Goal: Task Accomplishment & Management: Manage account settings

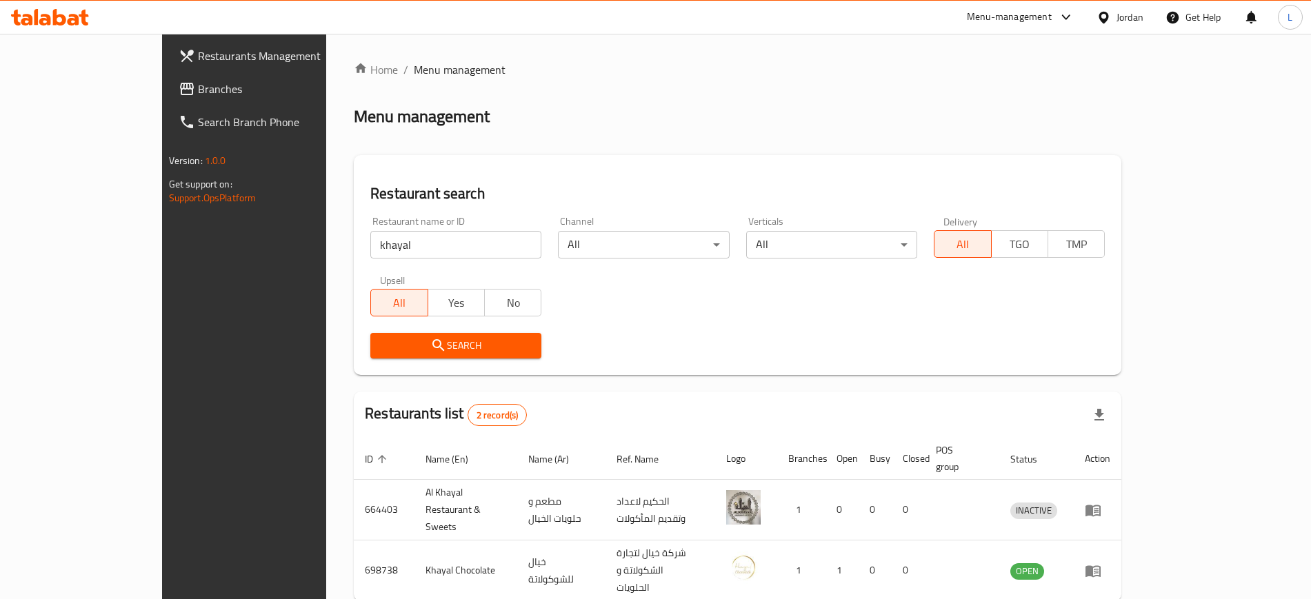
scroll to position [38, 0]
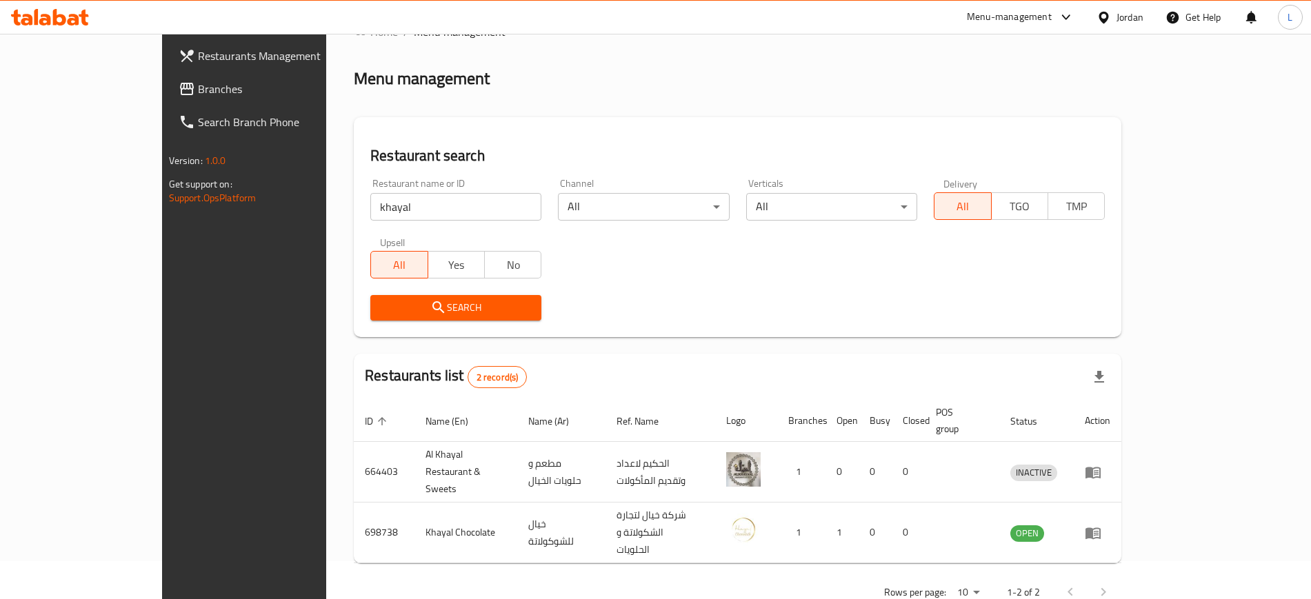
click at [441, 207] on input "khayal" at bounding box center [455, 207] width 171 height 28
click at [397, 304] on span "Search" at bounding box center [455, 307] width 149 height 17
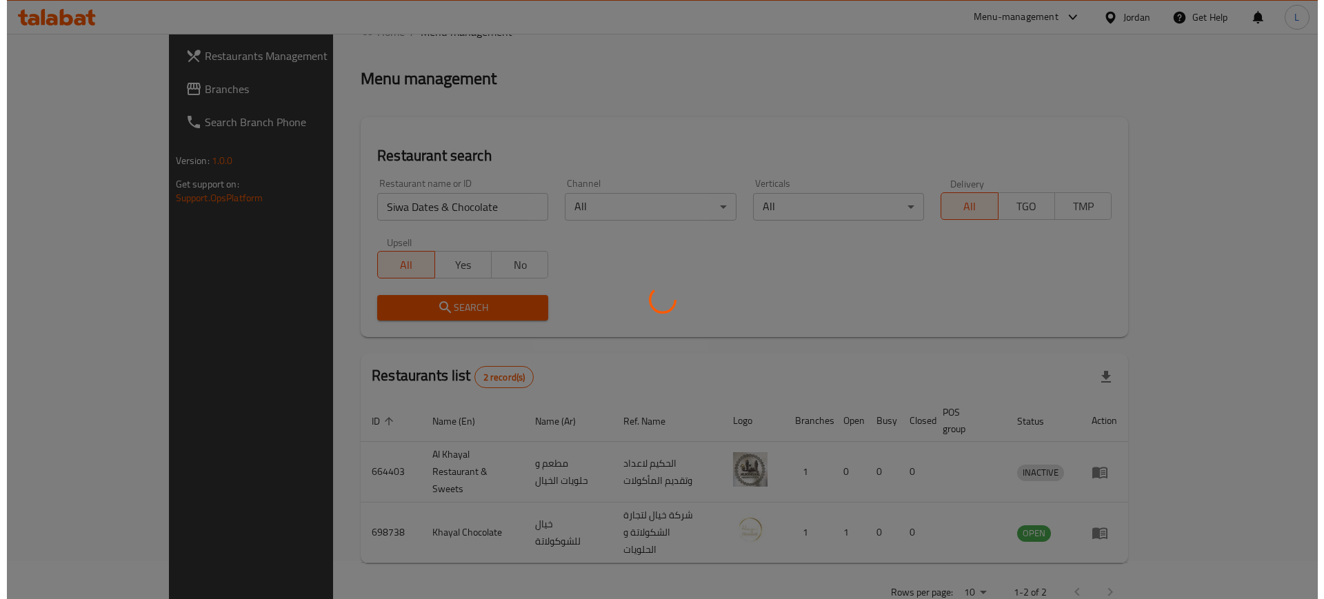
scroll to position [0, 0]
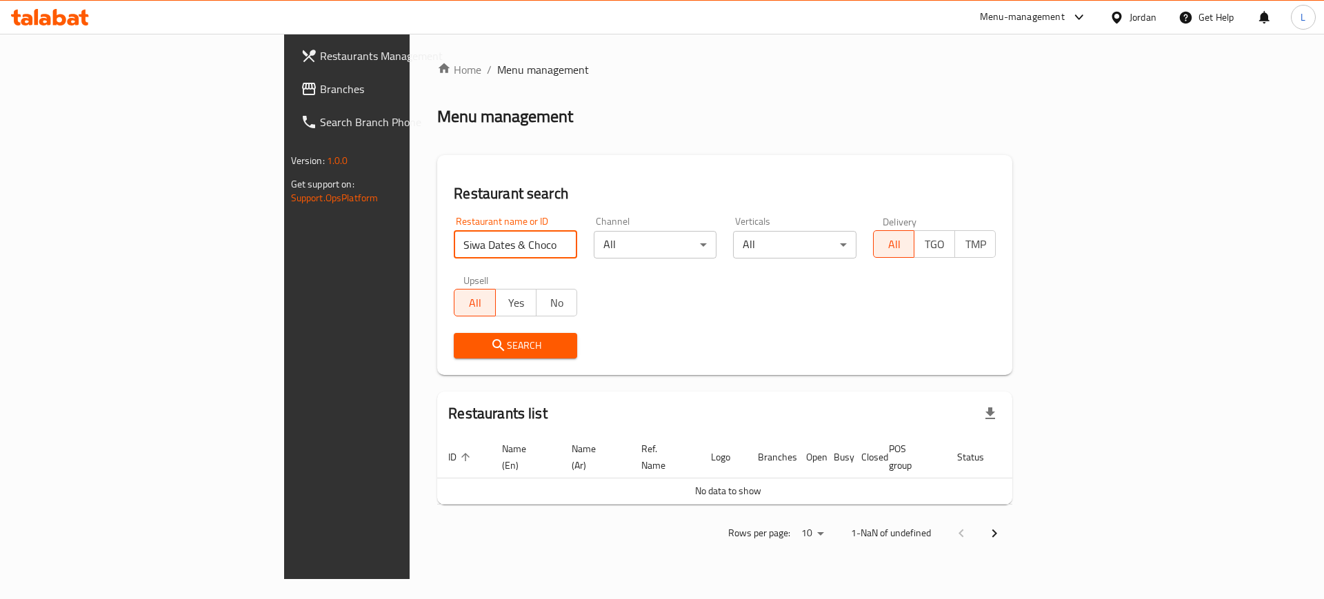
drag, startPoint x: 407, startPoint y: 241, endPoint x: 312, endPoint y: 246, distance: 94.6
click at [454, 246] on input "Siwa Dates & Chocolate" at bounding box center [515, 245] width 123 height 28
click button "Search" at bounding box center [515, 346] width 123 height 26
click at [454, 245] on input "Siwa D" at bounding box center [515, 245] width 123 height 28
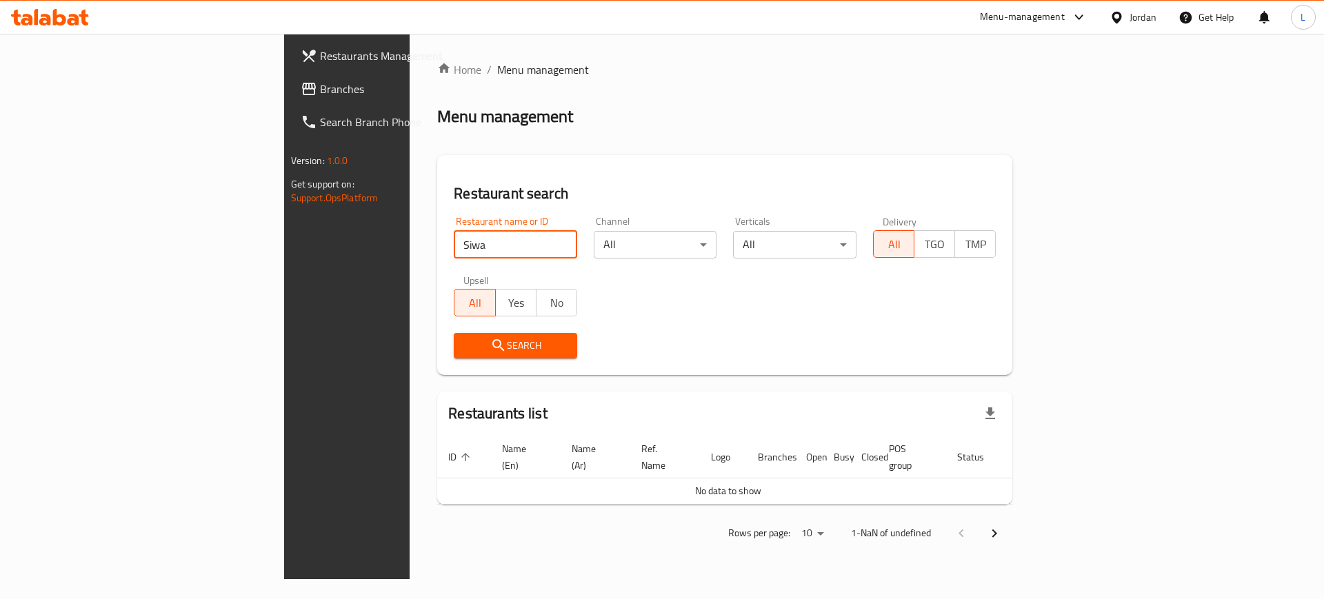
type input "Siwa"
click at [454, 239] on input "Siwa" at bounding box center [515, 245] width 123 height 28
click at [465, 346] on span "Search" at bounding box center [515, 345] width 101 height 17
click at [465, 345] on span "Search" at bounding box center [515, 345] width 101 height 17
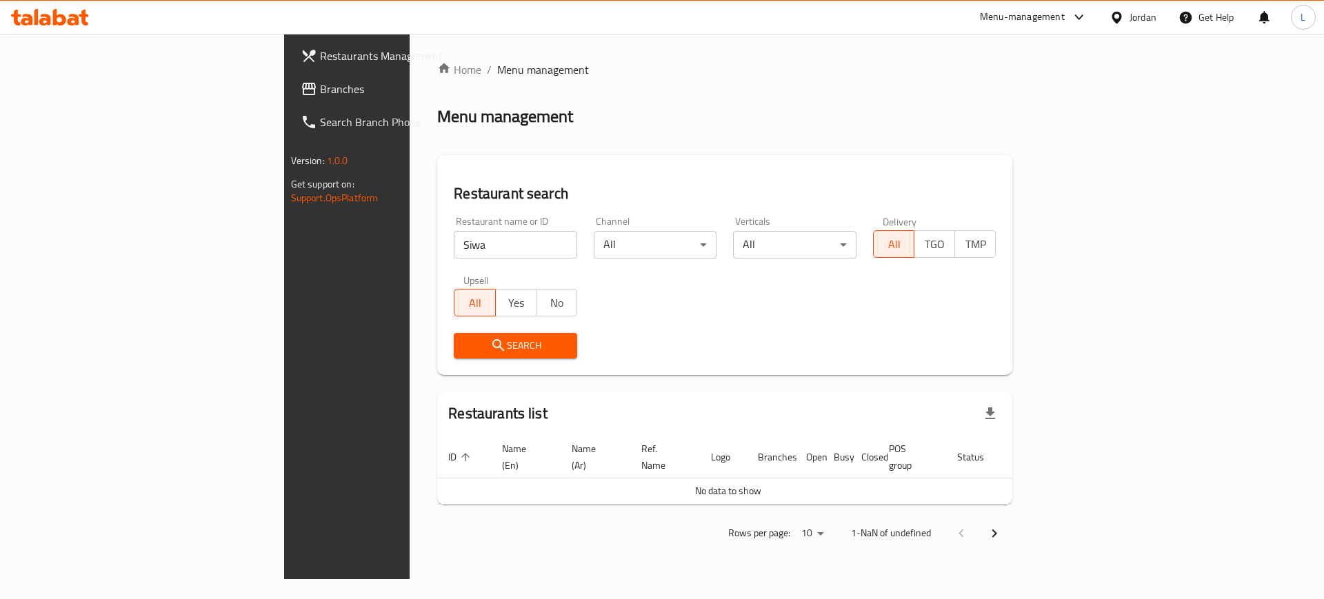
click at [454, 234] on input "Siwa" at bounding box center [515, 245] width 123 height 28
click at [465, 347] on span "Search" at bounding box center [515, 345] width 101 height 17
click at [465, 348] on span "Search" at bounding box center [515, 345] width 101 height 17
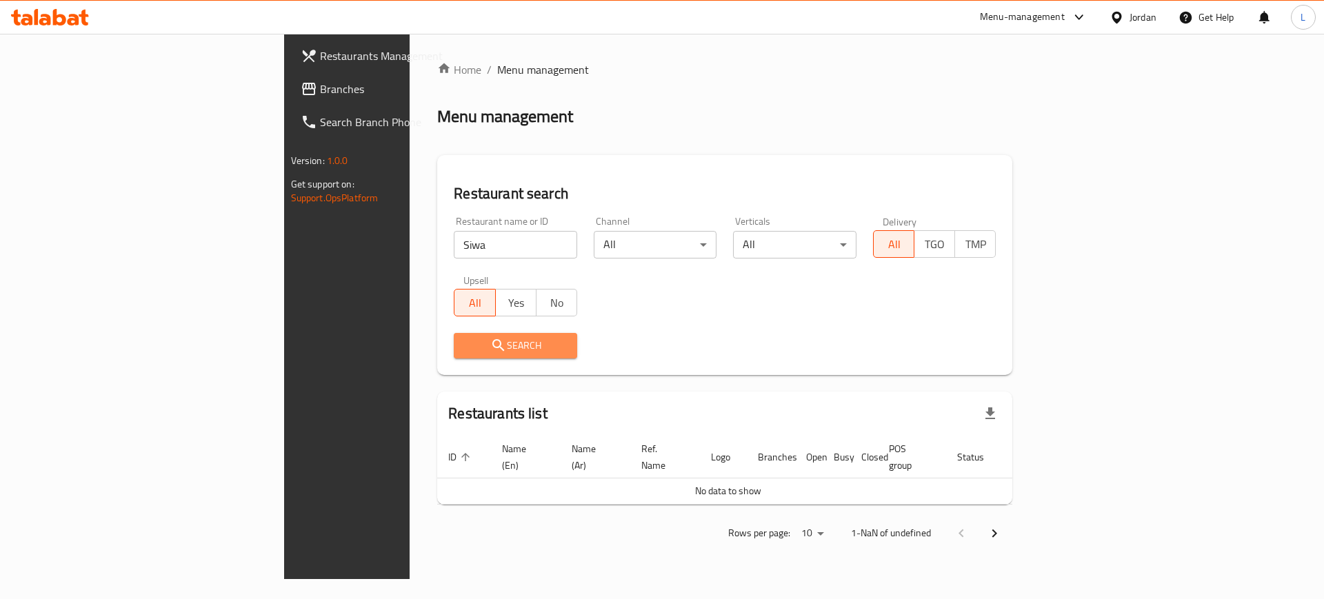
click at [465, 348] on span "Search" at bounding box center [515, 345] width 101 height 17
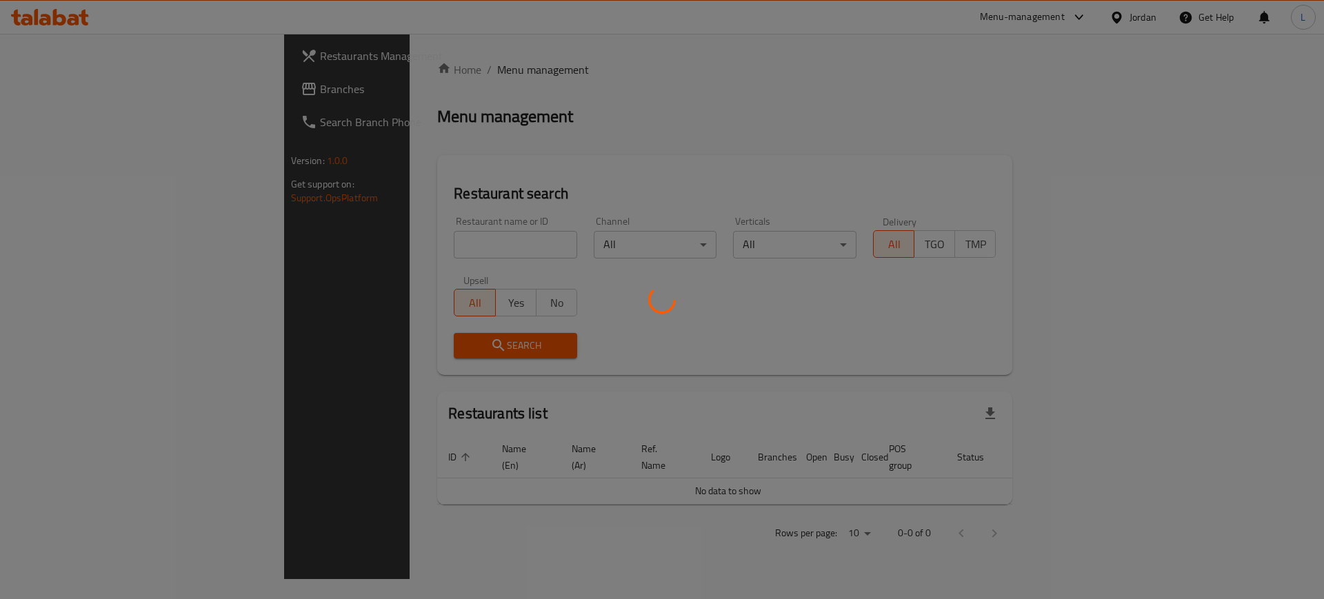
click at [327, 244] on div at bounding box center [662, 299] width 1324 height 599
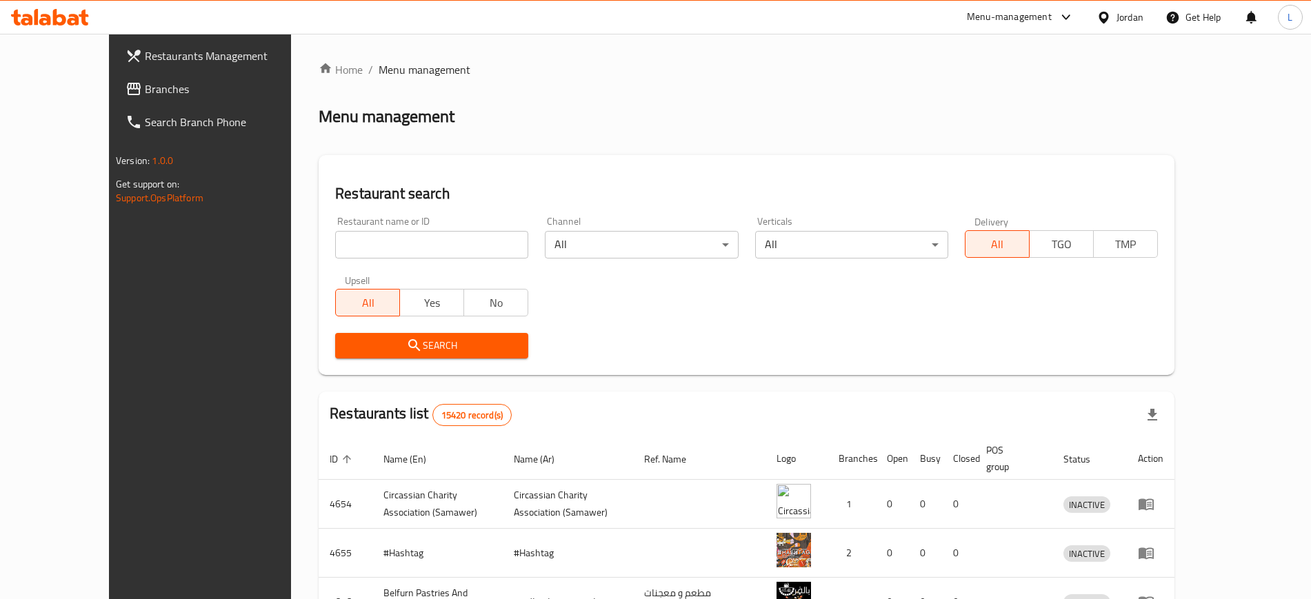
click at [335, 244] on input "search" at bounding box center [431, 245] width 193 height 28
click at [346, 338] on span "Search" at bounding box center [431, 345] width 171 height 17
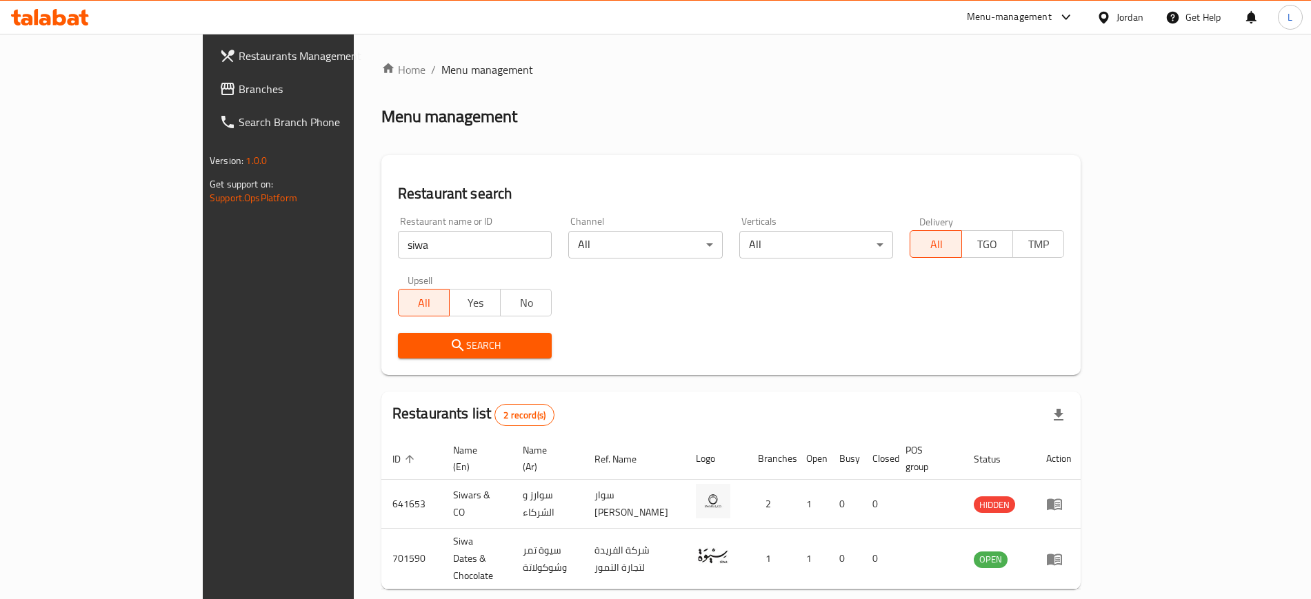
drag, startPoint x: 308, startPoint y: 338, endPoint x: 299, endPoint y: 346, distance: 11.7
click at [381, 346] on div "Home / Menu management Menu management Restaurant search Restaurant name or ID …" at bounding box center [730, 348] width 699 height 575
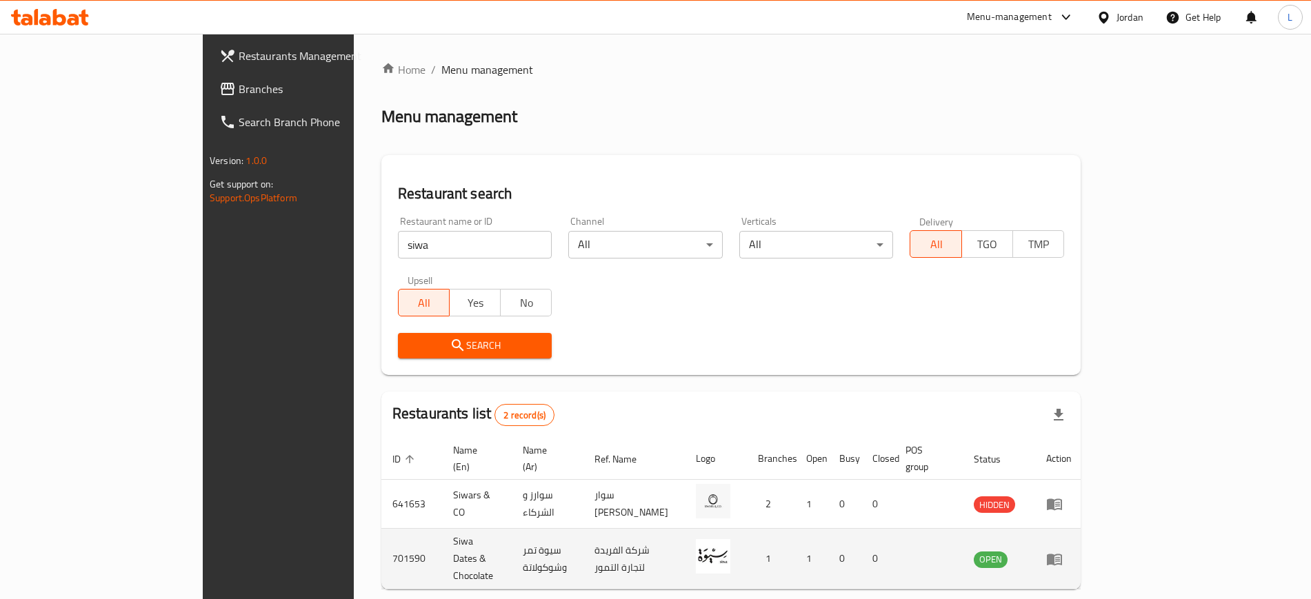
click at [442, 532] on td "Siwa Dates & Chocolate" at bounding box center [477, 559] width 70 height 61
copy td "Siwa Dates & Chocolate"
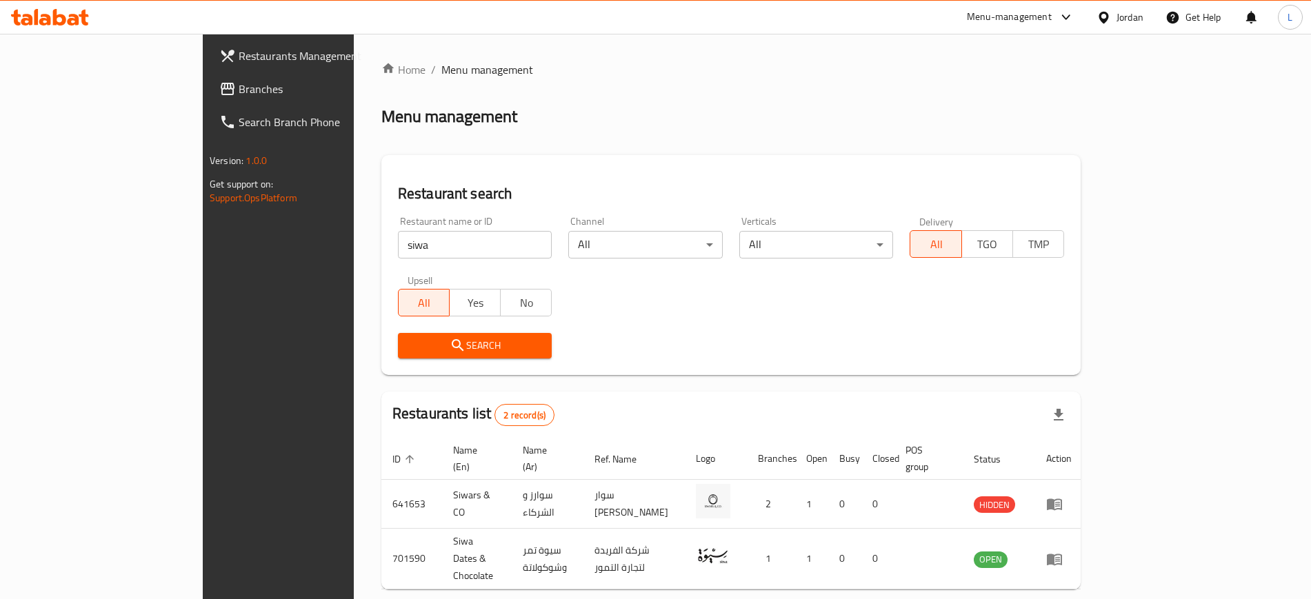
drag, startPoint x: 377, startPoint y: 637, endPoint x: 312, endPoint y: 595, distance: 77.3
click at [362, 599] on html "​ Menu-management Jordan Get Help L Restaurants Management Branches Search Bran…" at bounding box center [655, 299] width 1311 height 599
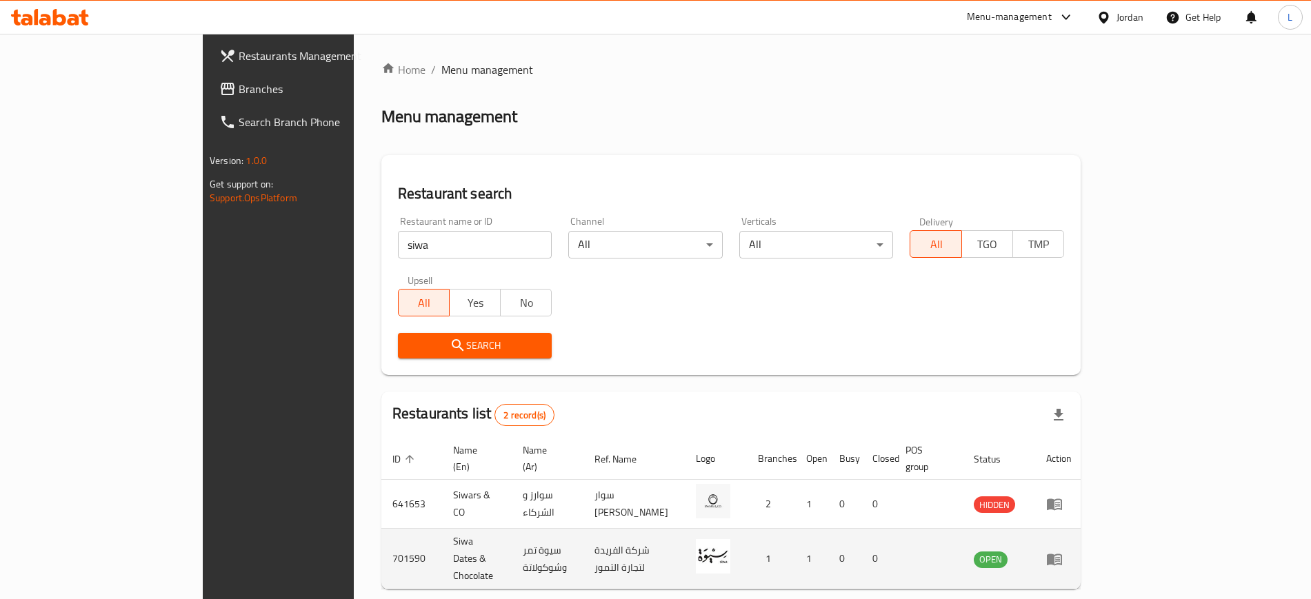
click at [381, 541] on td "701590" at bounding box center [411, 559] width 61 height 61
click at [381, 538] on td "701590" at bounding box center [411, 559] width 61 height 61
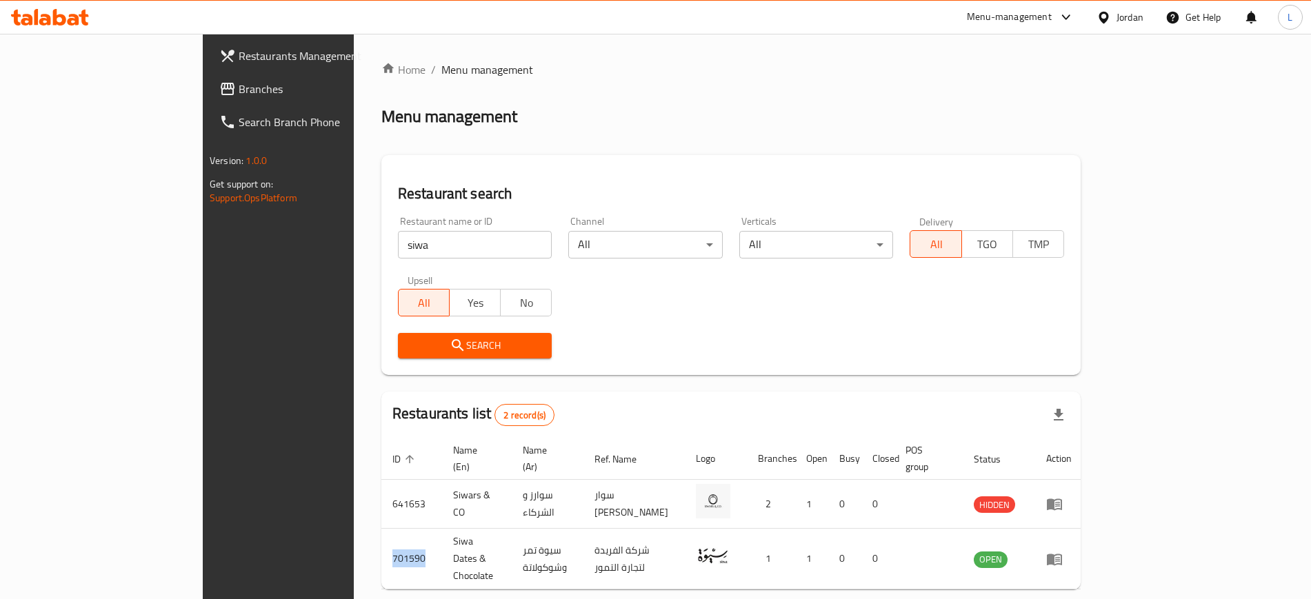
copy td "701590"
drag, startPoint x: 357, startPoint y: 239, endPoint x: 162, endPoint y: 250, distance: 194.8
click at [203, 250] on div "Restaurants Management Branches Search Branch Phone Version: 1.0.0 Get support …" at bounding box center [656, 349] width 906 height 630
type input "cloudy"
click at [409, 344] on span "Search" at bounding box center [475, 345] width 132 height 17
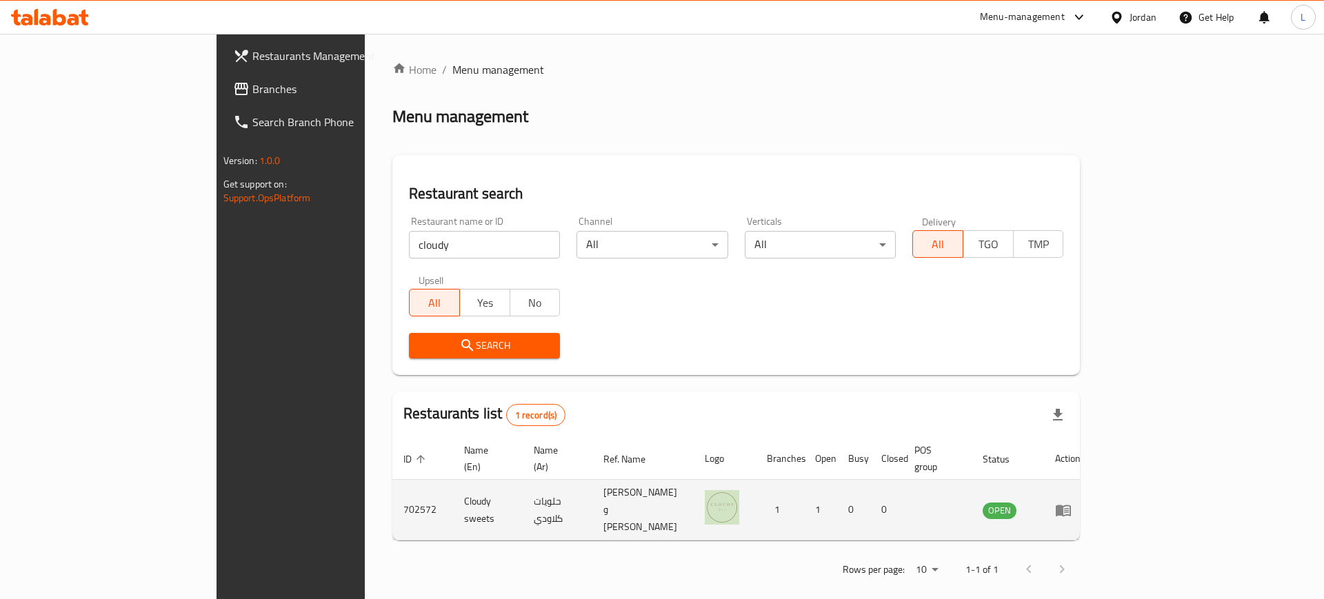
click at [453, 488] on td "Cloudy sweets" at bounding box center [488, 510] width 70 height 61
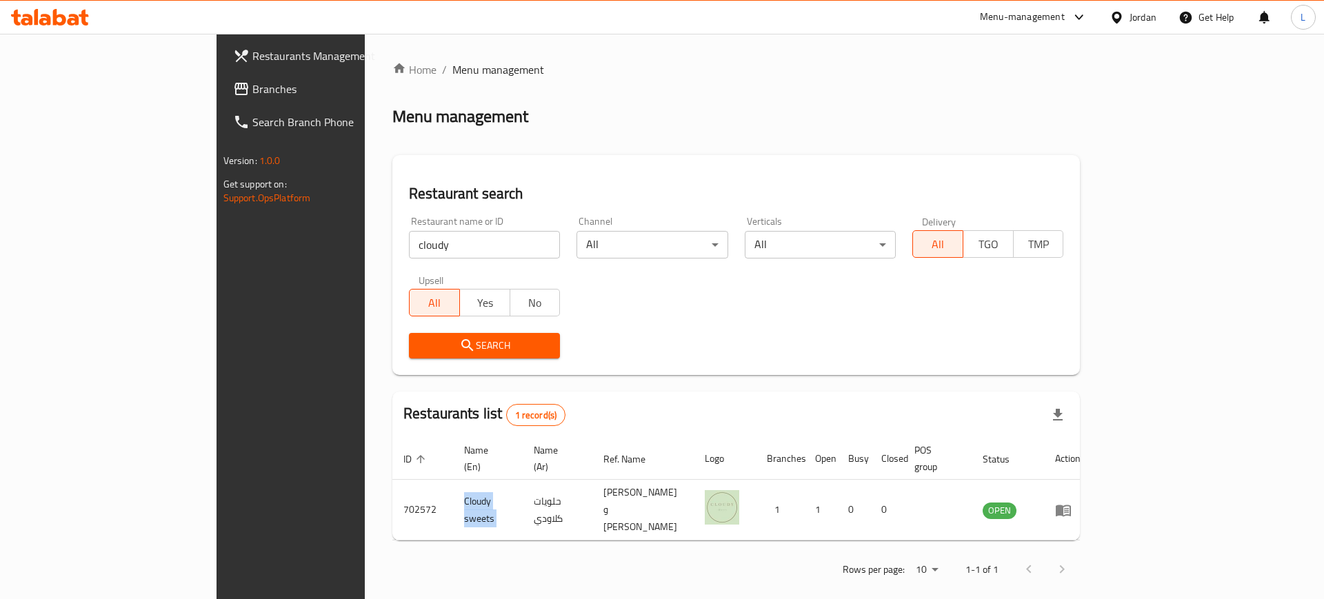
copy td "Cloudy sweets"
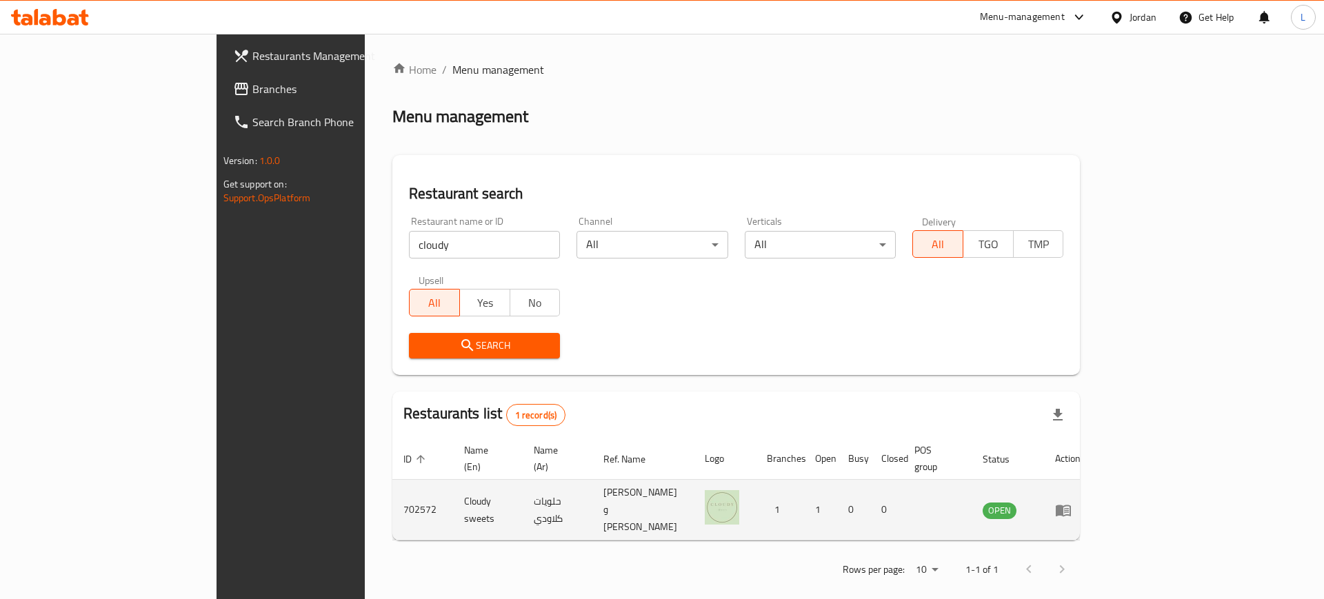
click at [392, 487] on td "702572" at bounding box center [422, 510] width 61 height 61
copy td "702572"
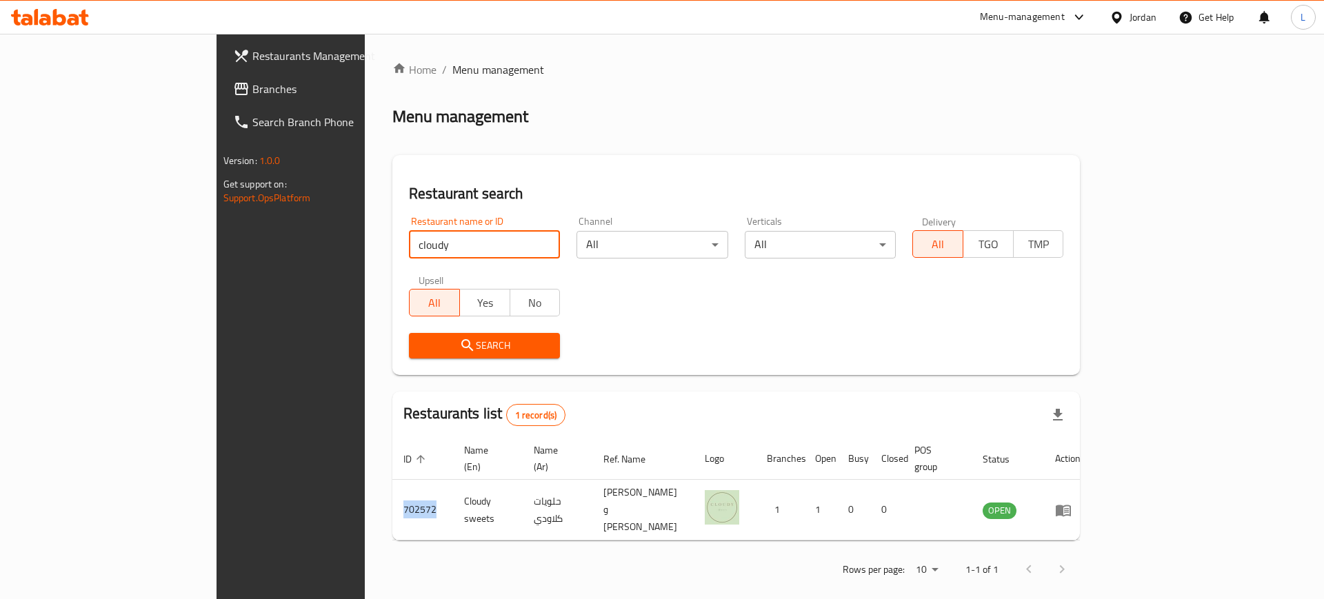
click at [490, 242] on input "cloudy" at bounding box center [484, 245] width 151 height 28
click at [419, 239] on input "search" at bounding box center [484, 245] width 151 height 28
click at [420, 337] on span "Search" at bounding box center [484, 345] width 129 height 17
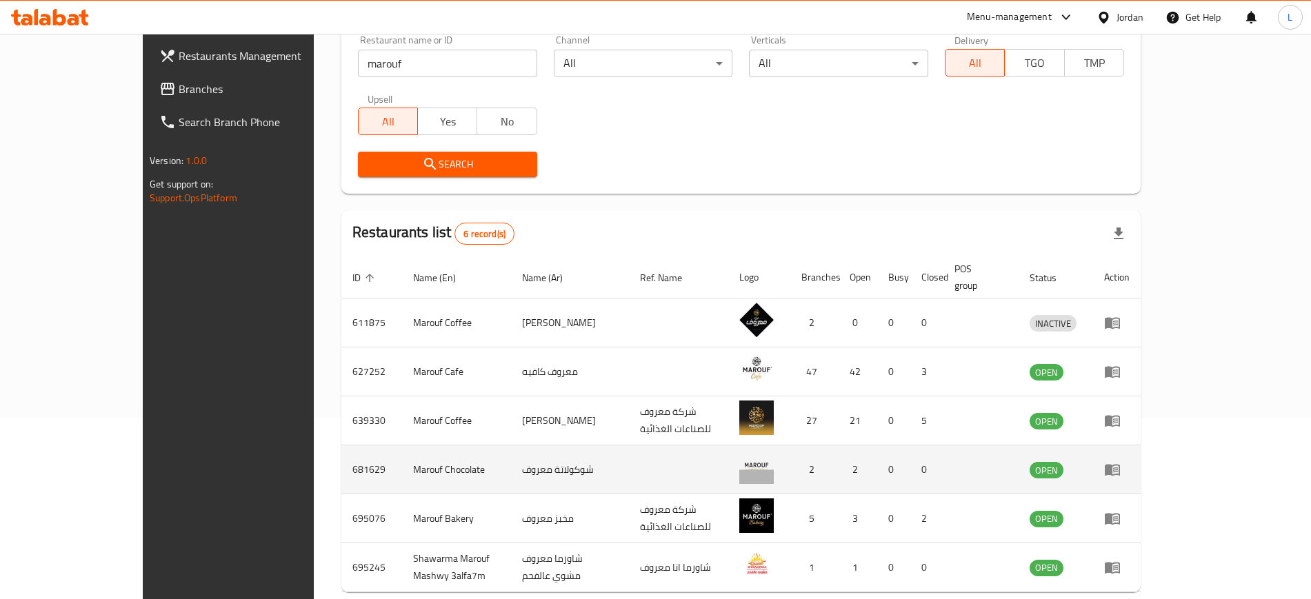
scroll to position [234, 0]
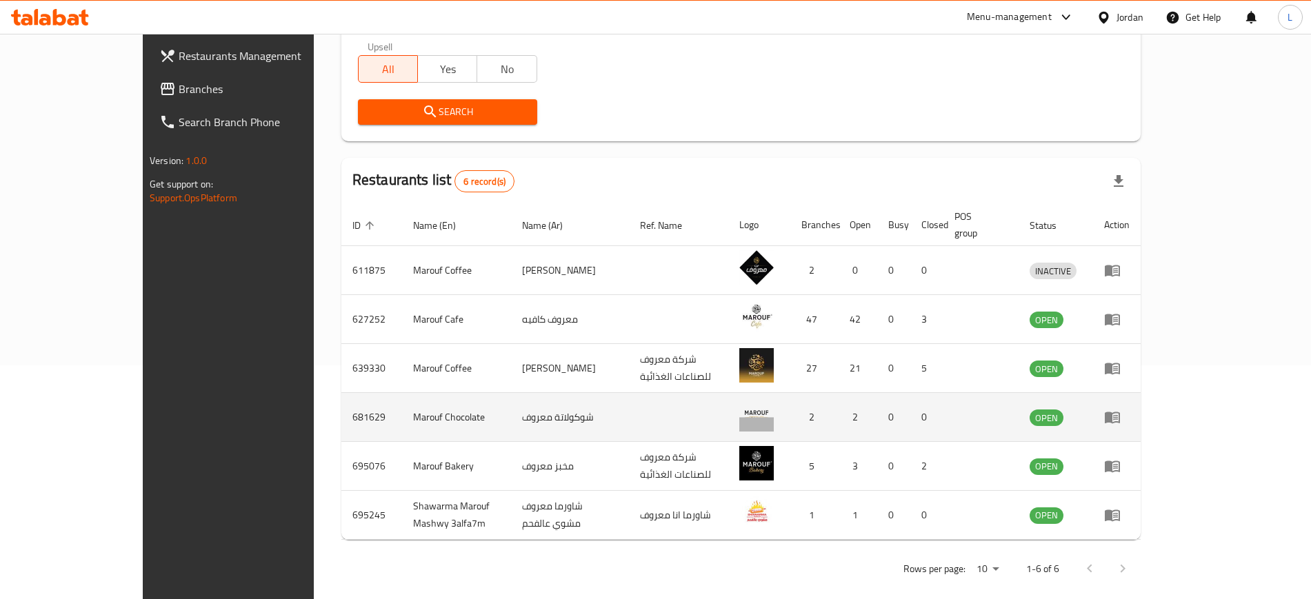
click at [402, 401] on td "Marouf Chocolate" at bounding box center [456, 417] width 109 height 49
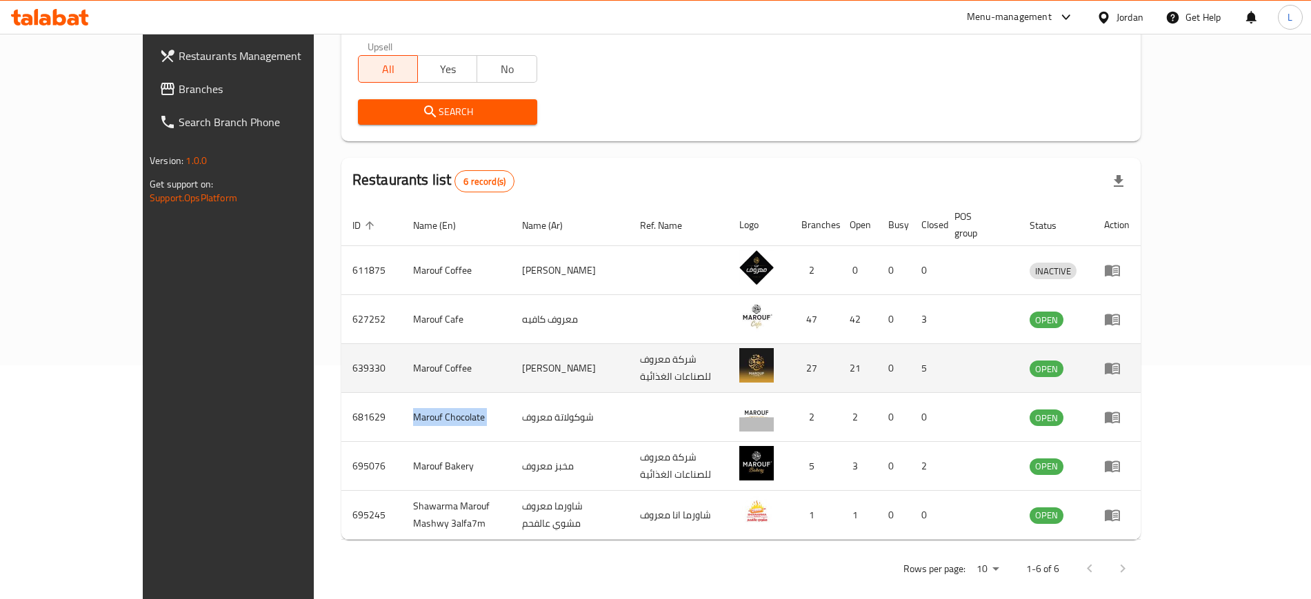
copy td "Marouf Chocolate"
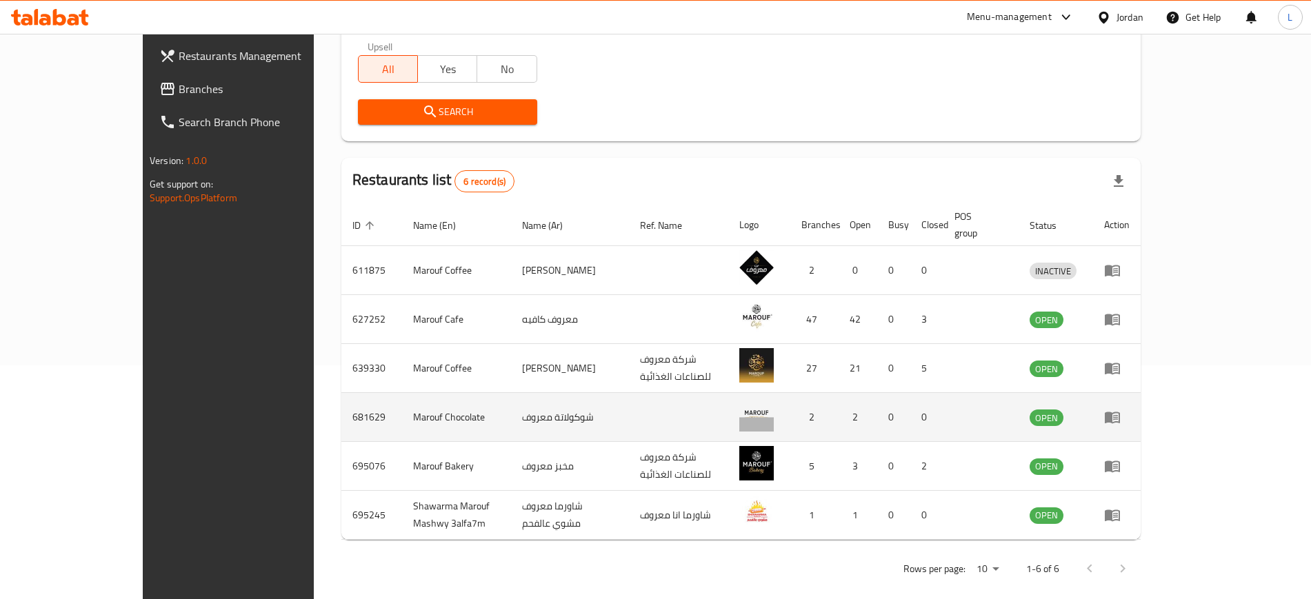
click at [341, 396] on td "681629" at bounding box center [371, 417] width 61 height 49
copy td "681629"
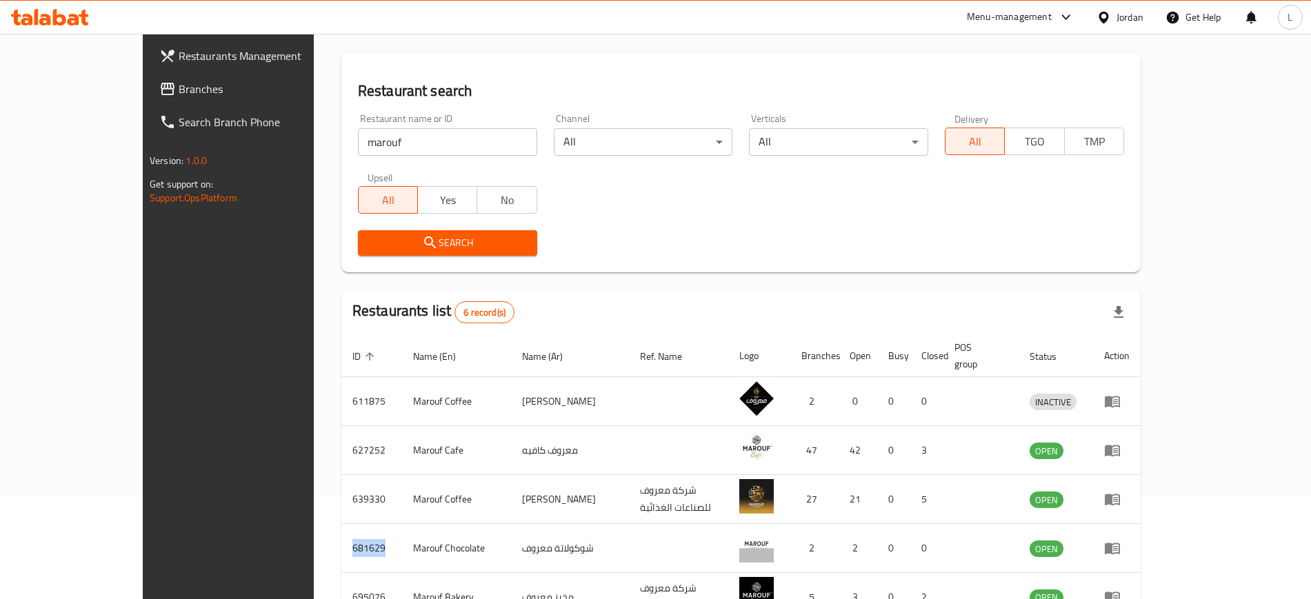
scroll to position [0, 0]
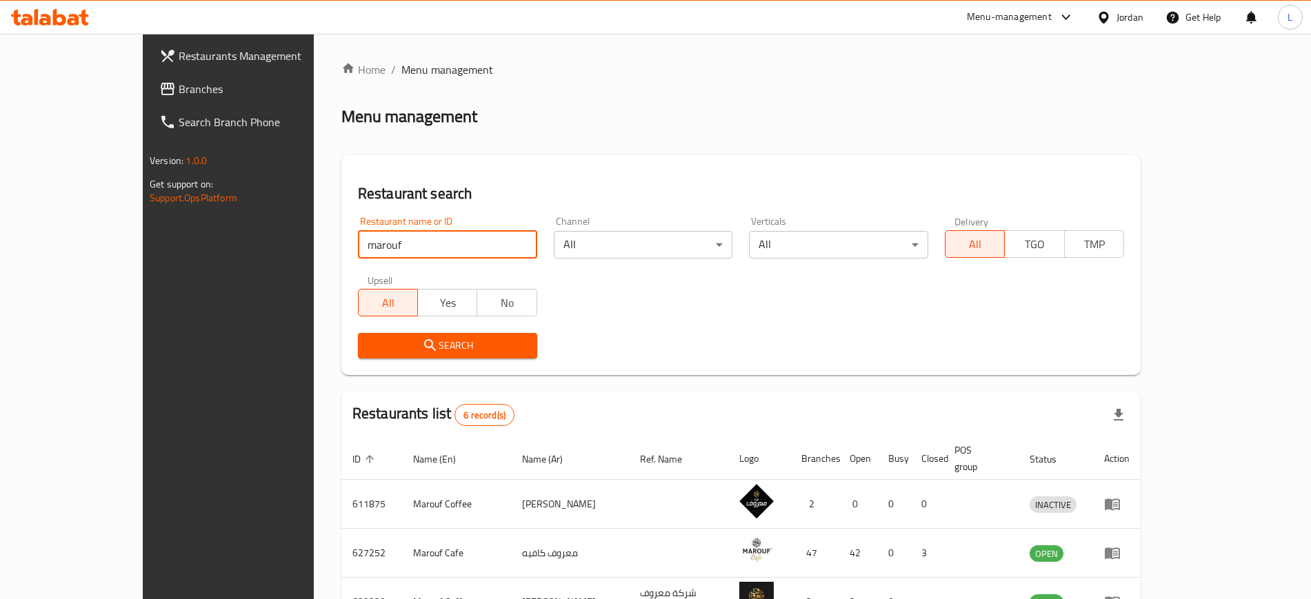
click at [385, 250] on input "marouf" at bounding box center [447, 245] width 179 height 28
click button "Search" at bounding box center [447, 346] width 179 height 26
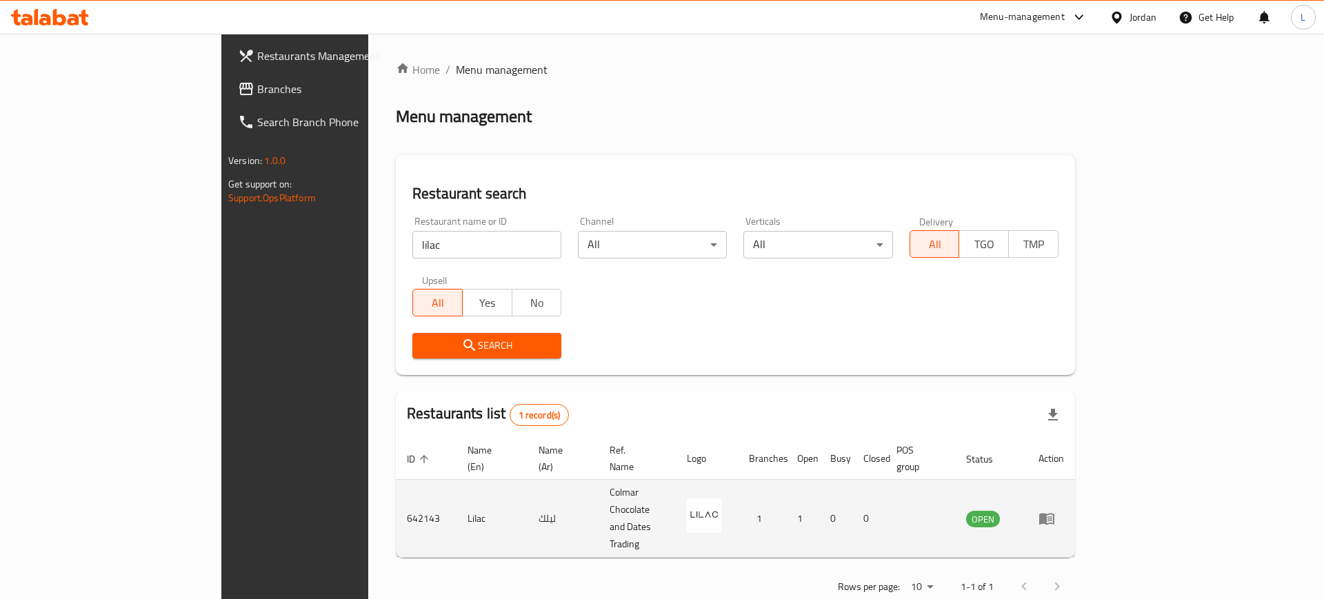
click at [457, 488] on td "Lilac" at bounding box center [492, 519] width 71 height 78
click at [457, 486] on td "Lilac" at bounding box center [492, 519] width 71 height 78
copy td "Lilac"
click at [396, 489] on td "642143" at bounding box center [426, 519] width 61 height 78
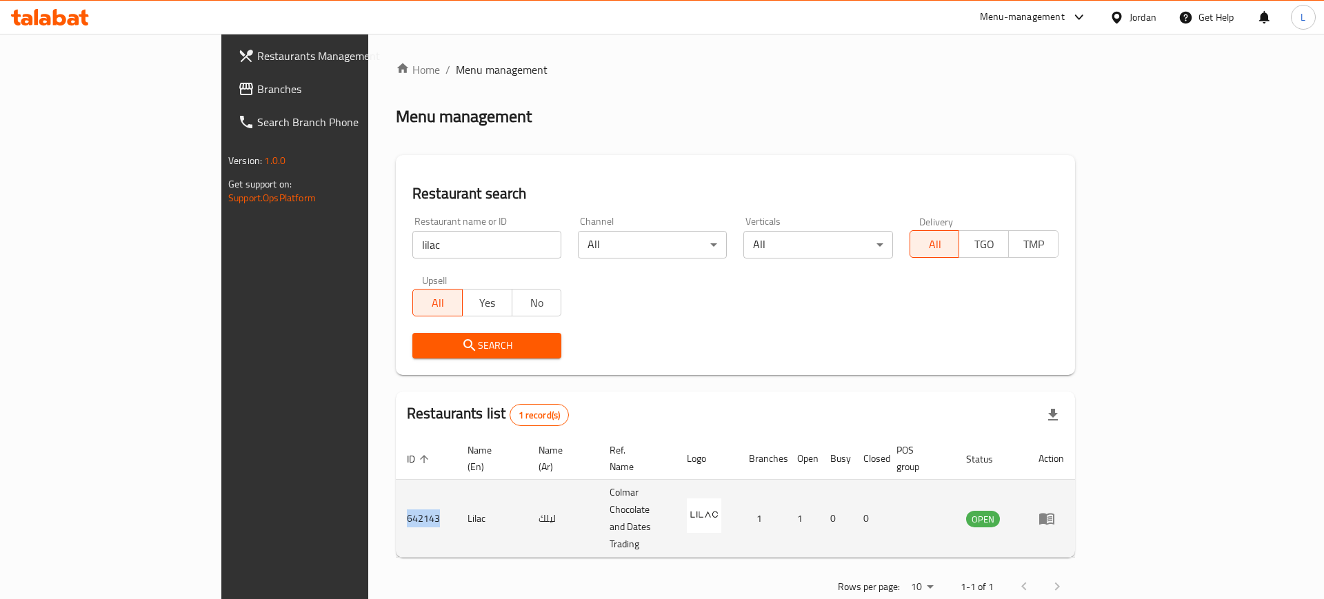
copy td "642143"
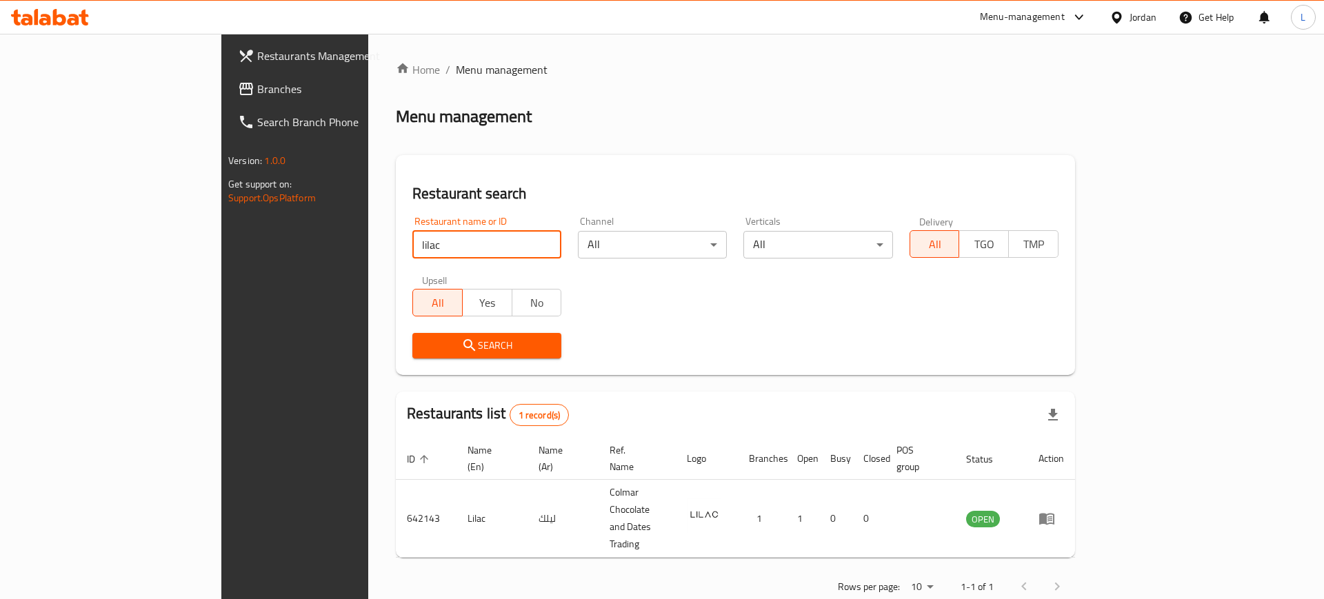
drag, startPoint x: 311, startPoint y: 248, endPoint x: 32, endPoint y: 228, distance: 279.4
click at [221, 230] on div "Restaurants Management Branches Search Branch Phone Version: 1.0.0 Get support …" at bounding box center [661, 333] width 881 height 599
click button "Search" at bounding box center [486, 346] width 149 height 26
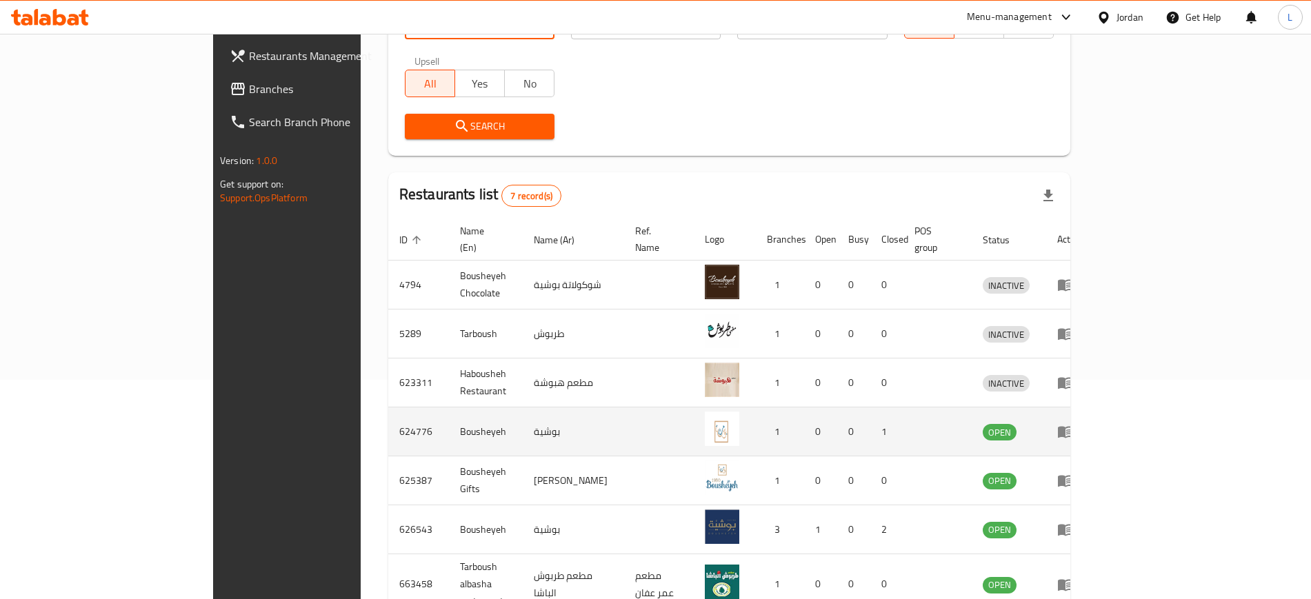
scroll to position [259, 0]
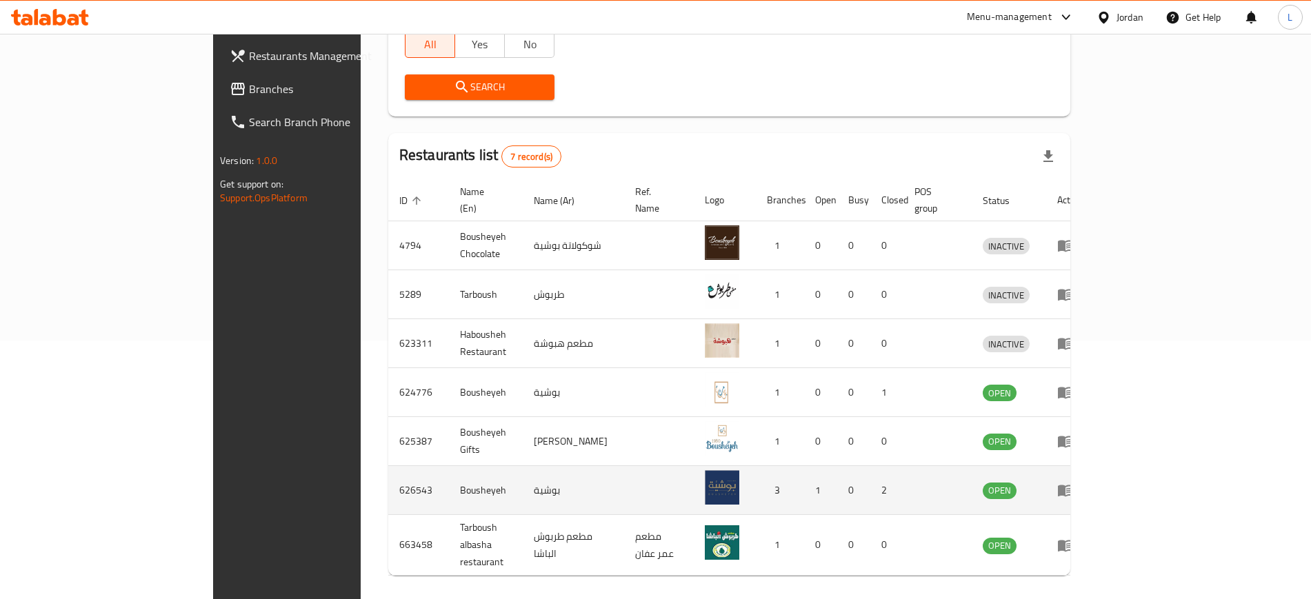
click at [449, 470] on td "Bousheyeh" at bounding box center [486, 490] width 74 height 49
copy td "Bousheyeh"
click at [388, 477] on td "626543" at bounding box center [418, 490] width 61 height 49
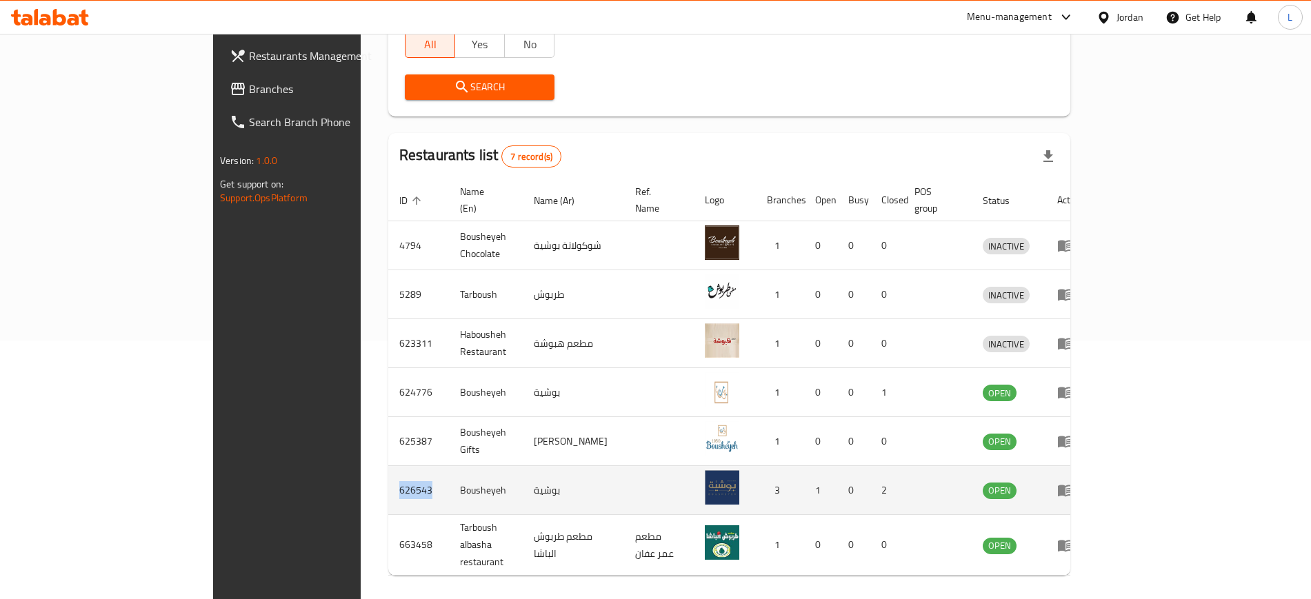
copy td "626543"
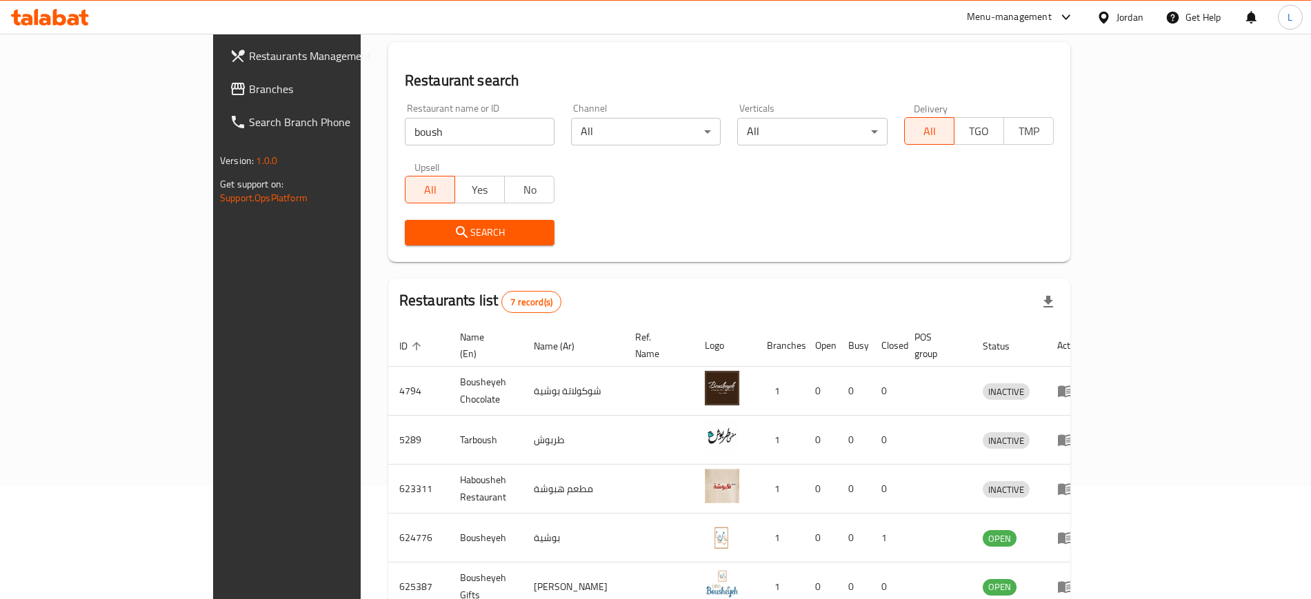
scroll to position [0, 0]
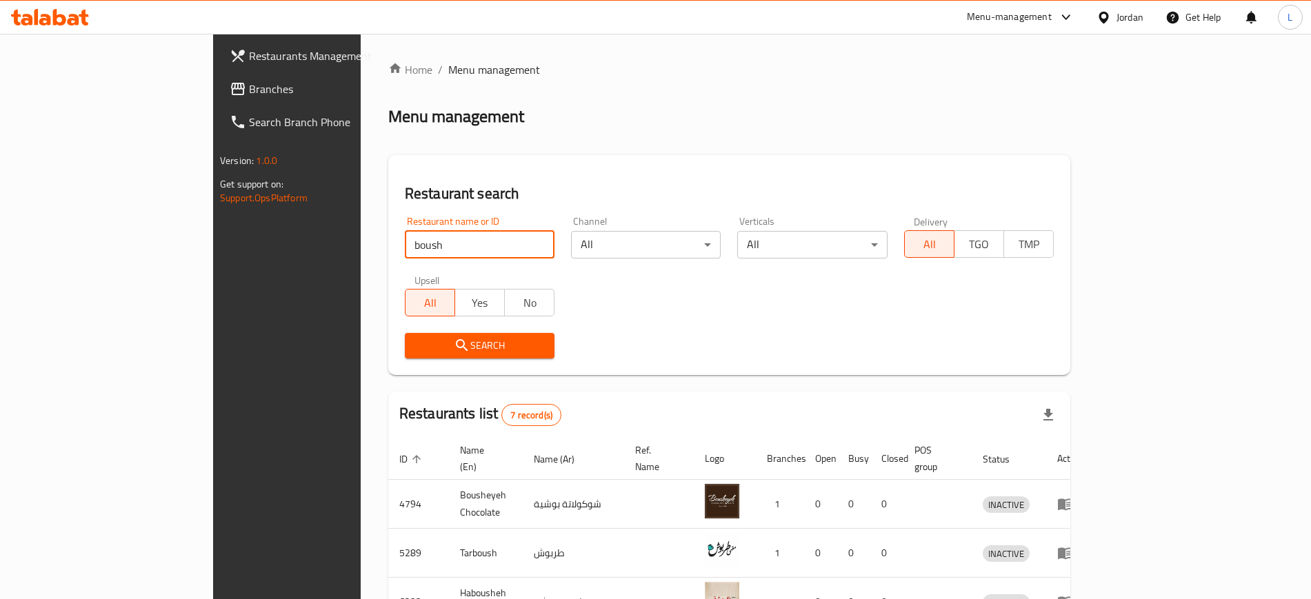
drag, startPoint x: 358, startPoint y: 237, endPoint x: 140, endPoint y: 254, distance: 218.6
click at [213, 254] on div "Restaurants Management Branches Search Branch Phone Version: 1.0.0 Get support …" at bounding box center [655, 471] width 885 height 875
click at [409, 359] on div "Search" at bounding box center [480, 346] width 166 height 42
click at [416, 353] on span "Search" at bounding box center [480, 345] width 128 height 17
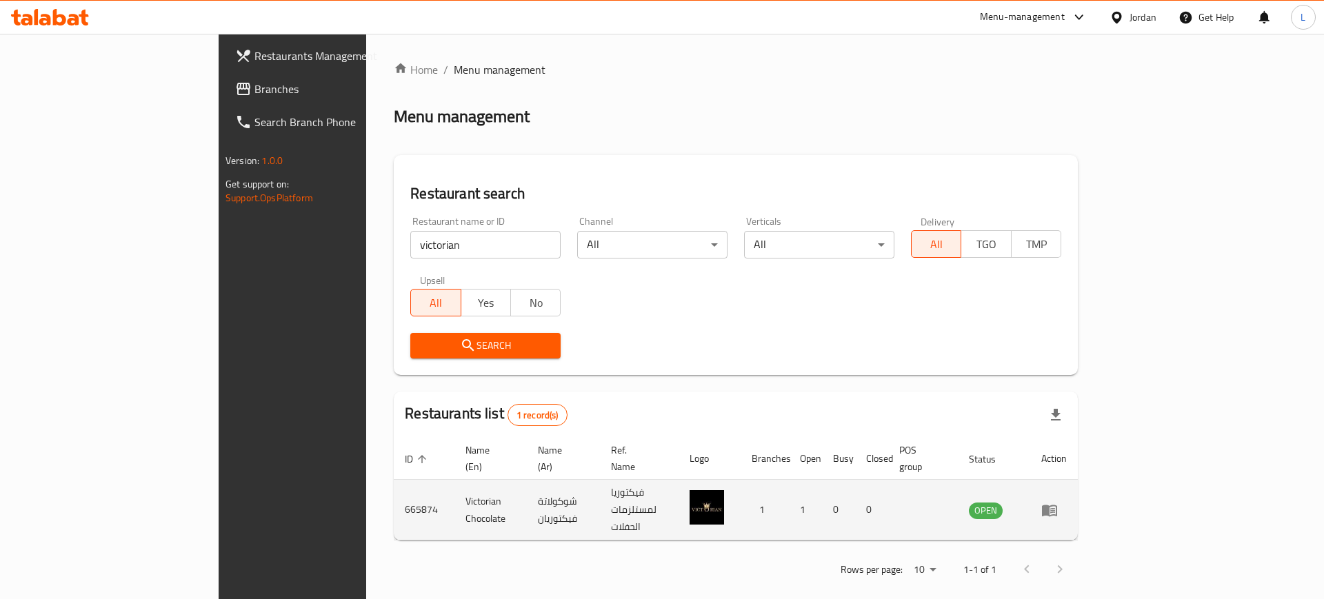
click at [455, 480] on td "Victorian Chocolate" at bounding box center [491, 510] width 72 height 61
click at [455, 490] on td "Victorian Chocolate" at bounding box center [491, 510] width 72 height 61
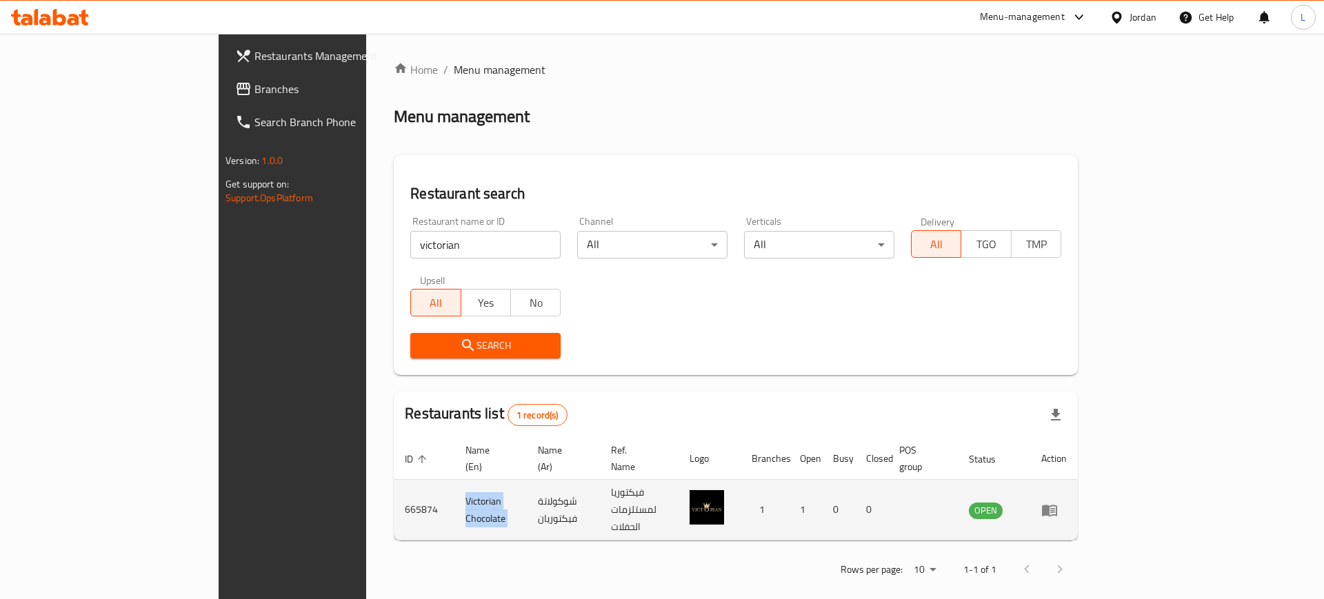
click at [455, 490] on td "Victorian Chocolate" at bounding box center [491, 510] width 72 height 61
click at [394, 483] on td "665874" at bounding box center [424, 510] width 61 height 61
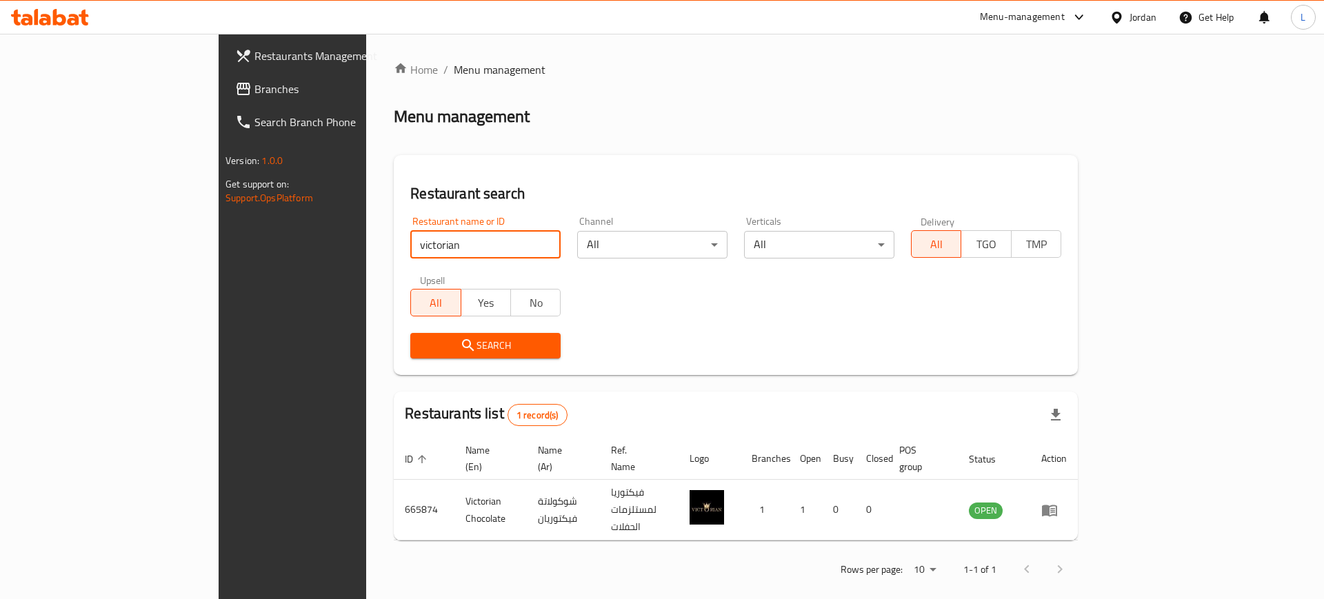
drag, startPoint x: 339, startPoint y: 238, endPoint x: 192, endPoint y: 239, distance: 146.9
click at [219, 239] on div "Restaurants Management Branches Search Branch Phone Version: 1.0.0 Get support …" at bounding box center [662, 324] width 887 height 581
click at [421, 340] on span "Search" at bounding box center [485, 345] width 128 height 17
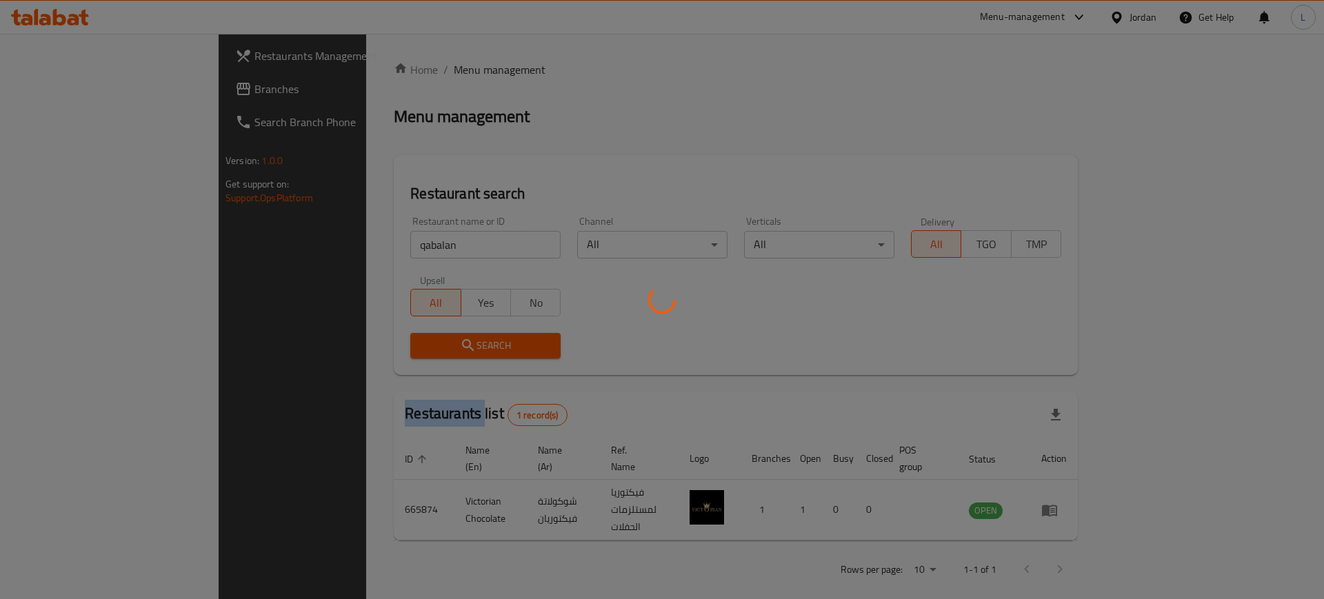
click at [414, 340] on div at bounding box center [662, 299] width 1324 height 599
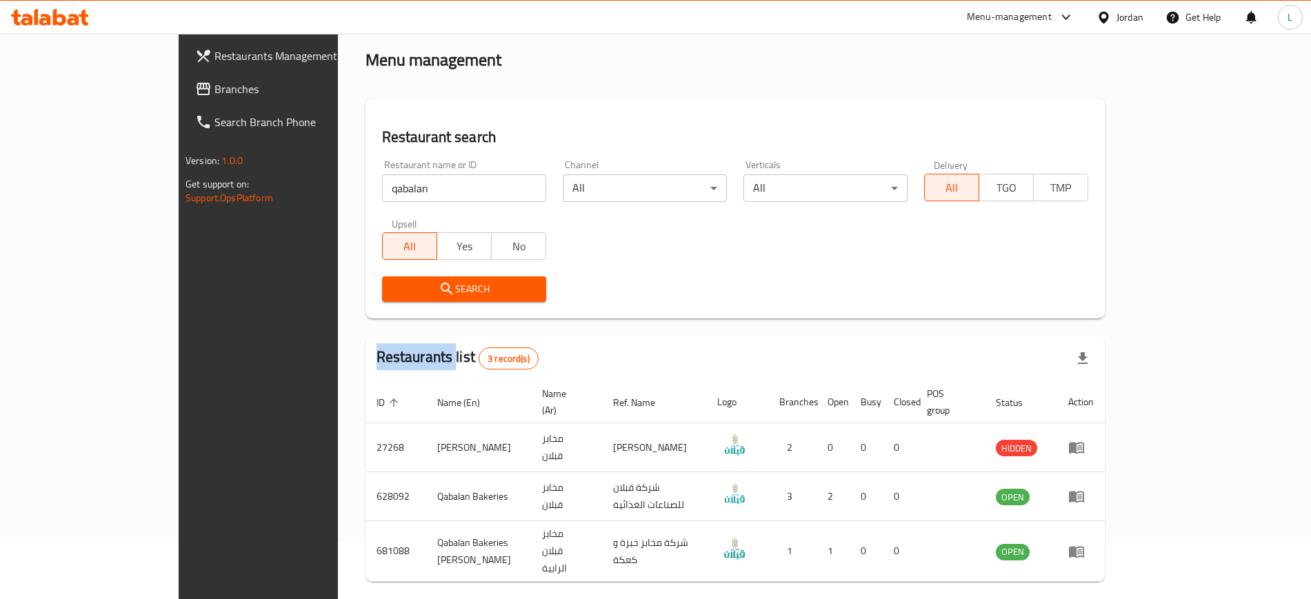
scroll to position [86, 0]
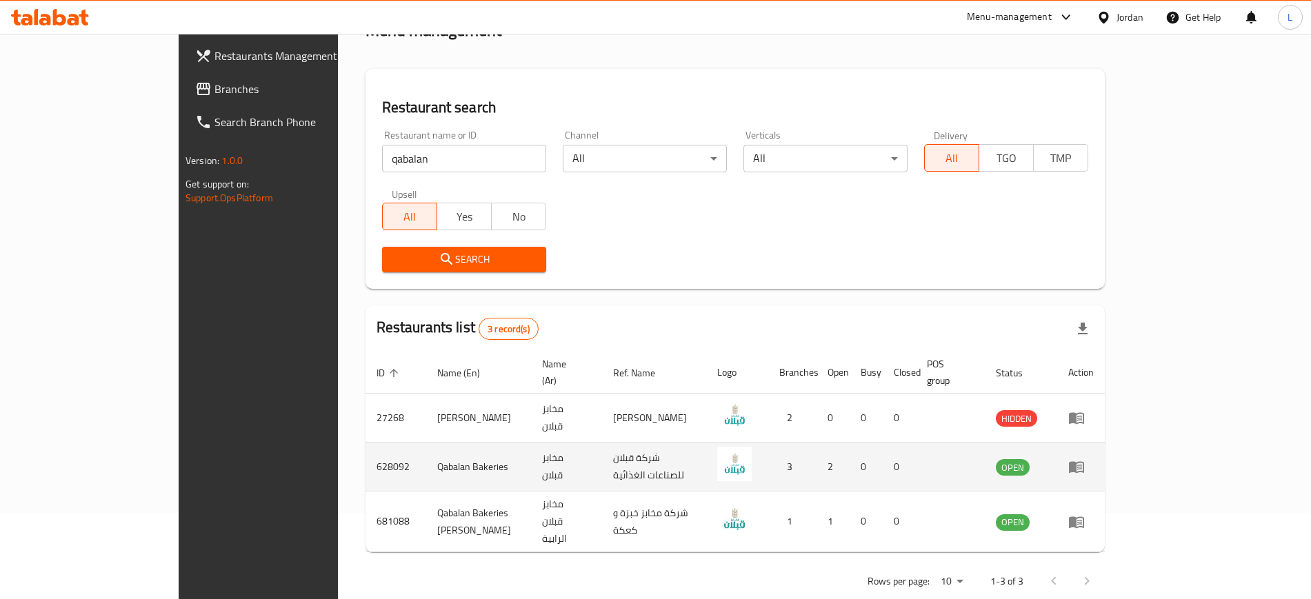
click at [426, 452] on td "Qabalan Bakeries" at bounding box center [478, 467] width 105 height 49
click at [366, 450] on td "628092" at bounding box center [396, 467] width 61 height 49
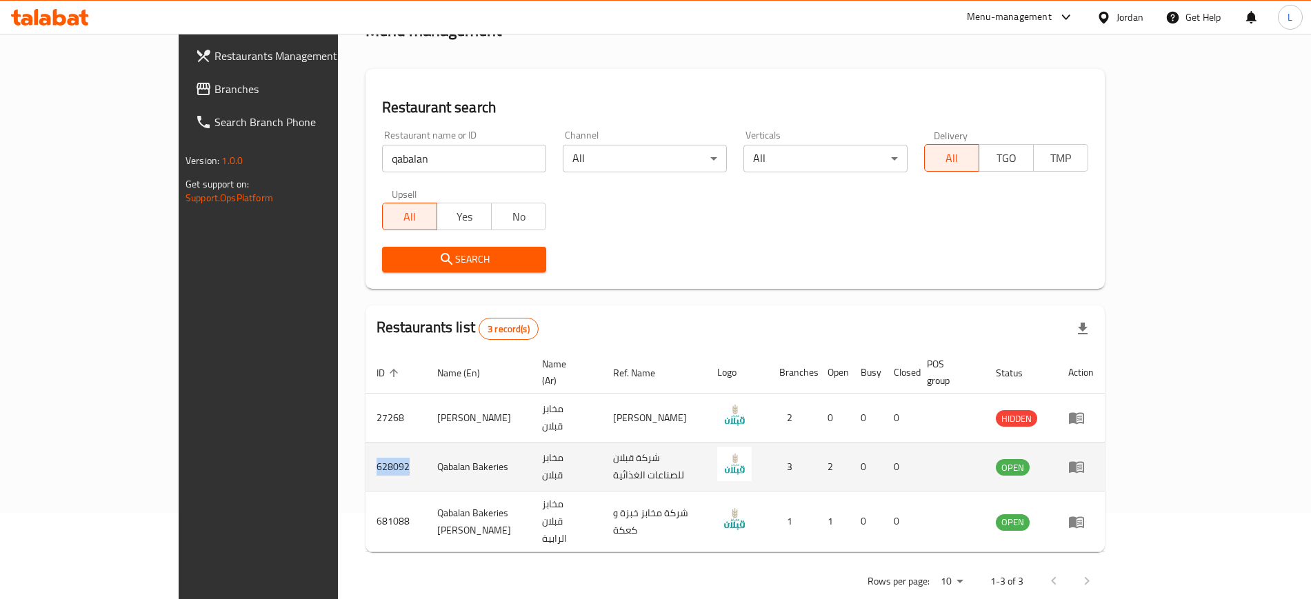
click at [366, 450] on td "628092" at bounding box center [396, 467] width 61 height 49
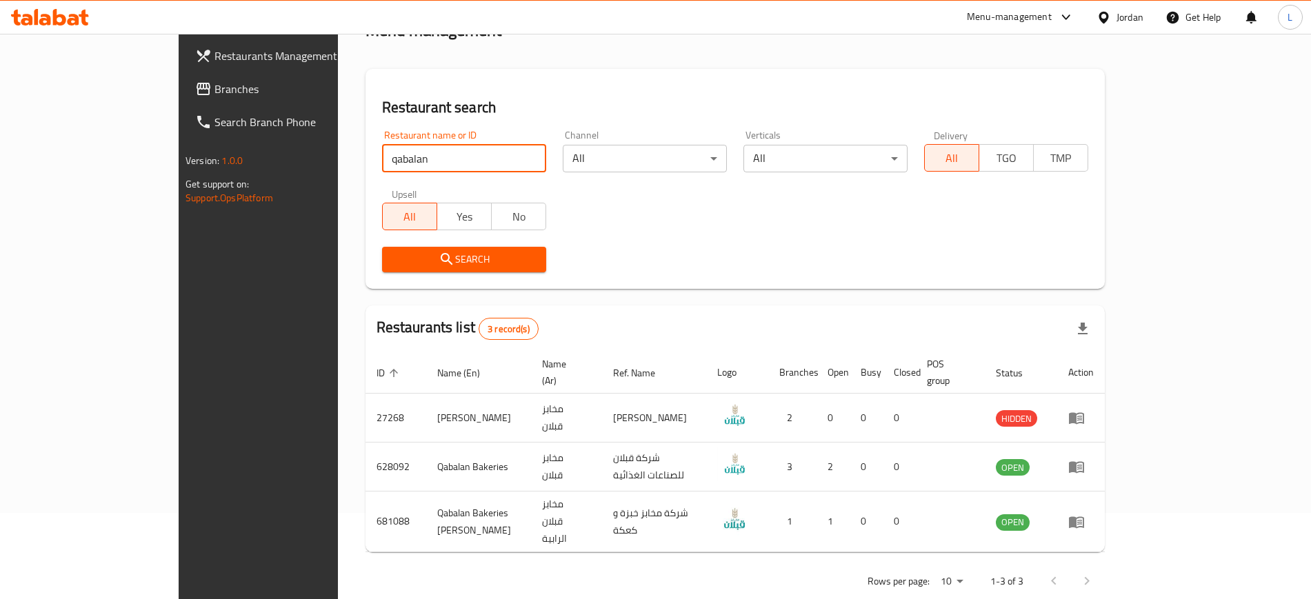
drag, startPoint x: 312, startPoint y: 157, endPoint x: 171, endPoint y: 150, distance: 141.6
click at [179, 152] on div "Restaurants Management Branches Search Branch Phone Version: 1.0.0 Get support …" at bounding box center [656, 287] width 954 height 679
click button "Search" at bounding box center [464, 260] width 164 height 26
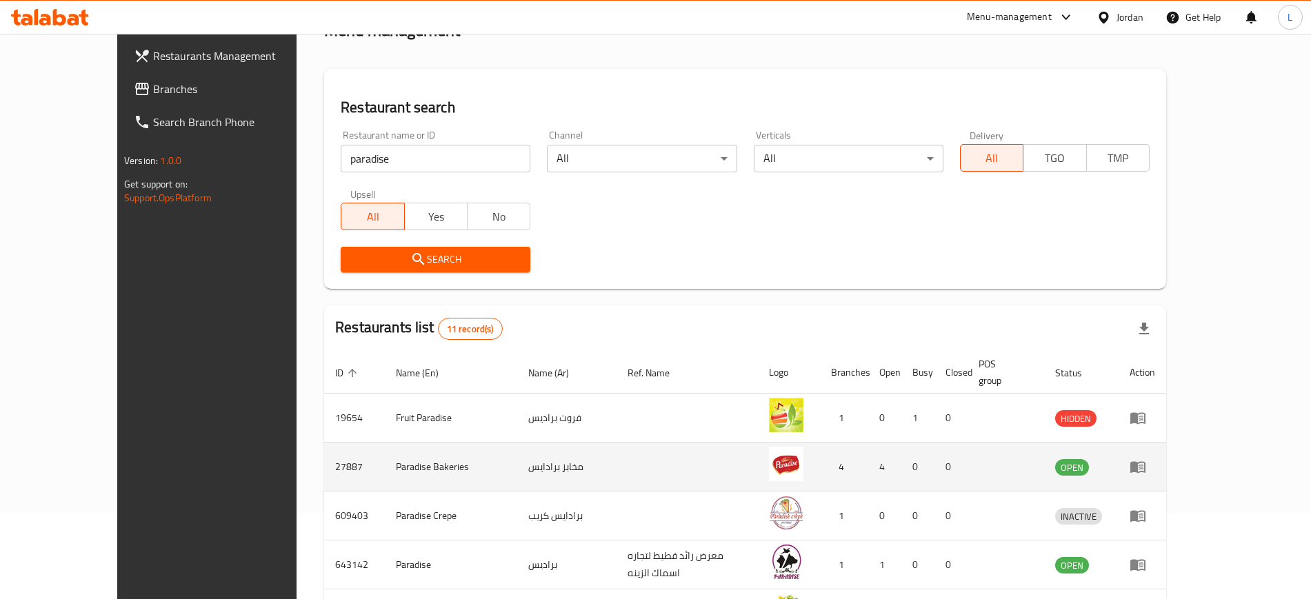
click at [385, 451] on td "Paradise Bakeries" at bounding box center [451, 467] width 132 height 49
click at [324, 453] on td "27887" at bounding box center [354, 467] width 61 height 49
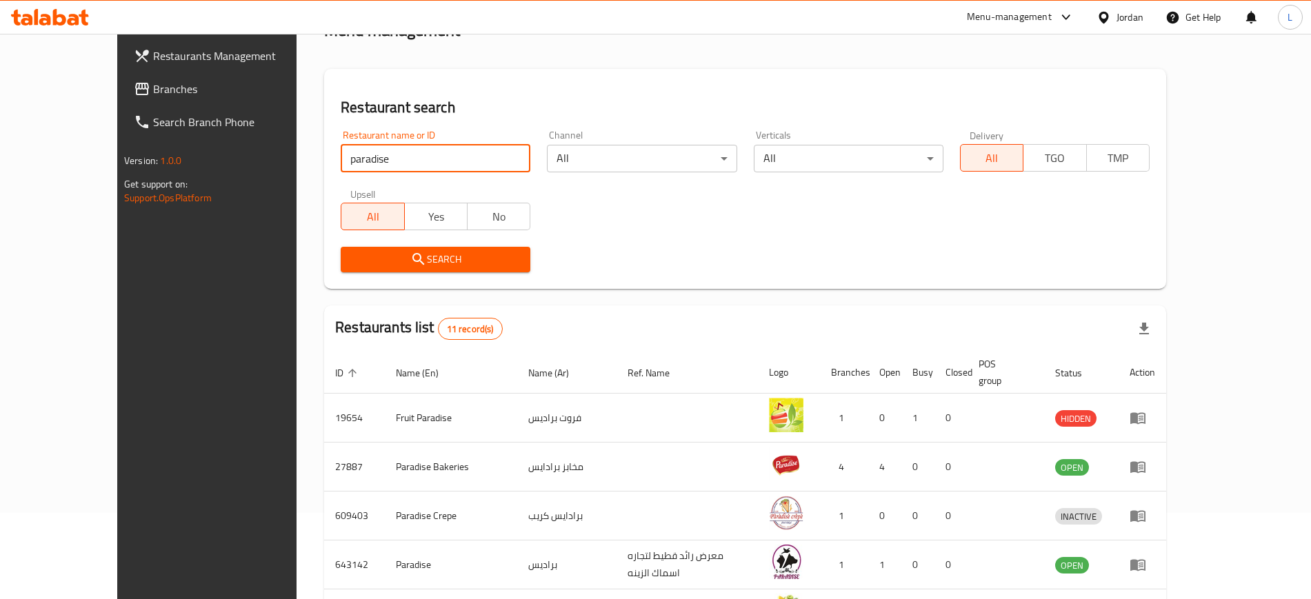
drag, startPoint x: 336, startPoint y: 159, endPoint x: 226, endPoint y: 163, distance: 109.7
click at [297, 163] on div "Home / Menu management Menu management Restaurant search Restaurant name or ID …" at bounding box center [745, 453] width 897 height 1010
click button "Search" at bounding box center [436, 260] width 190 height 26
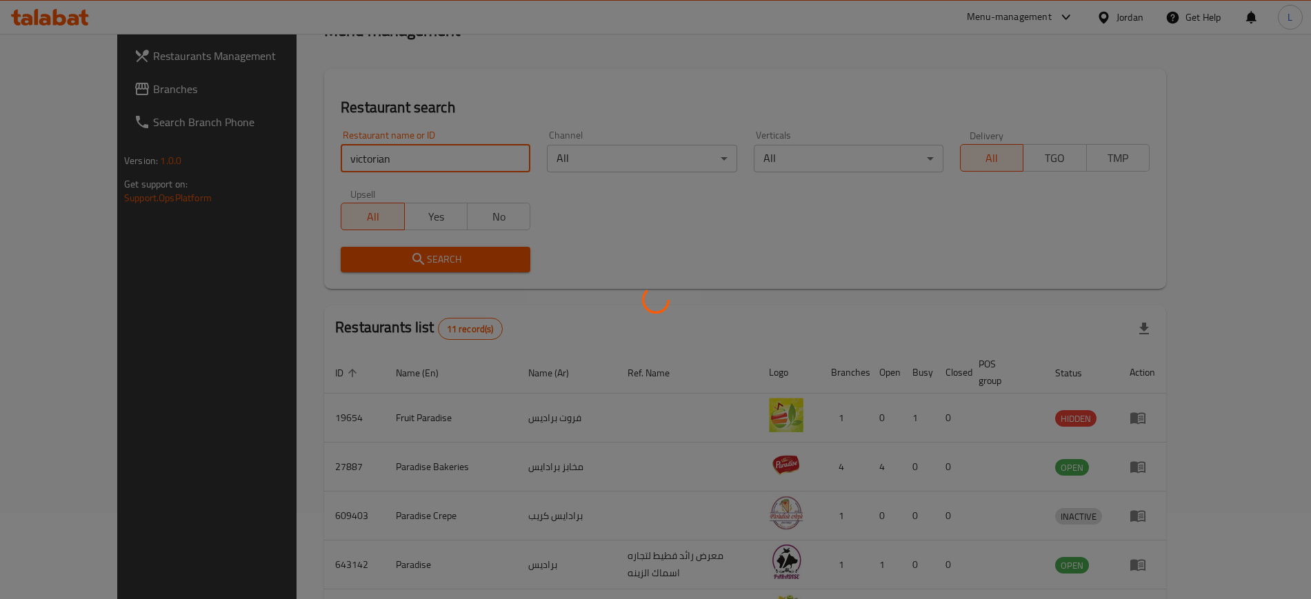
scroll to position [0, 0]
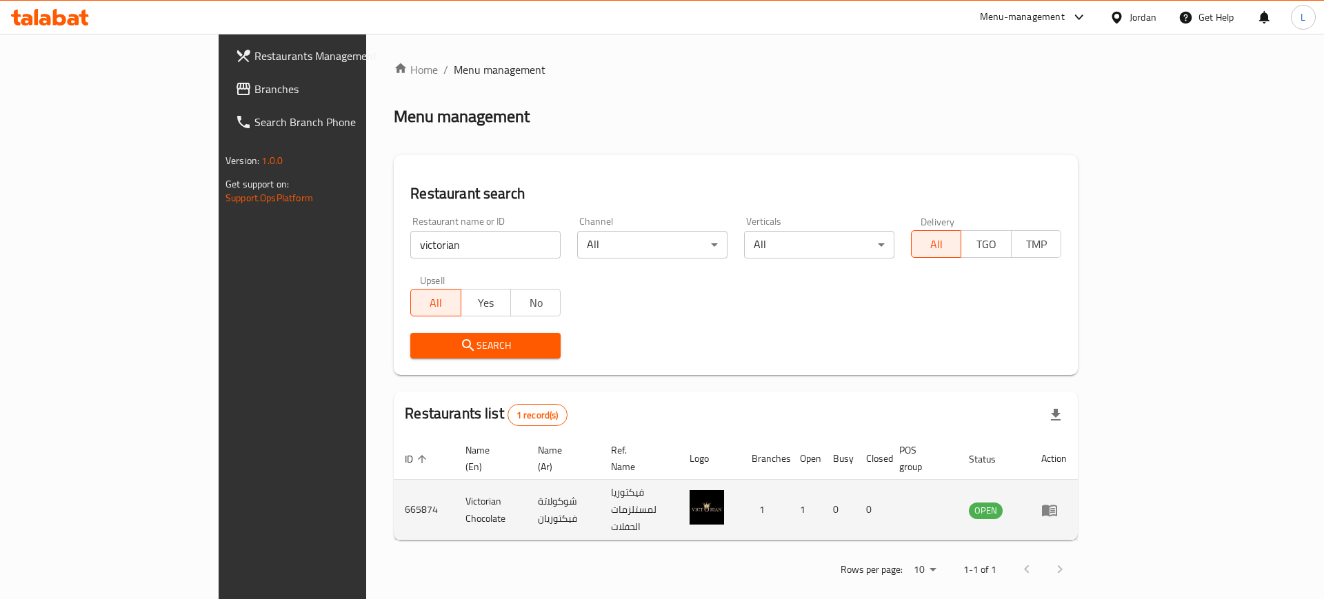
click at [394, 491] on td "665874" at bounding box center [424, 510] width 61 height 61
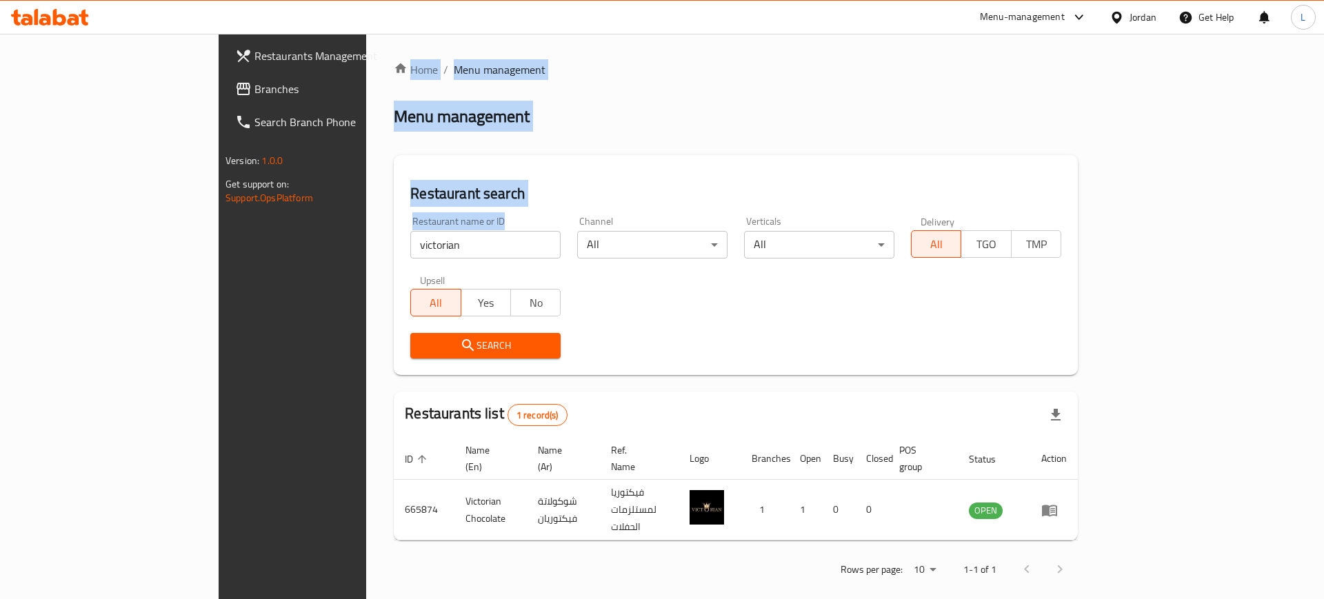
drag, startPoint x: 332, startPoint y: 259, endPoint x: 213, endPoint y: 223, distance: 124.6
click at [219, 223] on div "Restaurants Management Branches Search Branch Phone Version: 1.0.0 Get support …" at bounding box center [662, 324] width 887 height 581
click at [410, 253] on input "victorian" at bounding box center [485, 245] width 150 height 28
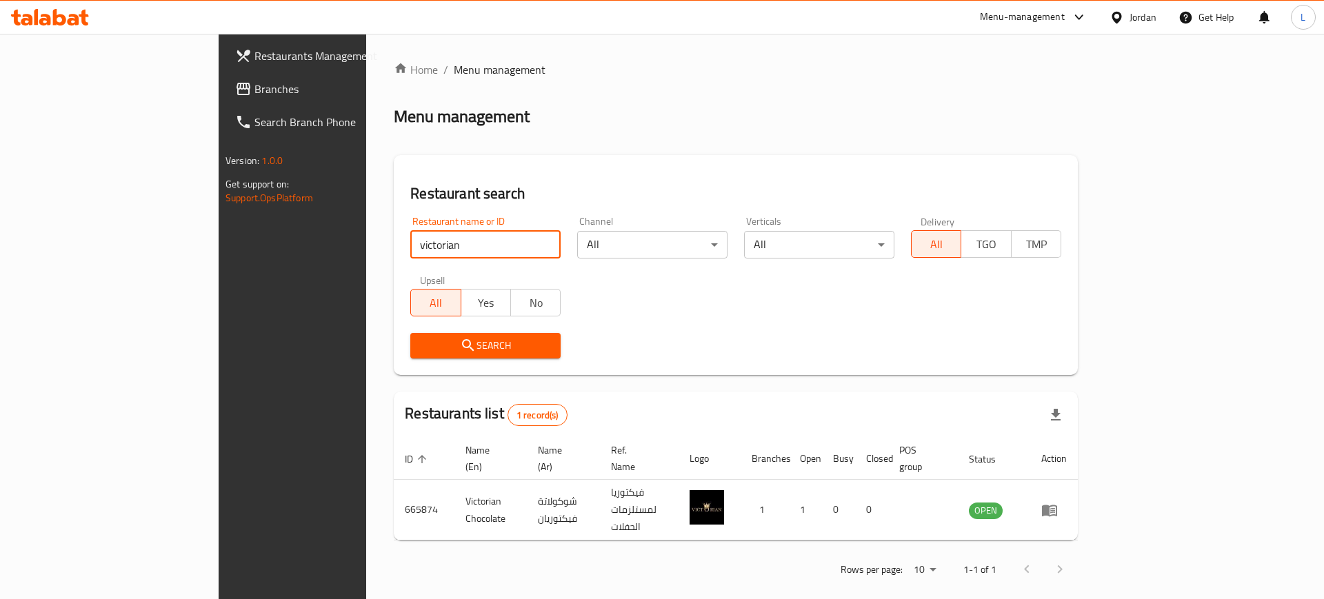
click at [410, 249] on input "victorian" at bounding box center [485, 245] width 150 height 28
click at [410, 248] on input "victorian" at bounding box center [485, 245] width 150 height 28
type input "foron rex"
click button "Search" at bounding box center [485, 346] width 150 height 26
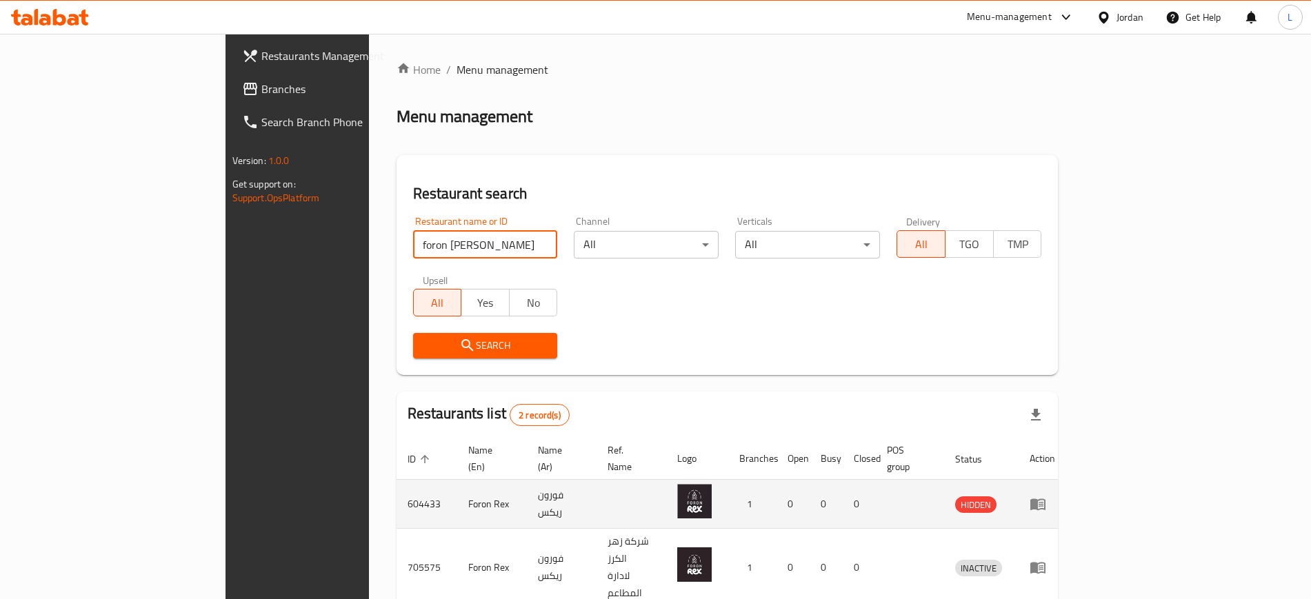
click at [1043, 502] on icon "enhanced table" at bounding box center [1041, 505] width 5 height 6
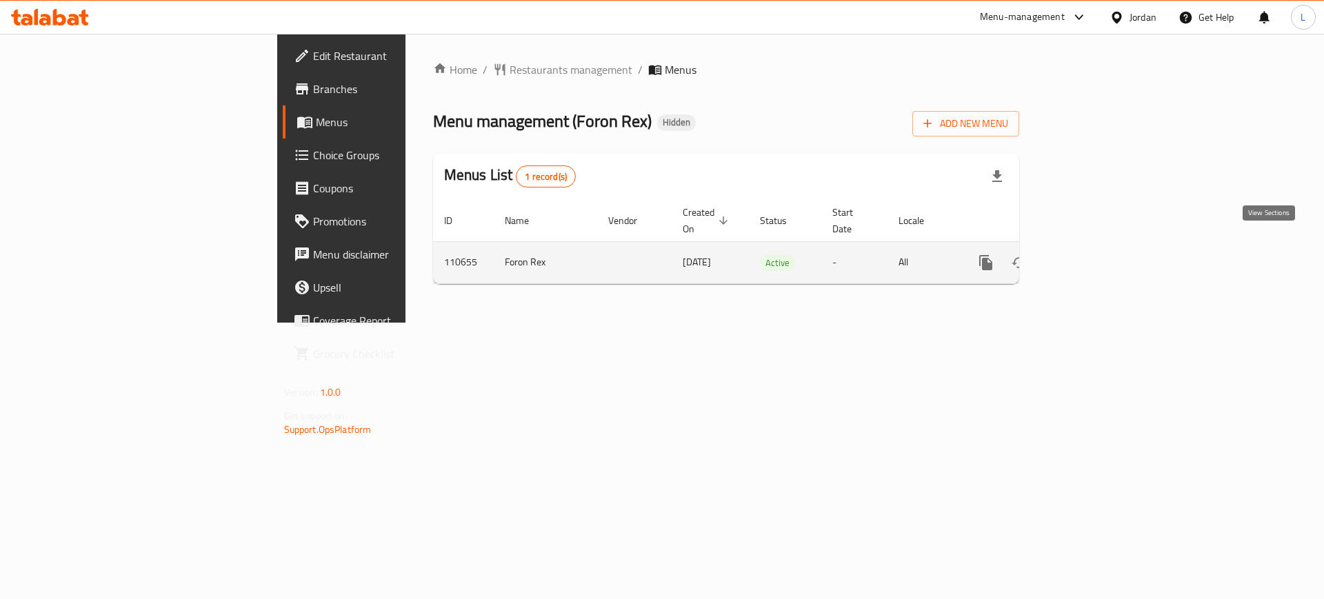
click at [1094, 254] on icon "enhanced table" at bounding box center [1085, 262] width 17 height 17
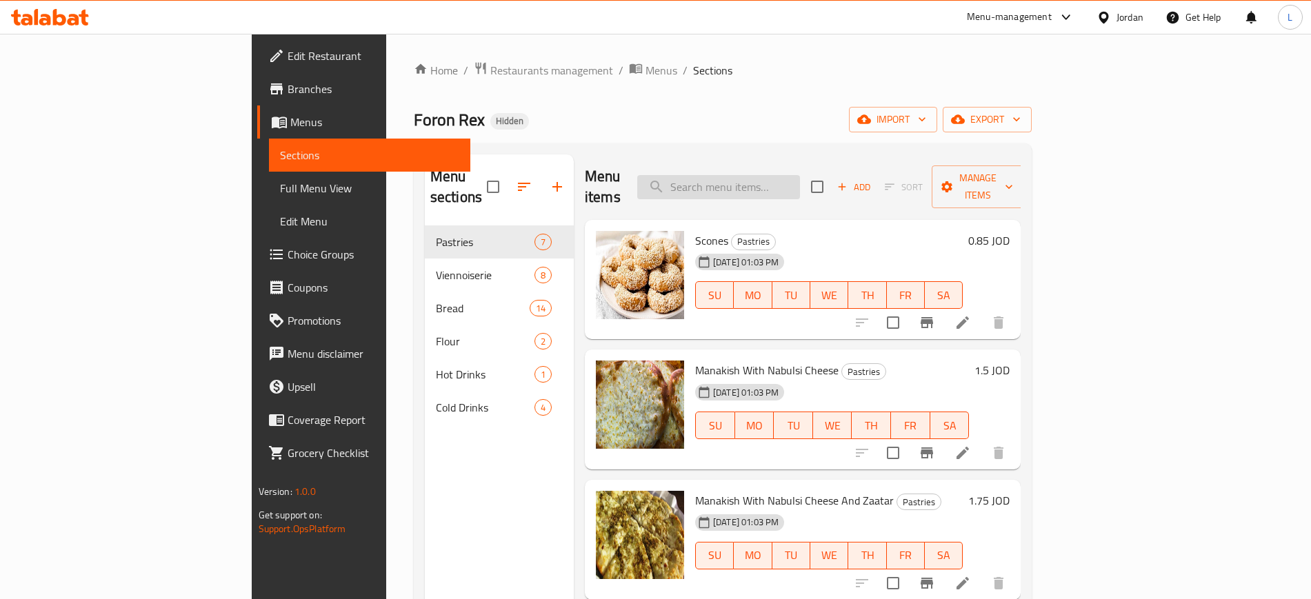
click at [780, 181] on input "search" at bounding box center [718, 187] width 163 height 24
paste input "Turkey Sandwich"
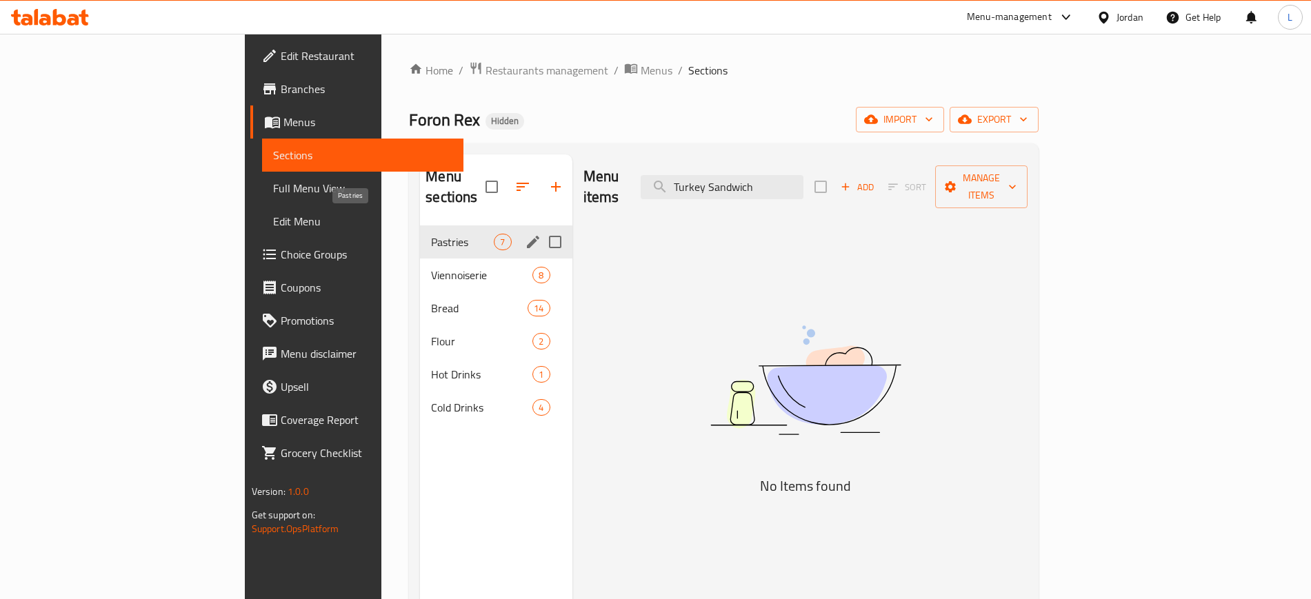
type input "Turkey Sandwich"
click at [431, 234] on span "Pastries" at bounding box center [462, 242] width 63 height 17
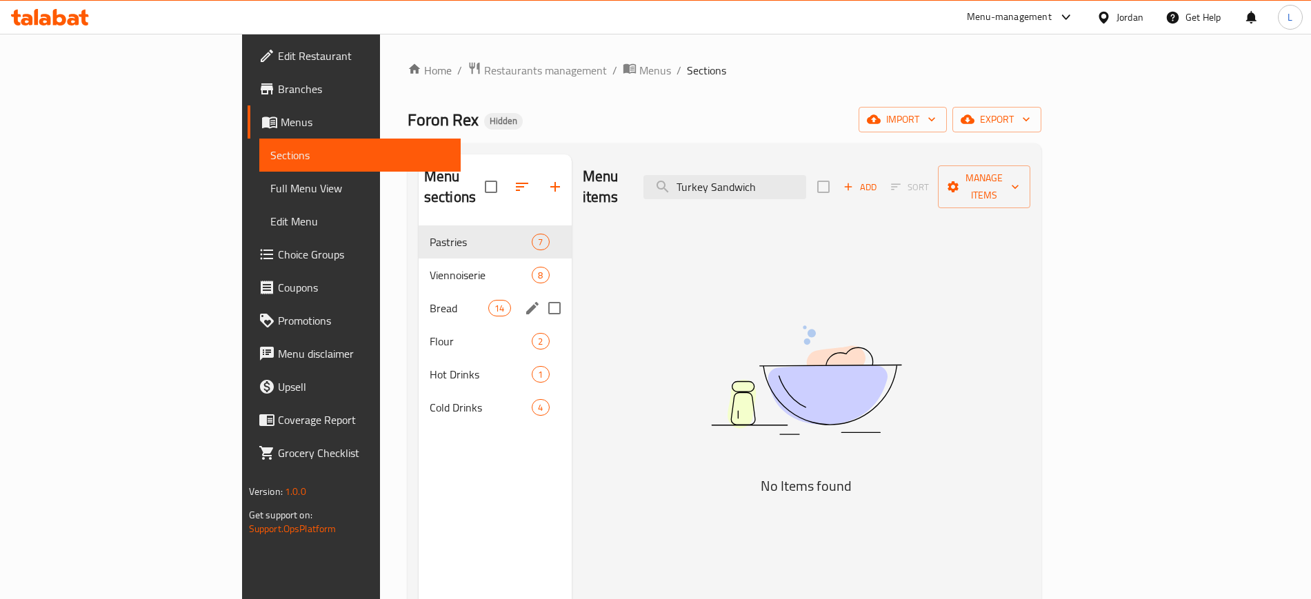
click at [419, 292] on div "Bread 14" at bounding box center [495, 308] width 153 height 33
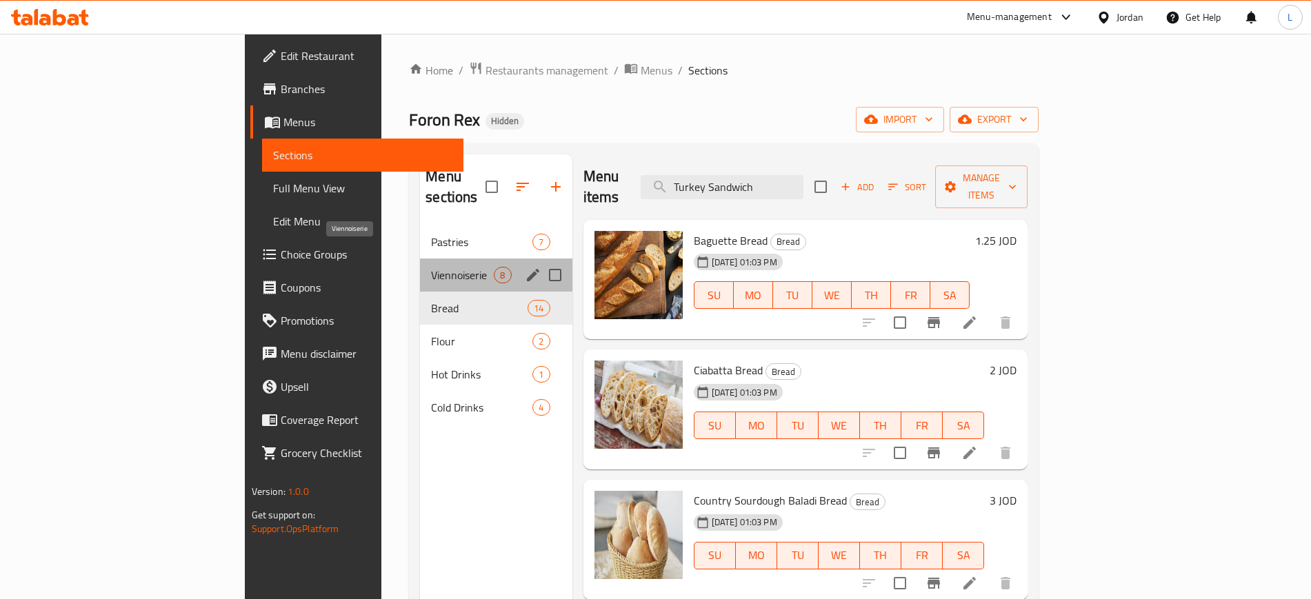
click at [431, 267] on span "Viennoiserie" at bounding box center [462, 275] width 63 height 17
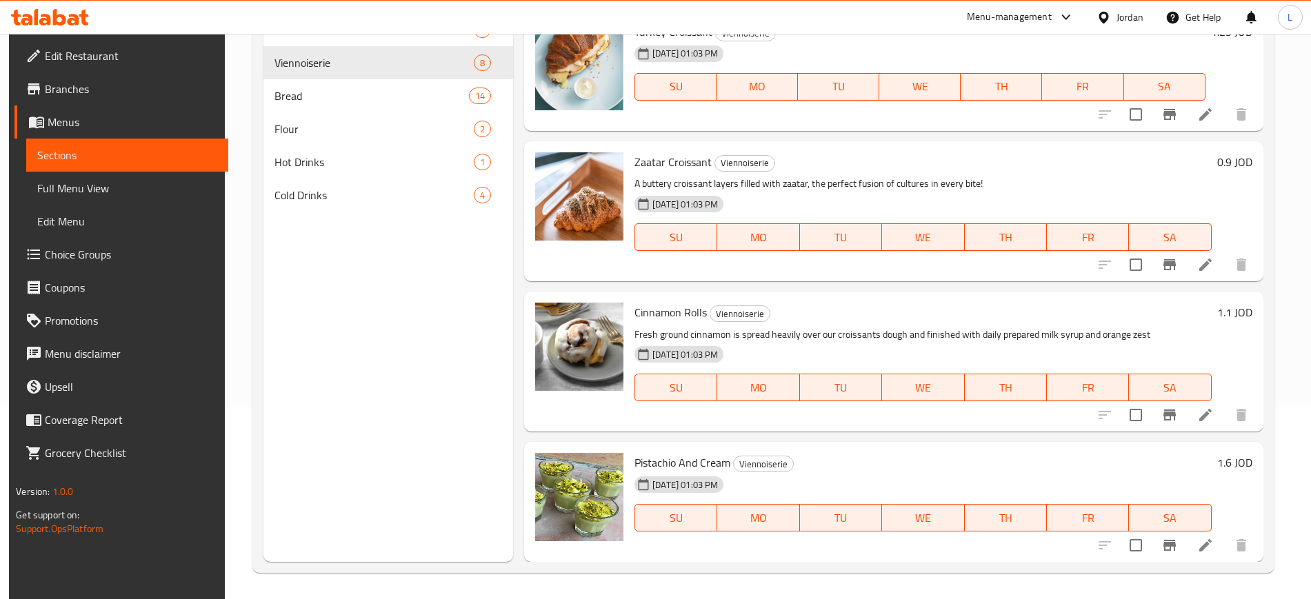
scroll to position [193, 0]
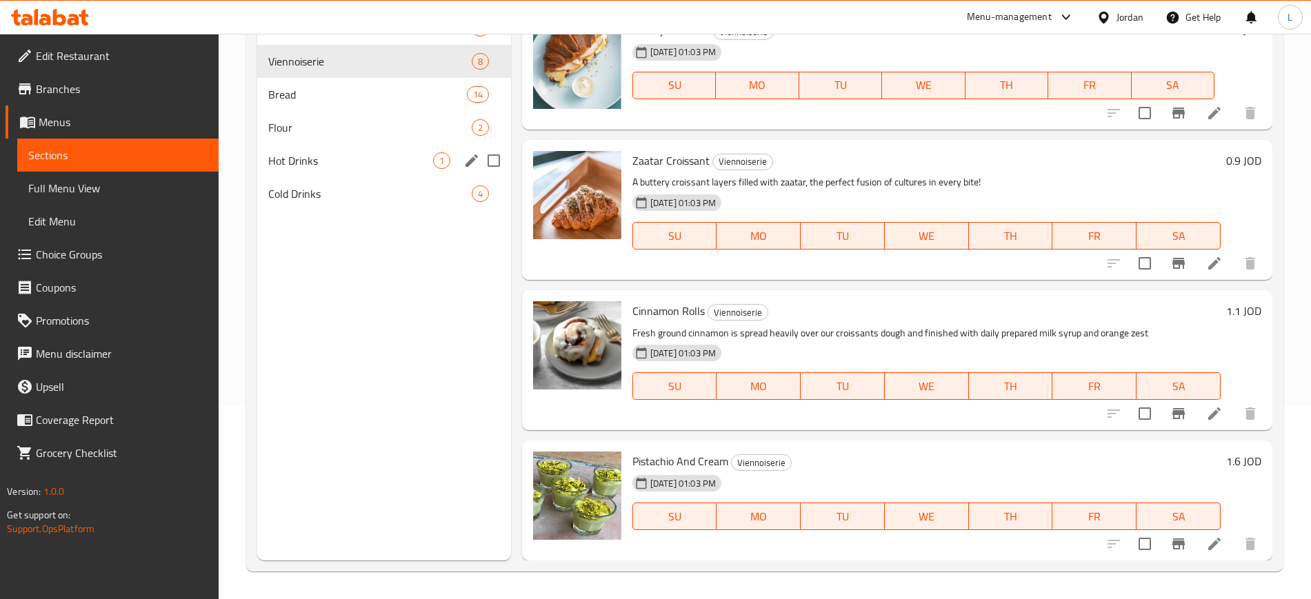
click at [317, 161] on span "Hot Drinks" at bounding box center [350, 160] width 165 height 17
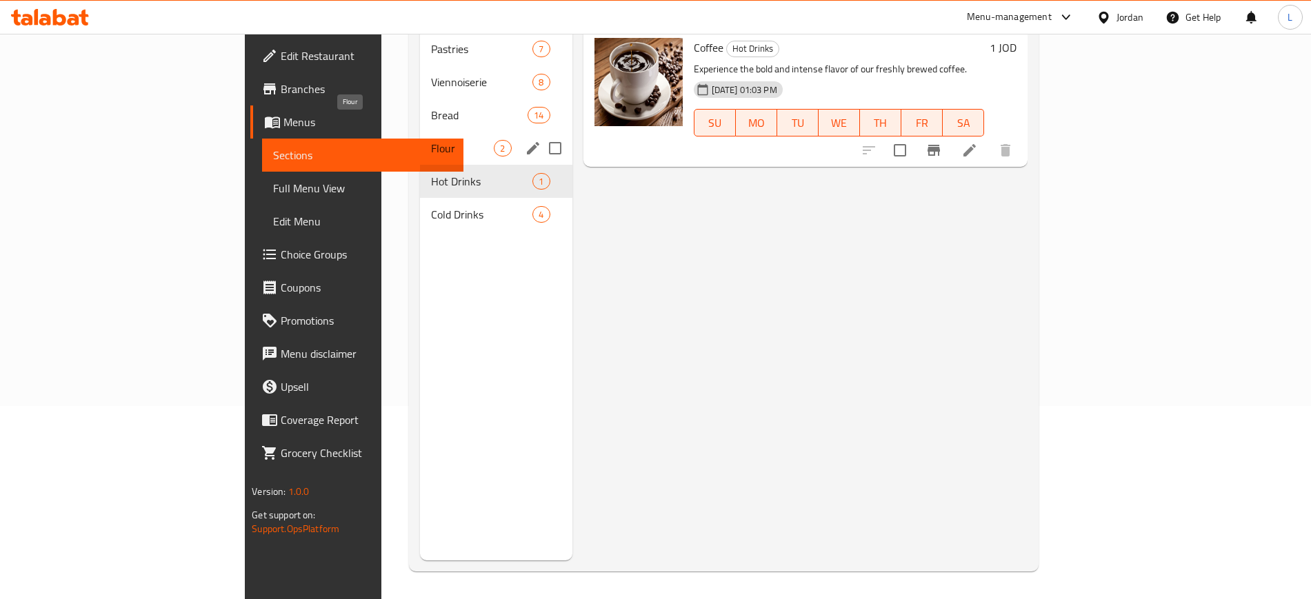
click at [431, 140] on span "Flour" at bounding box center [462, 148] width 63 height 17
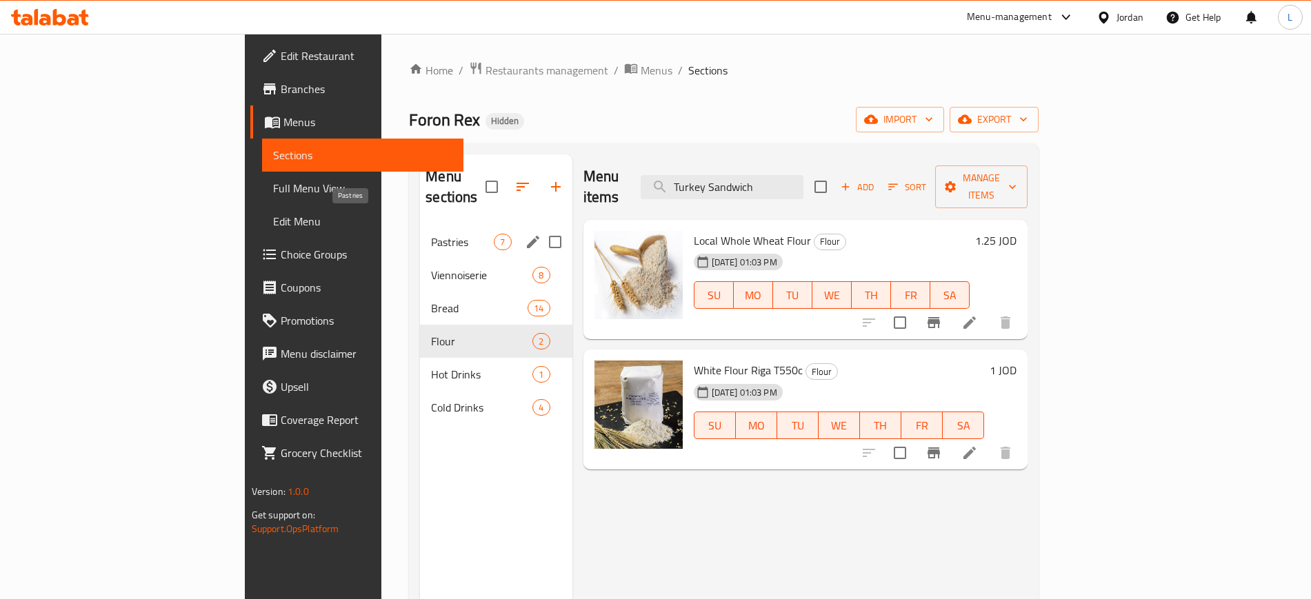
click at [431, 234] on span "Pastries" at bounding box center [462, 242] width 63 height 17
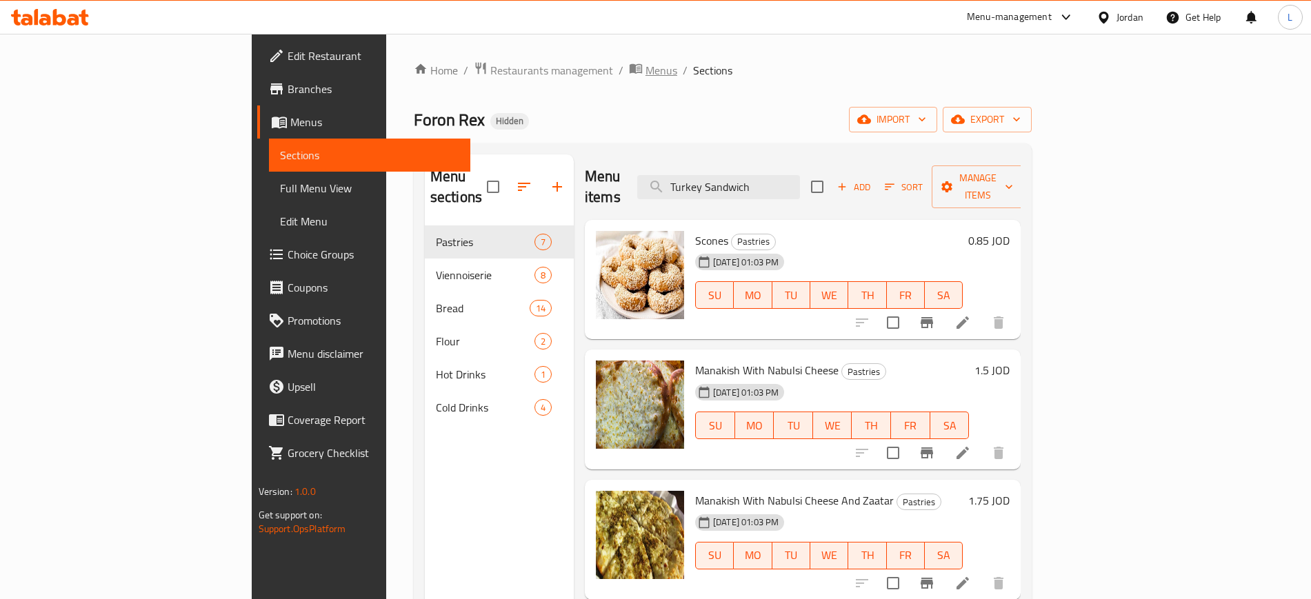
click at [646, 62] on span "Menus" at bounding box center [662, 70] width 32 height 17
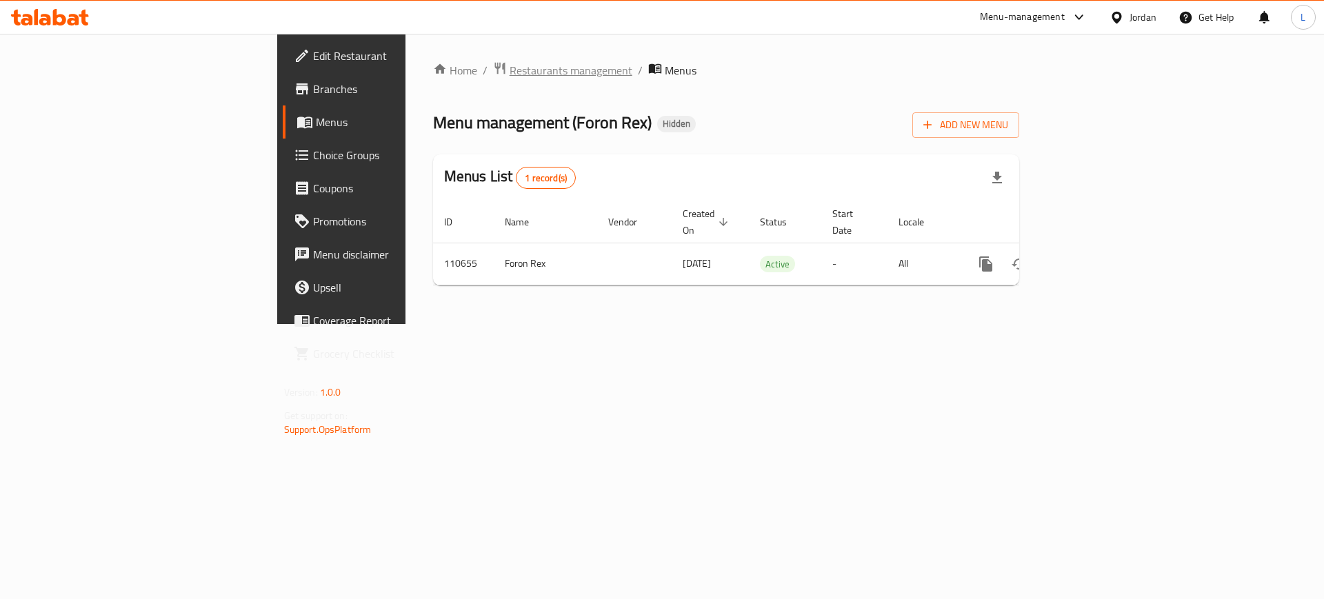
click at [510, 70] on span "Restaurants management" at bounding box center [571, 70] width 123 height 17
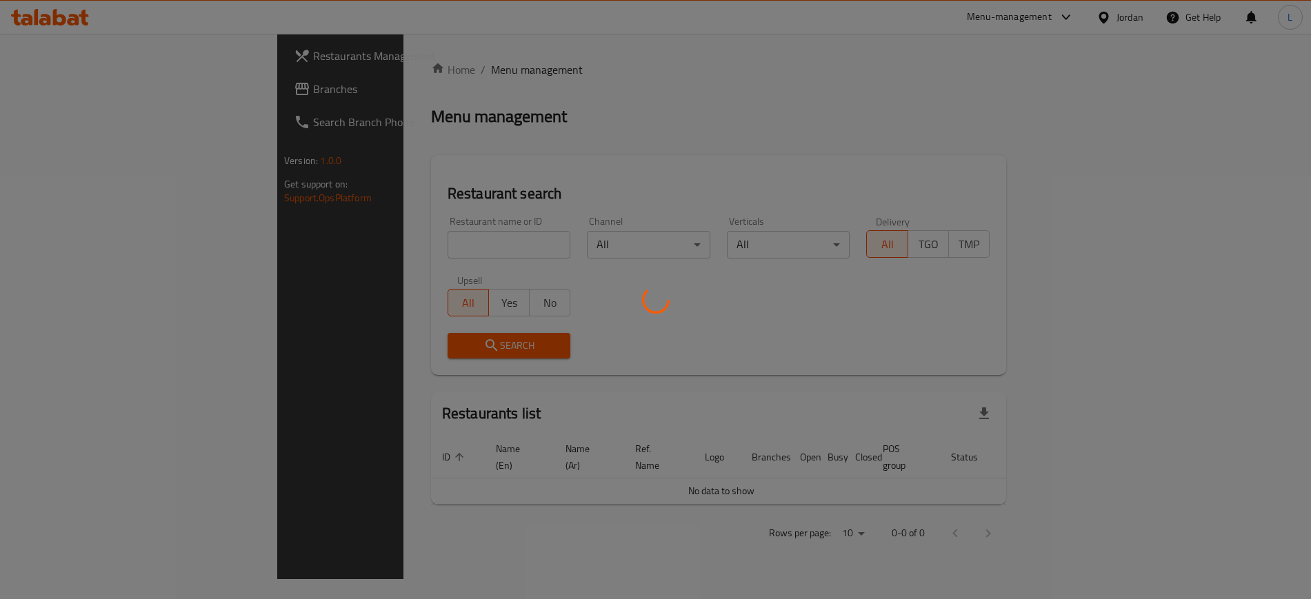
click at [372, 242] on div at bounding box center [655, 299] width 1311 height 599
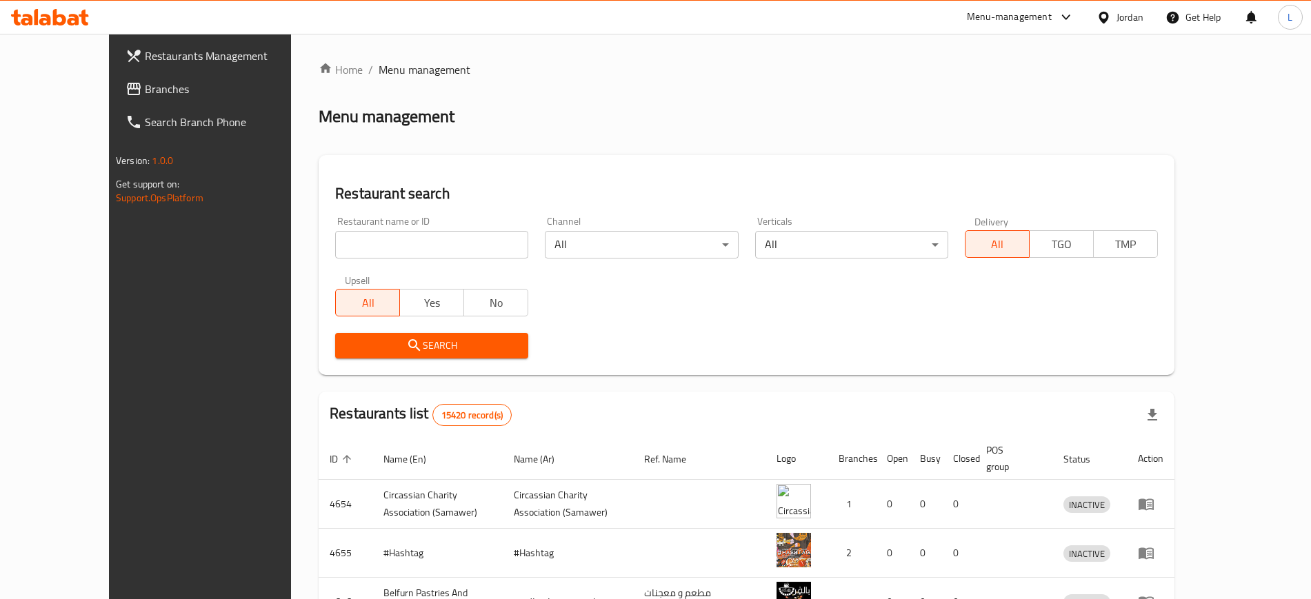
click at [372, 242] on input "search" at bounding box center [431, 245] width 193 height 28
type input "rex"
click button "Search" at bounding box center [431, 346] width 193 height 26
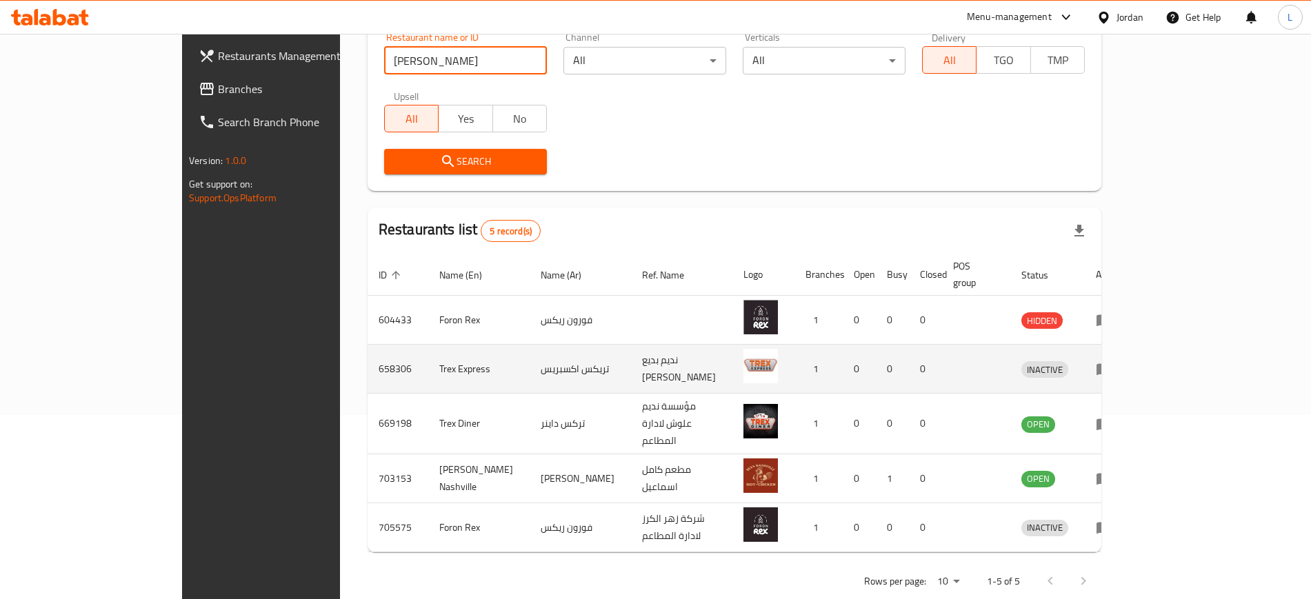
scroll to position [185, 0]
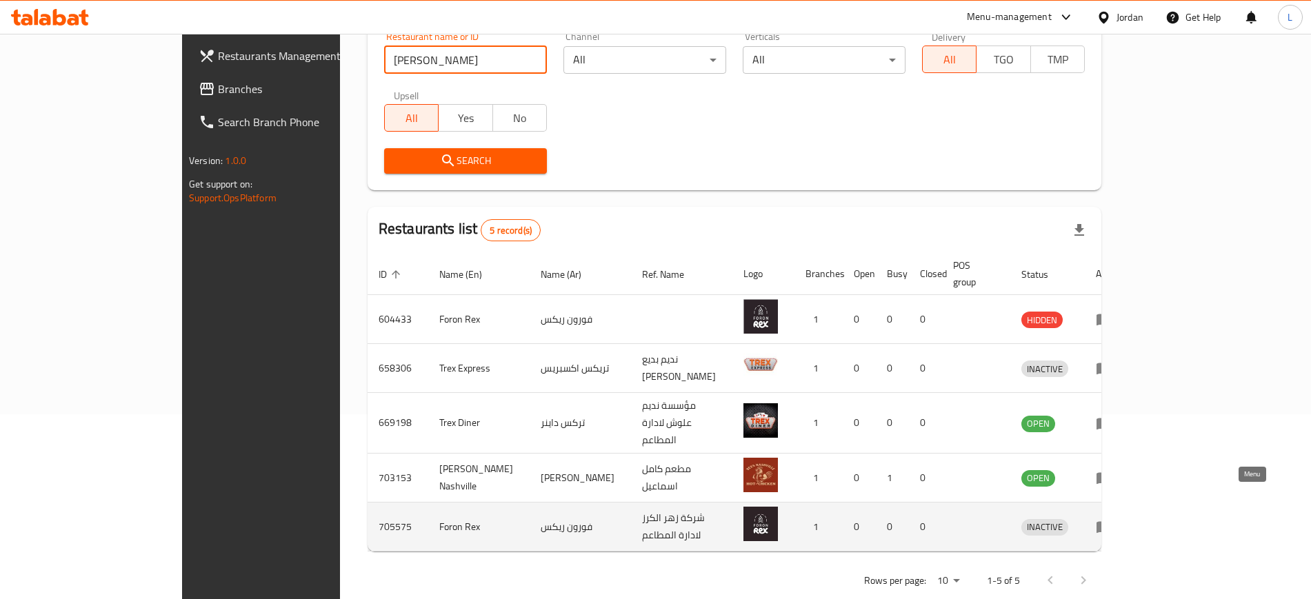
click at [1112, 519] on icon "enhanced table" at bounding box center [1104, 527] width 17 height 17
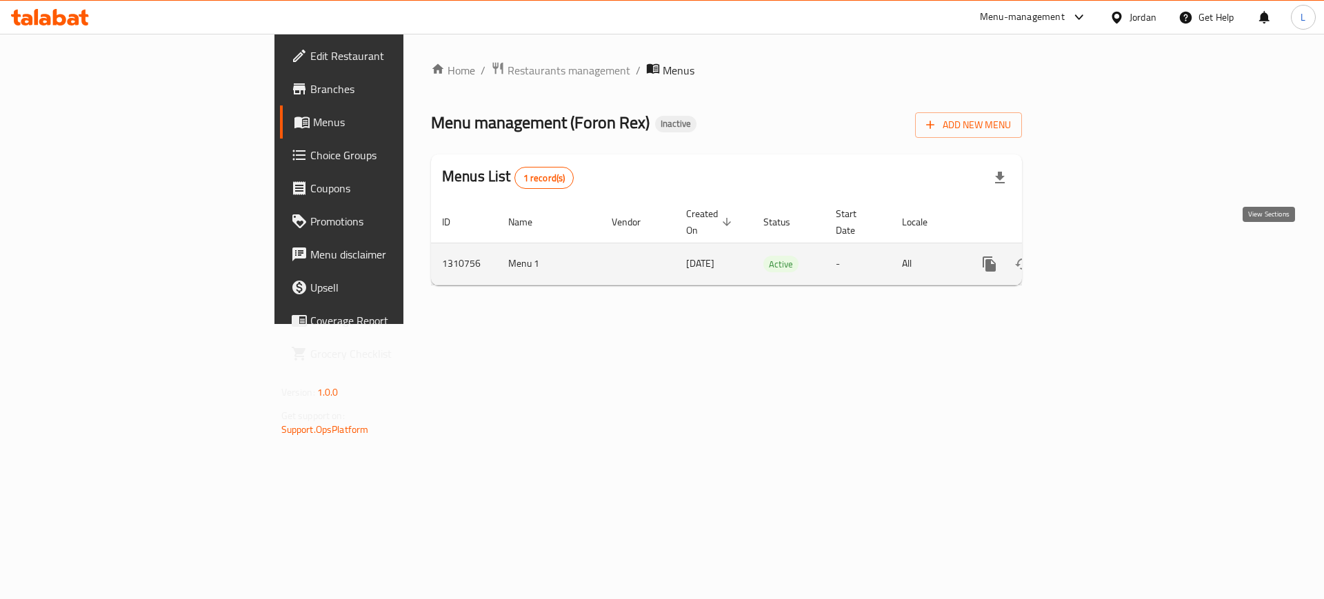
click at [1095, 258] on icon "enhanced table" at bounding box center [1089, 264] width 12 height 12
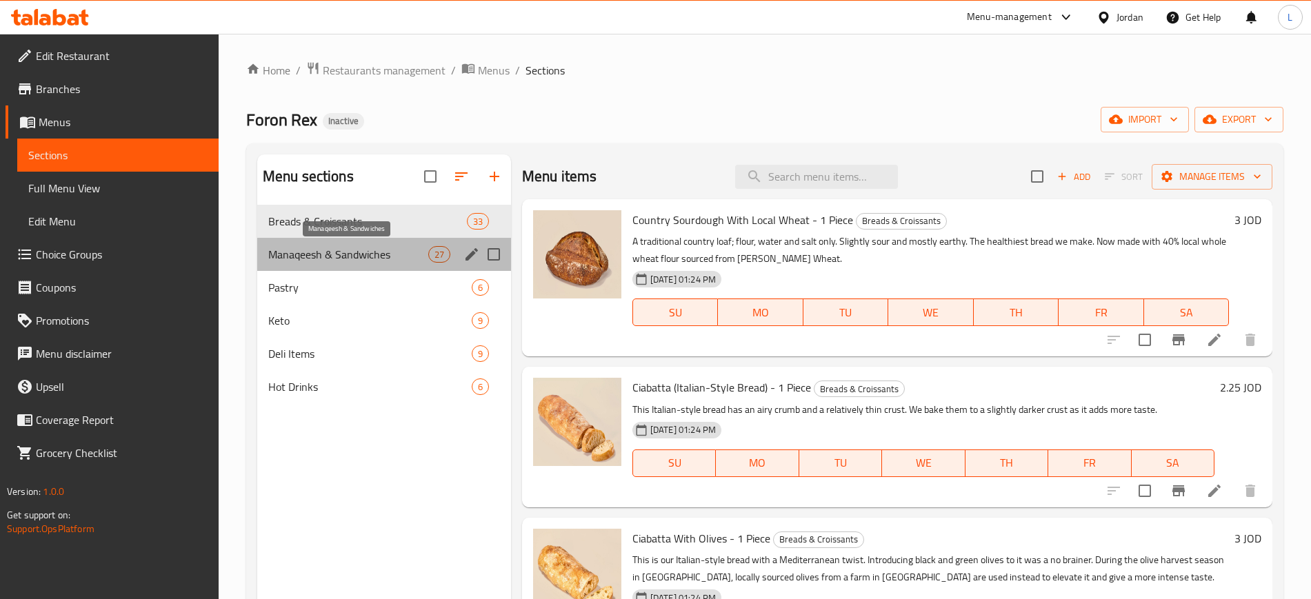
click at [381, 254] on span "Manaqeesh & Sandwiches" at bounding box center [348, 254] width 160 height 17
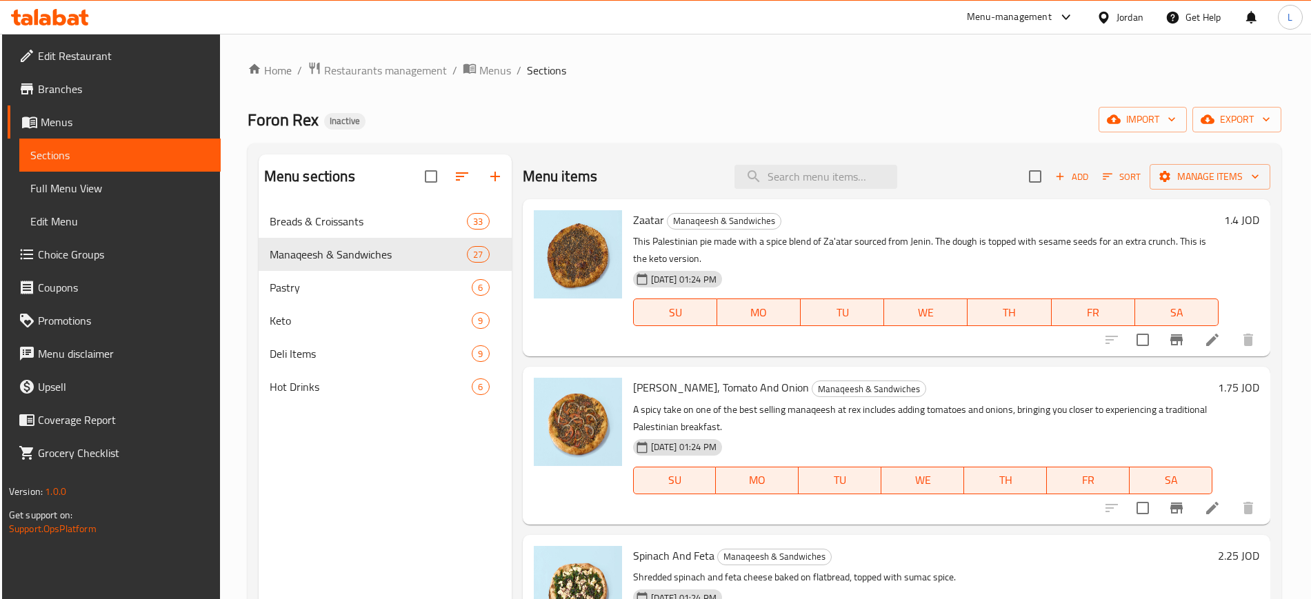
click at [1250, 103] on div "Home / Restaurants management / Menus / Sections Foron Rex Inactive import expo…" at bounding box center [765, 412] width 1034 height 703
click at [1249, 111] on span "export" at bounding box center [1236, 119] width 67 height 17
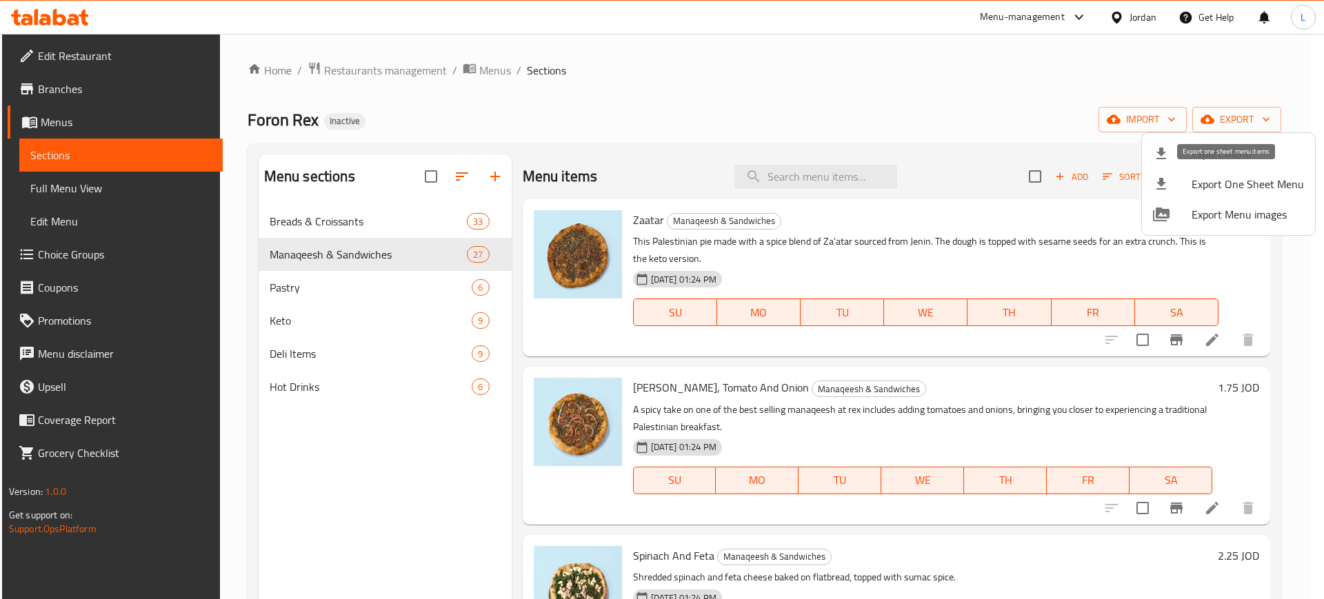
click at [1245, 177] on span "Export One Sheet Menu" at bounding box center [1248, 184] width 112 height 17
click at [479, 70] on div at bounding box center [662, 299] width 1324 height 599
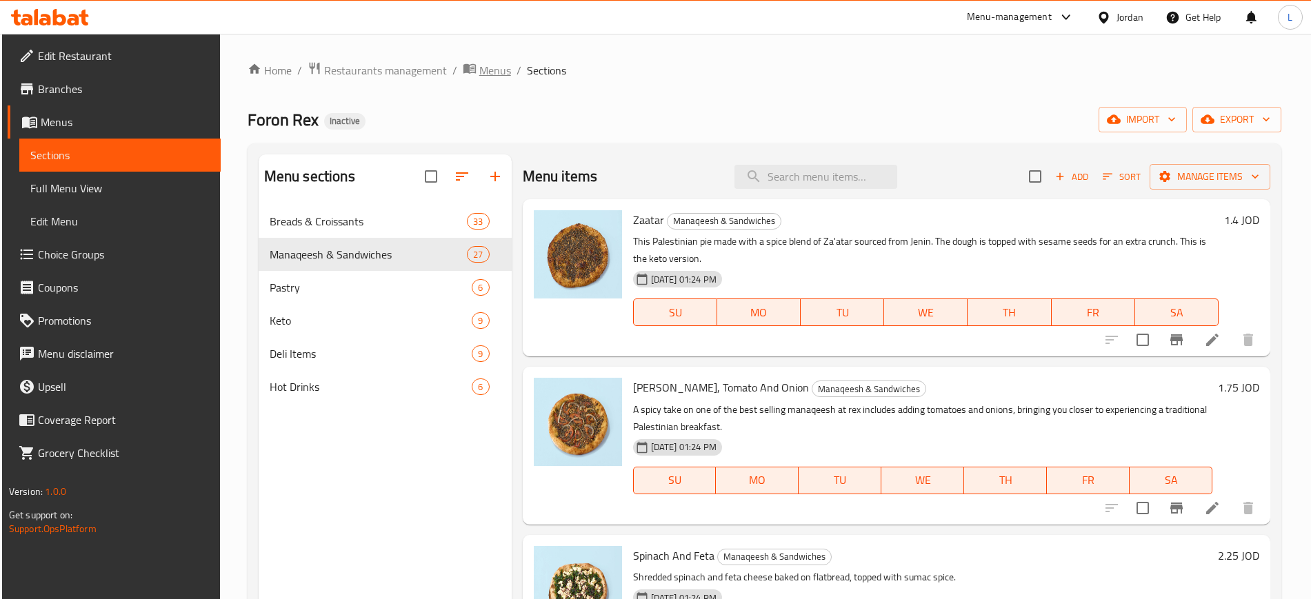
click at [487, 74] on span "Menus" at bounding box center [495, 70] width 32 height 17
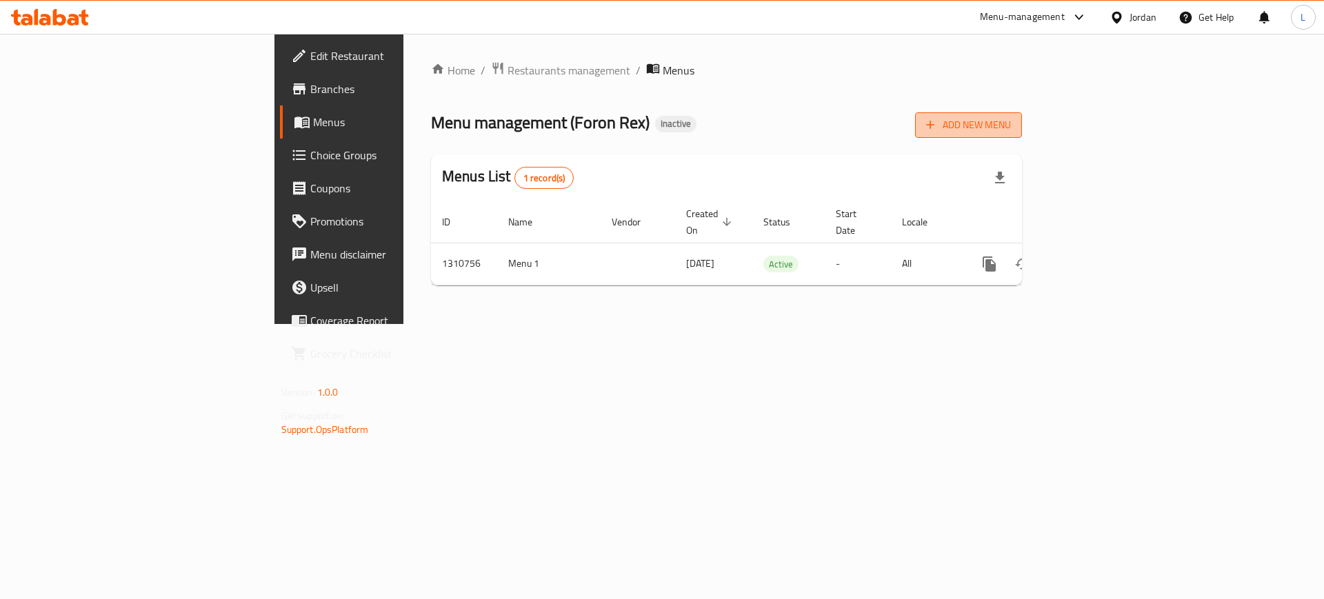
click at [1011, 128] on span "Add New Menu" at bounding box center [968, 125] width 85 height 17
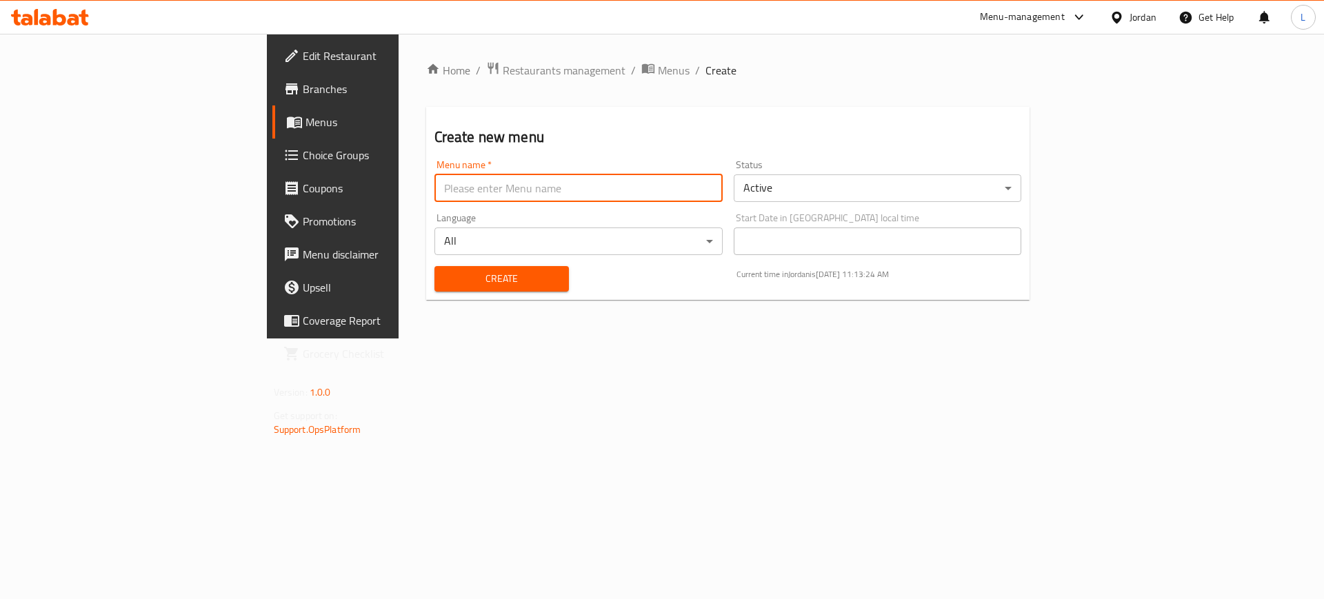
click at [435, 186] on input "text" at bounding box center [579, 188] width 288 height 28
type input "New"
click at [803, 176] on body "​ Menu-management Jordan Get Help L Edit Restaurant Branches Menus Choice Group…" at bounding box center [662, 317] width 1324 height 566
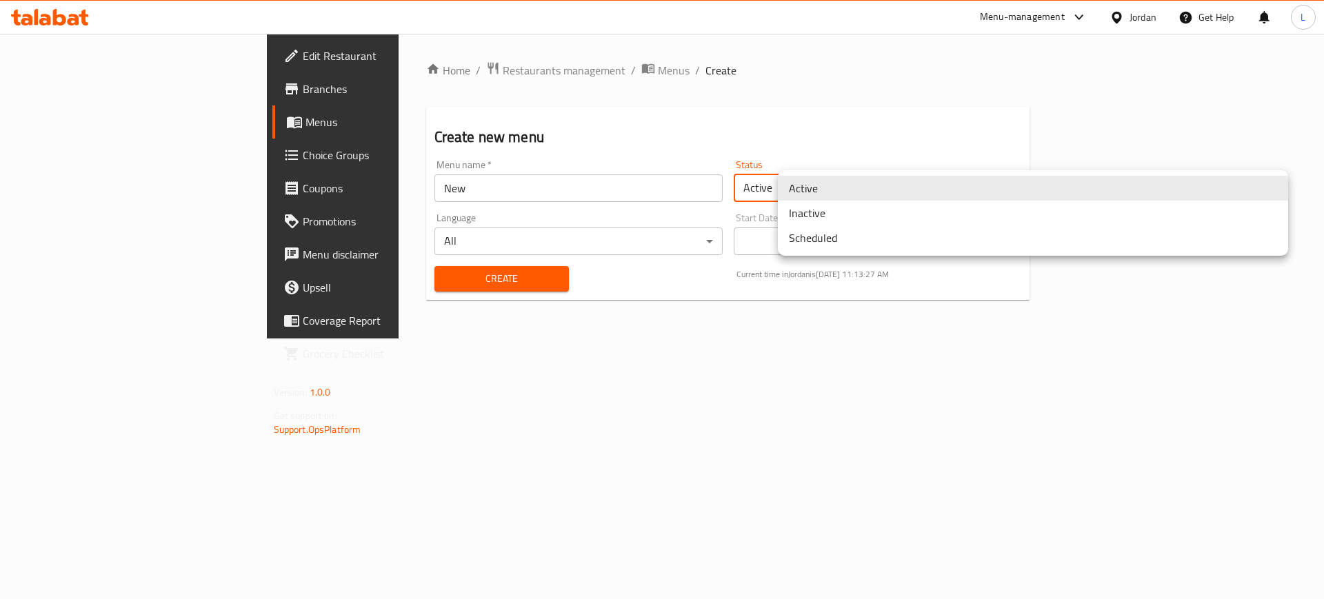
click at [804, 216] on li "Inactive" at bounding box center [1033, 213] width 510 height 25
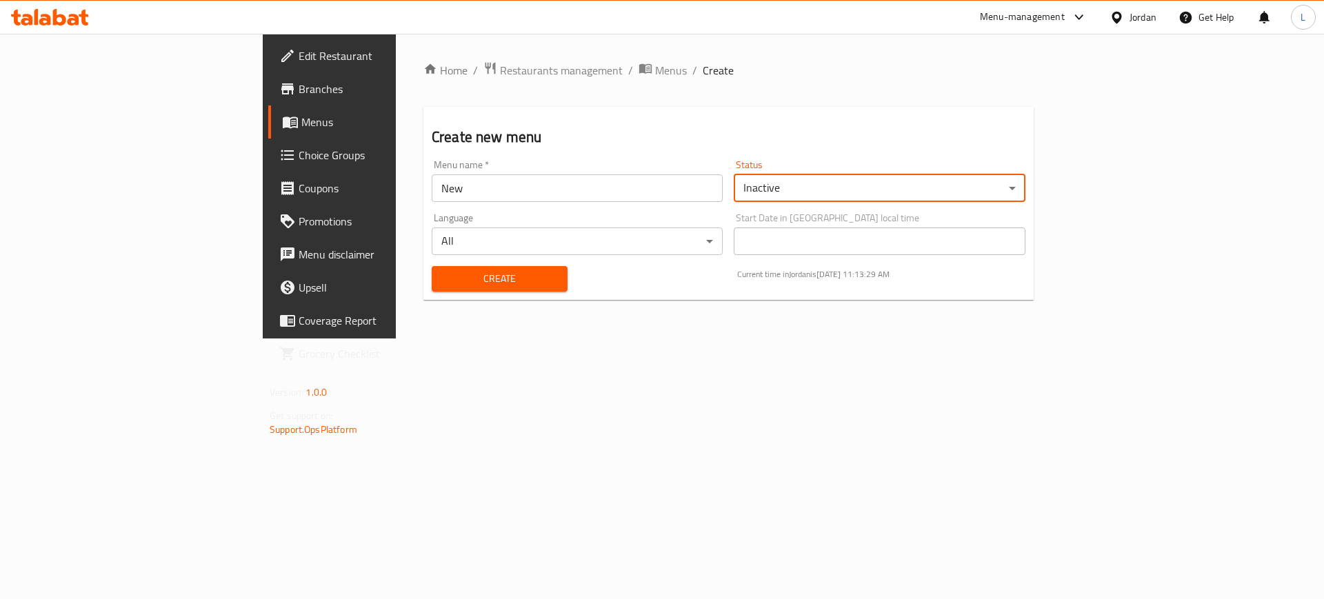
click at [452, 288] on button "Create" at bounding box center [500, 279] width 136 height 26
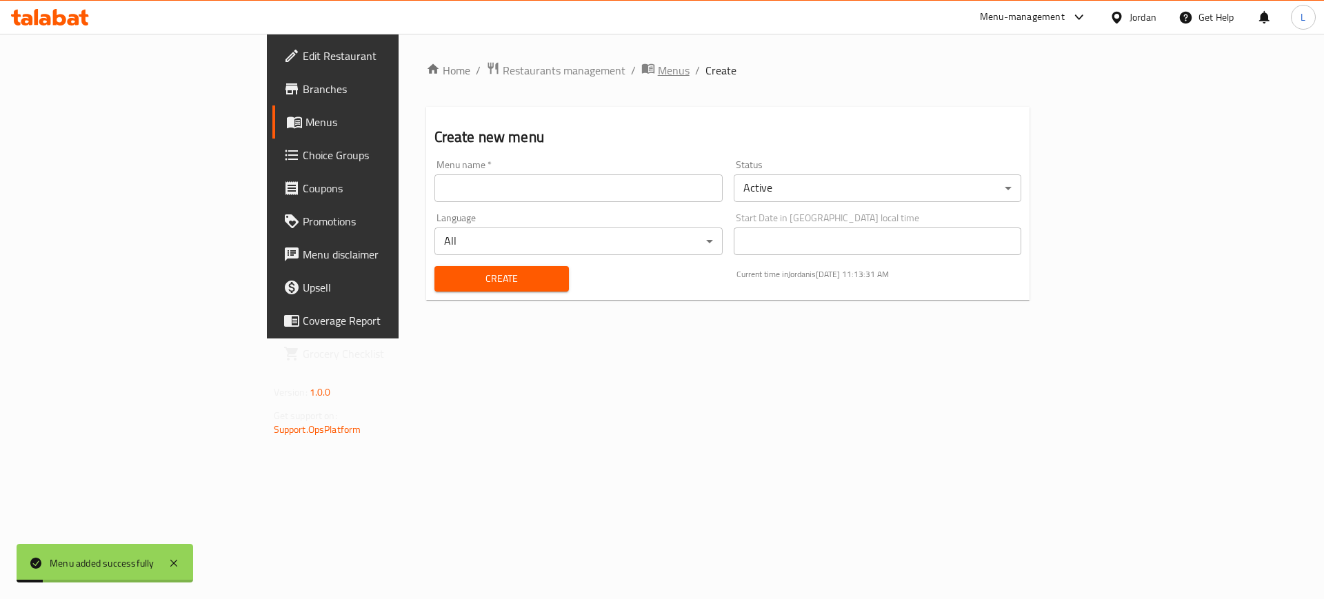
click at [658, 70] on span "Menus" at bounding box center [674, 70] width 32 height 17
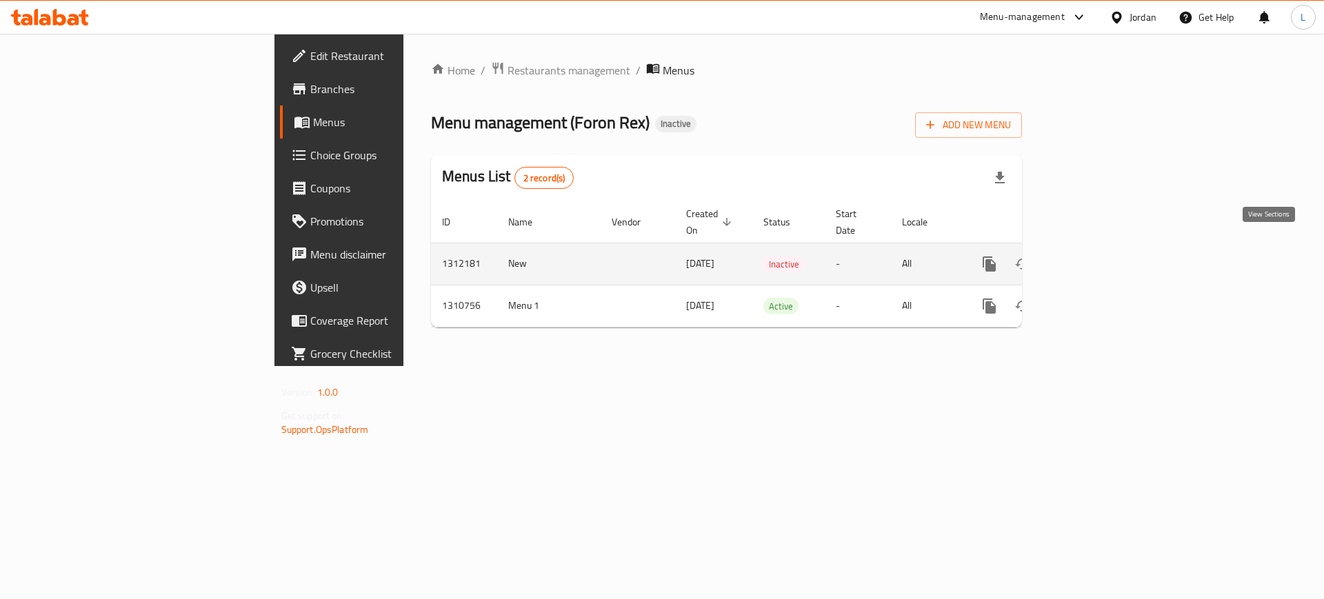
click at [1097, 256] on icon "enhanced table" at bounding box center [1089, 264] width 17 height 17
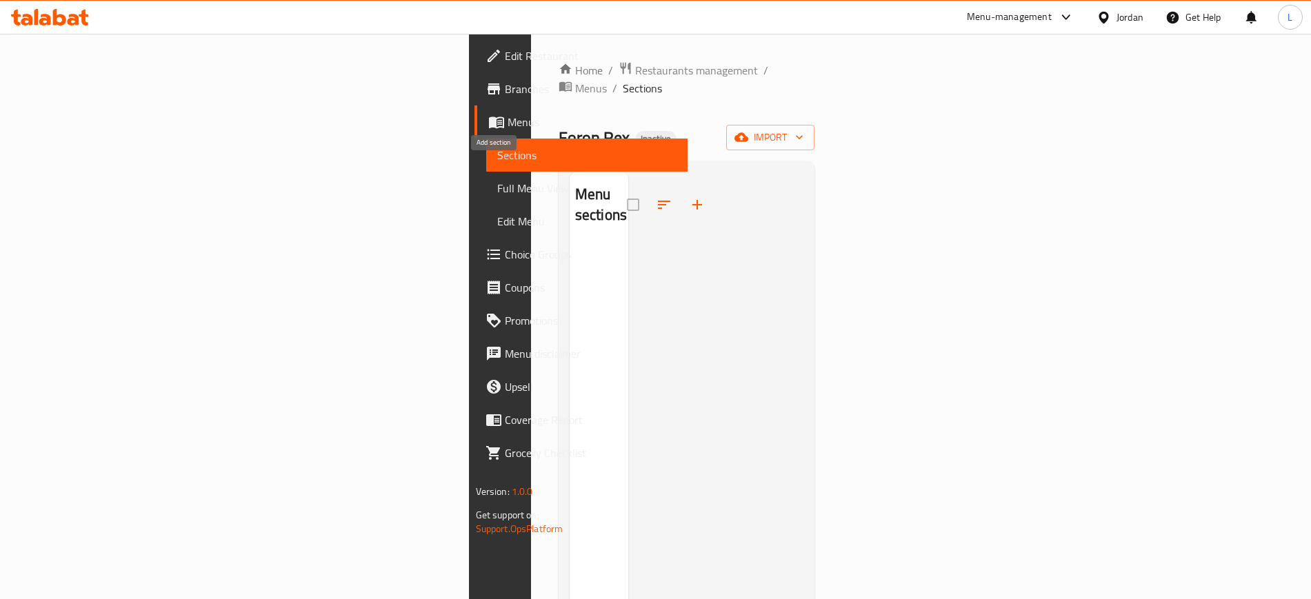
click at [689, 197] on icon "button" at bounding box center [697, 205] width 17 height 17
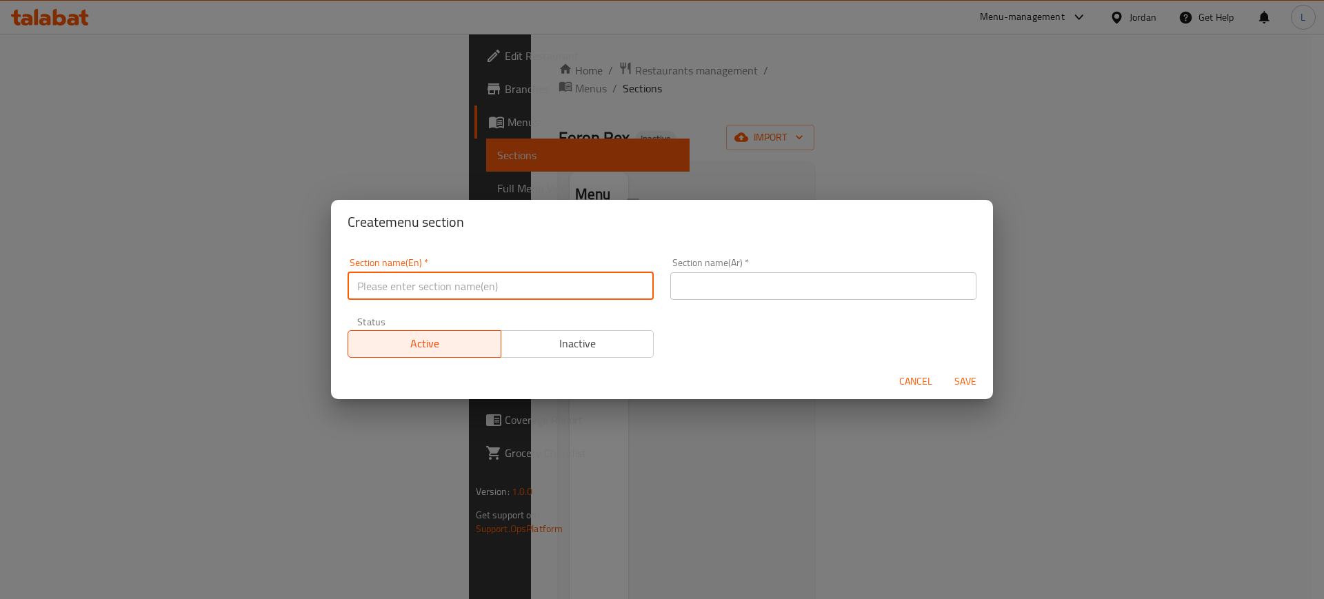
click at [412, 283] on input "text" at bounding box center [501, 286] width 306 height 28
type input "Bread"
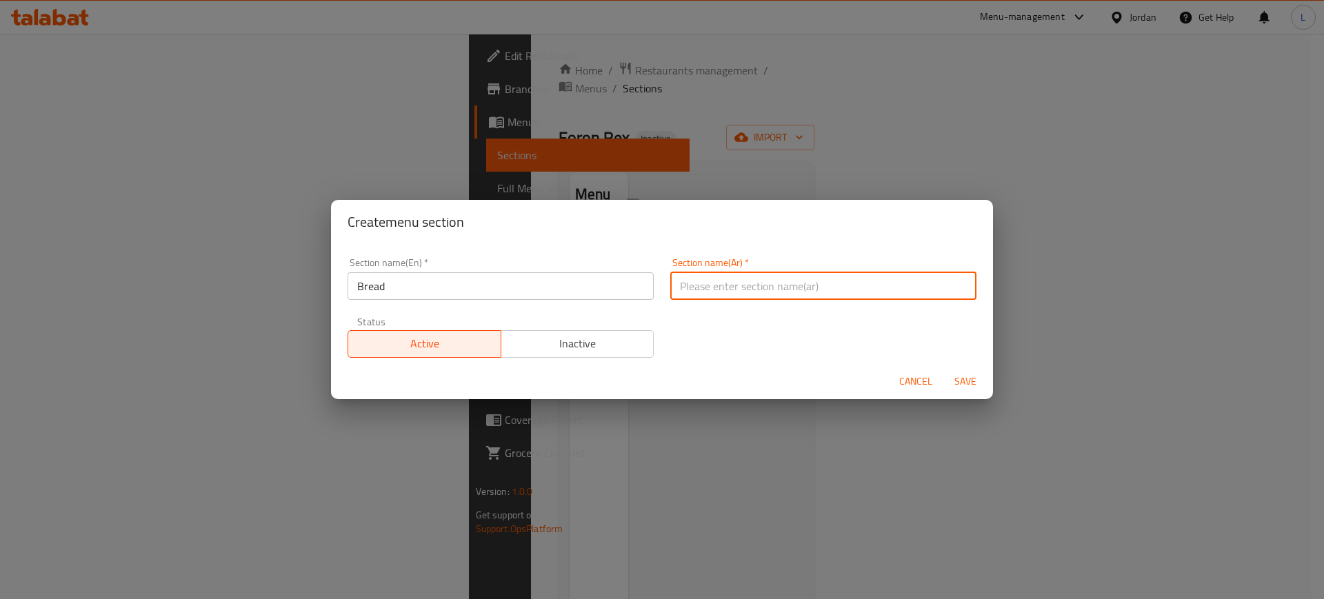
click at [693, 288] on input "text" at bounding box center [823, 286] width 306 height 28
type input "خبز"
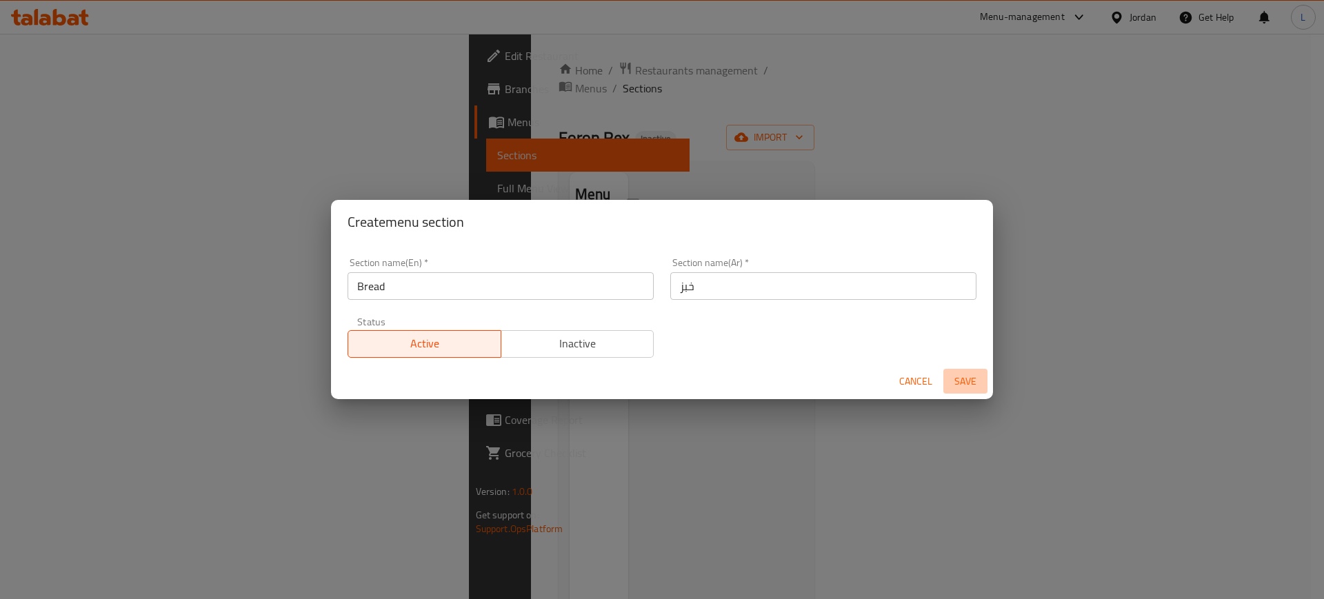
click at [966, 380] on span "Save" at bounding box center [965, 381] width 33 height 17
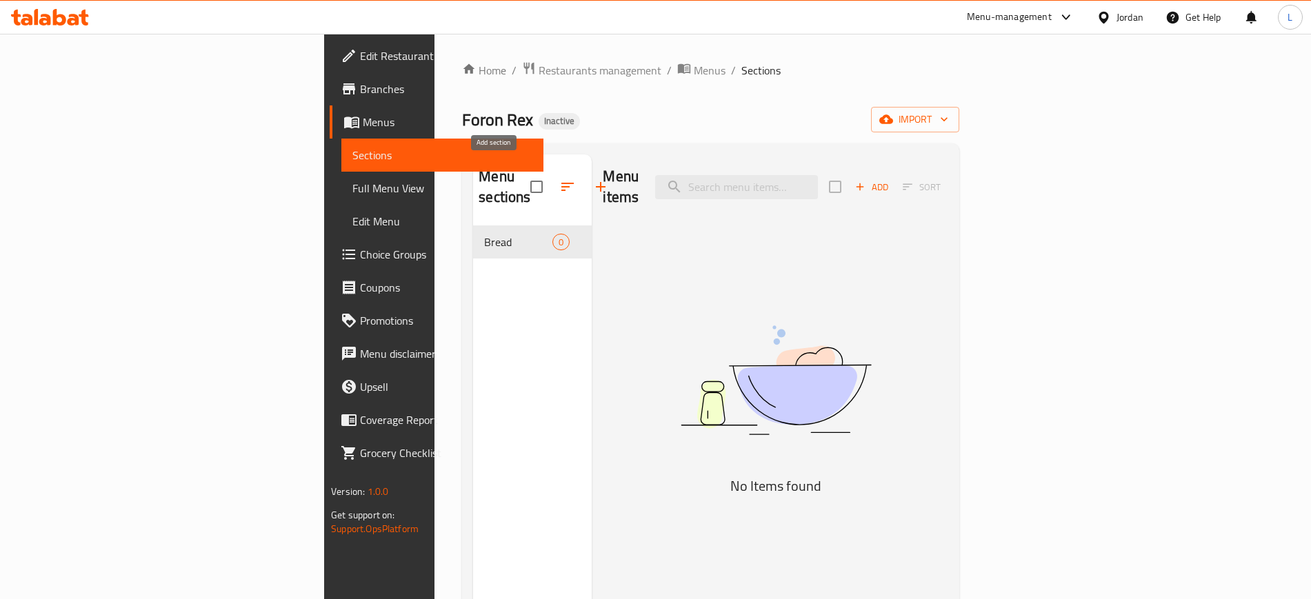
click at [584, 185] on button "button" at bounding box center [600, 186] width 33 height 33
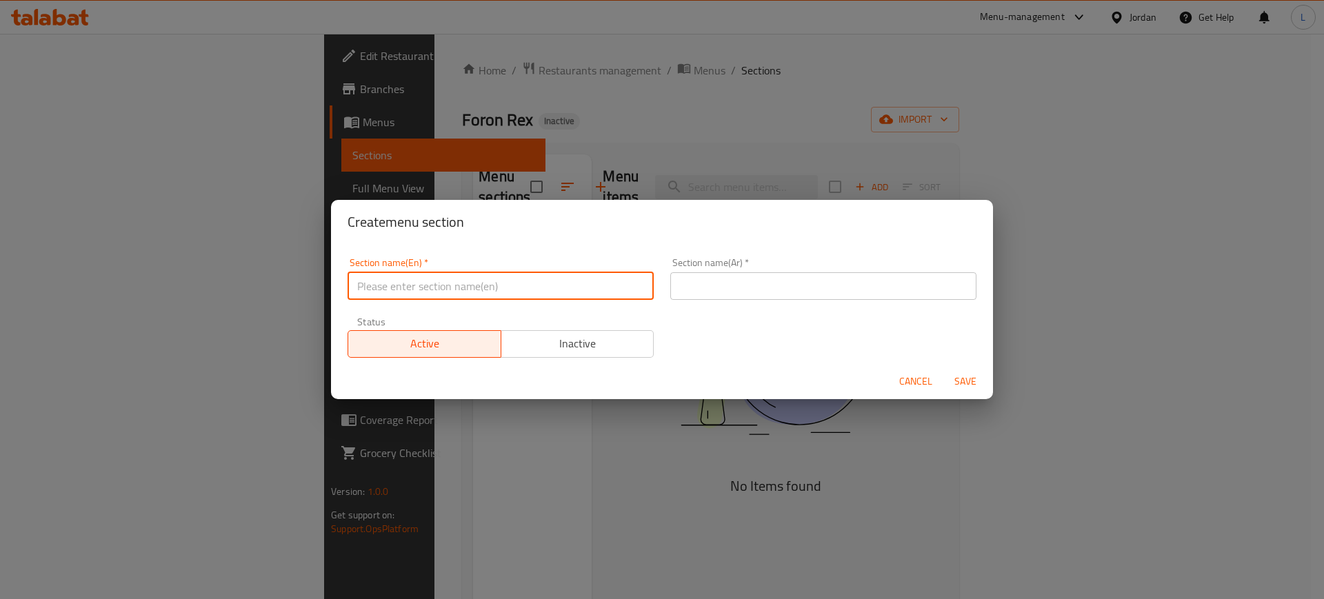
click at [420, 284] on input "text" at bounding box center [501, 286] width 306 height 28
type input "}"
type input "Croissants"
click at [743, 284] on input "text" at bounding box center [823, 286] width 306 height 28
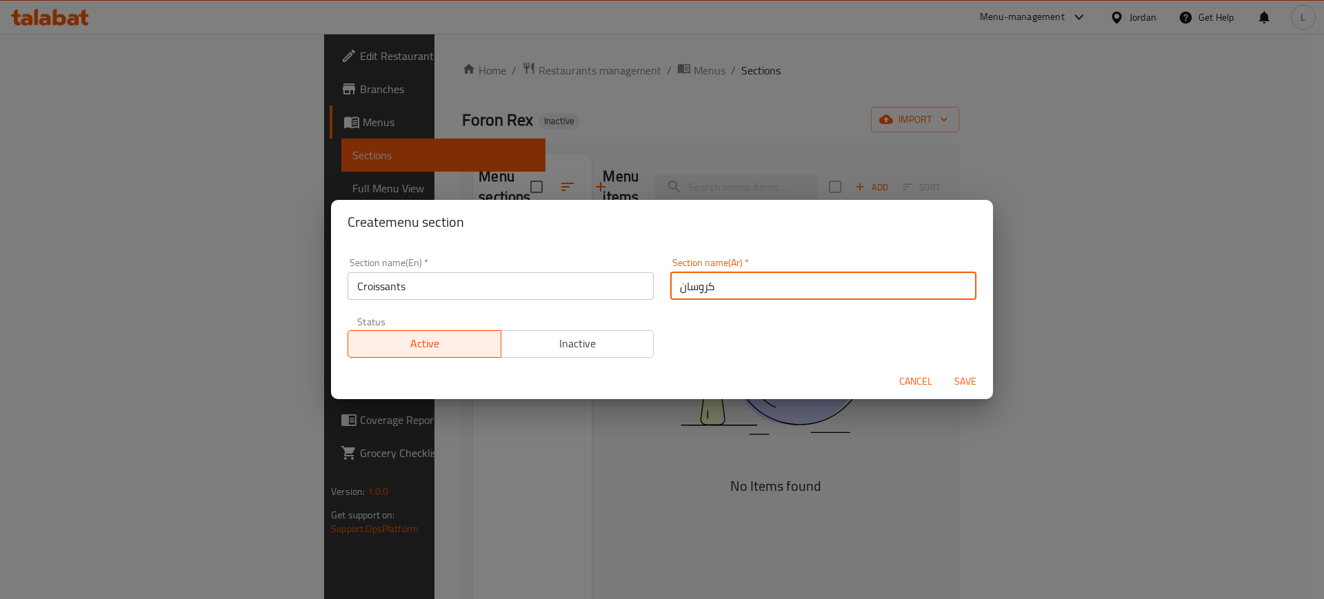
type input "كروسان"
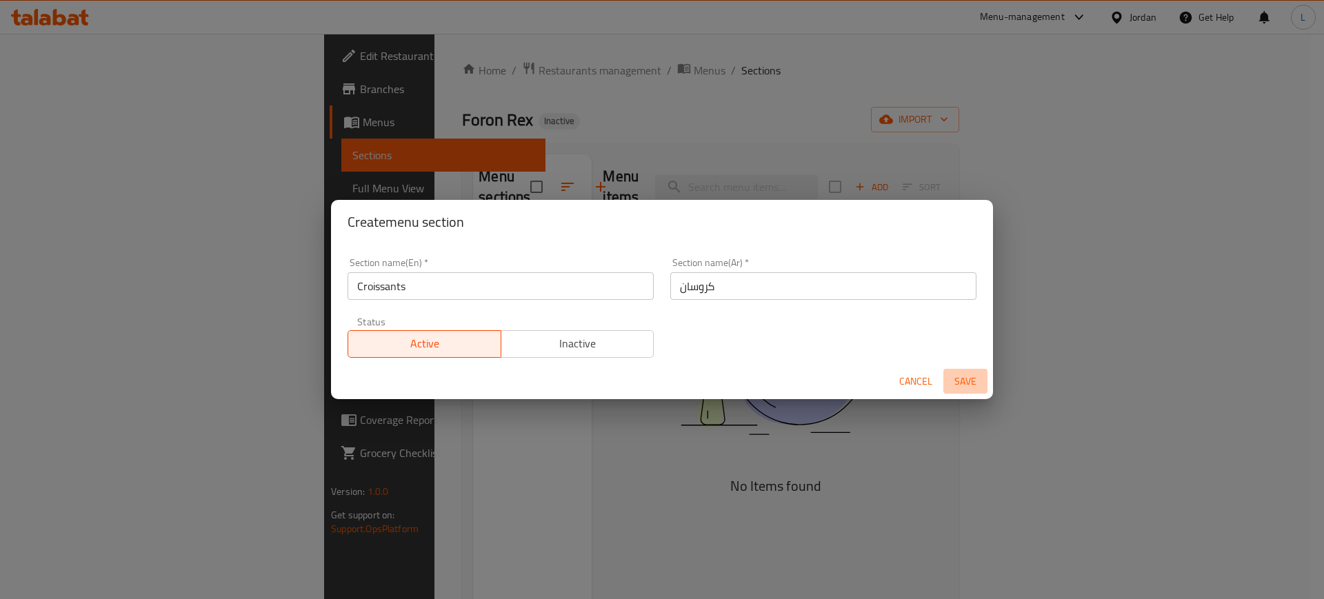
click at [962, 383] on span "Save" at bounding box center [965, 381] width 33 height 17
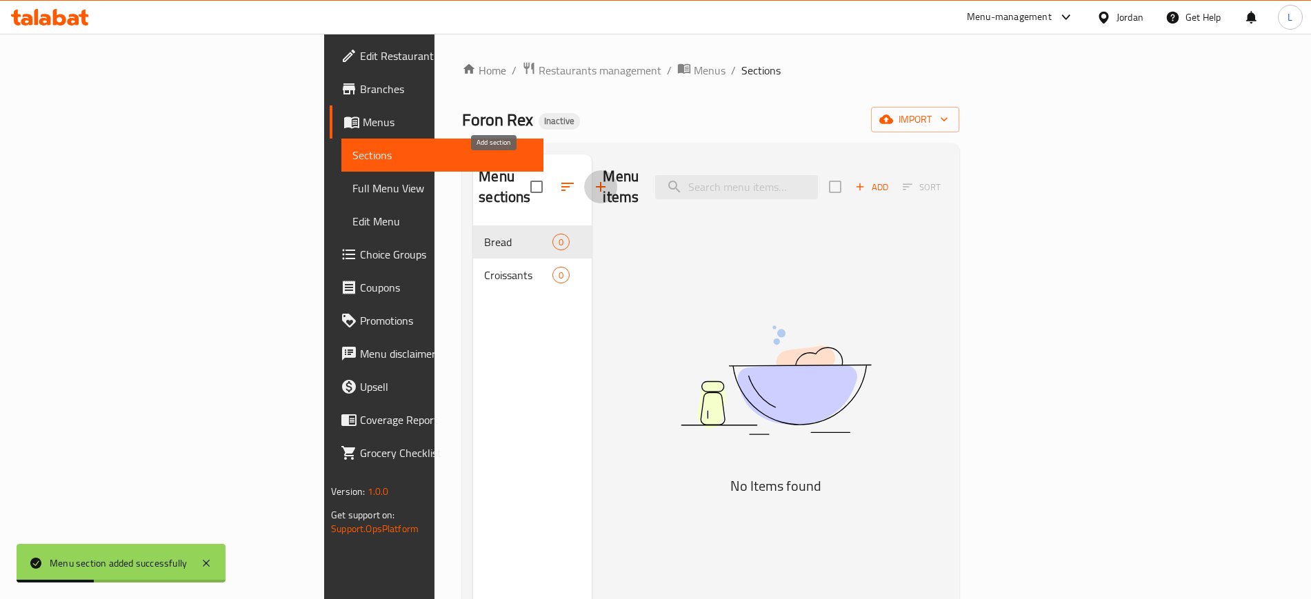
click at [592, 179] on icon "button" at bounding box center [600, 187] width 17 height 17
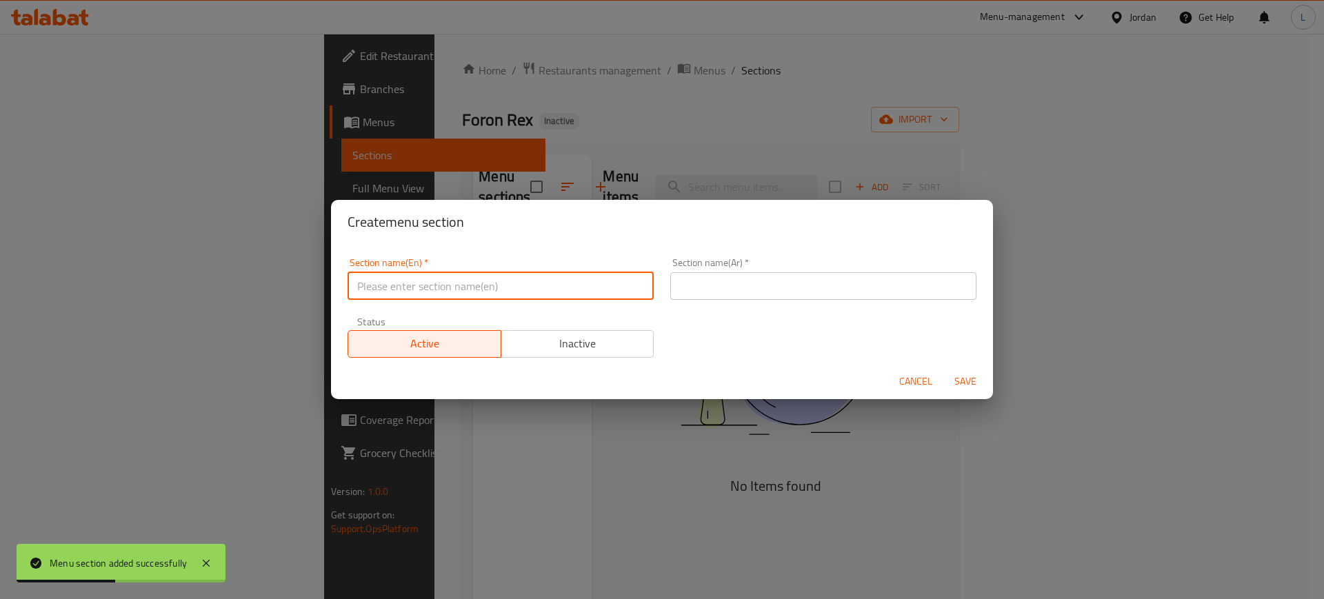
click at [599, 290] on input "text" at bounding box center [501, 286] width 306 height 28
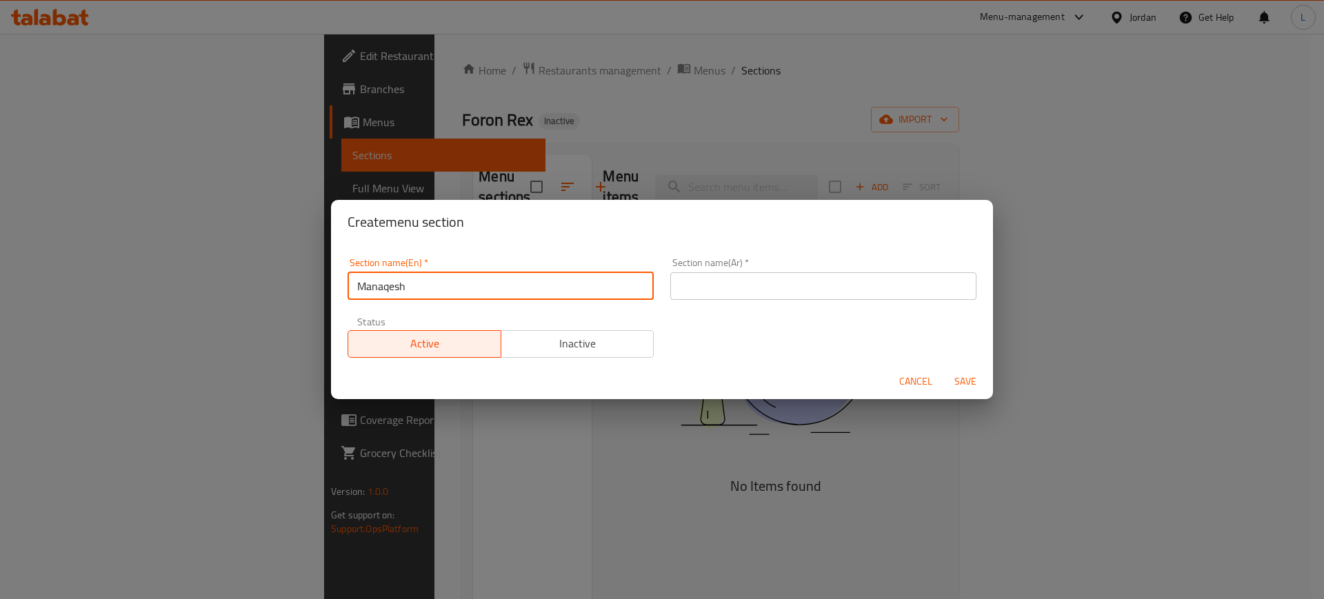
type input "Manaqesh"
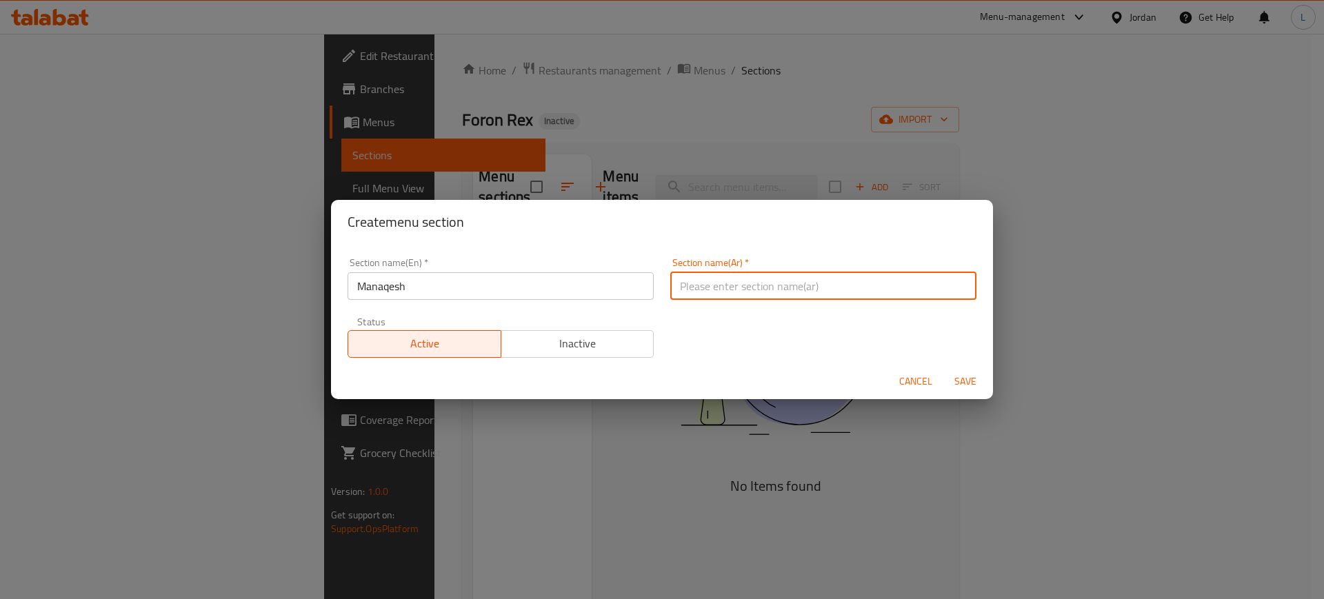
click at [692, 288] on input "text" at bounding box center [823, 286] width 306 height 28
type input "مناقيش"
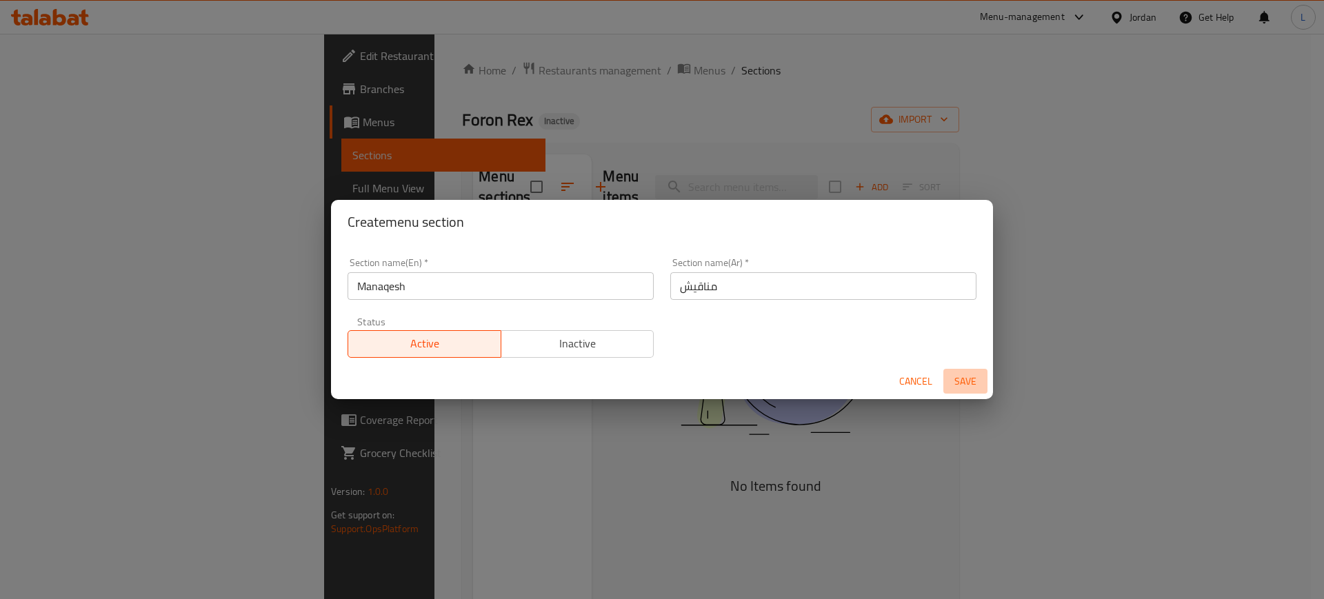
click at [968, 379] on span "Save" at bounding box center [965, 381] width 33 height 17
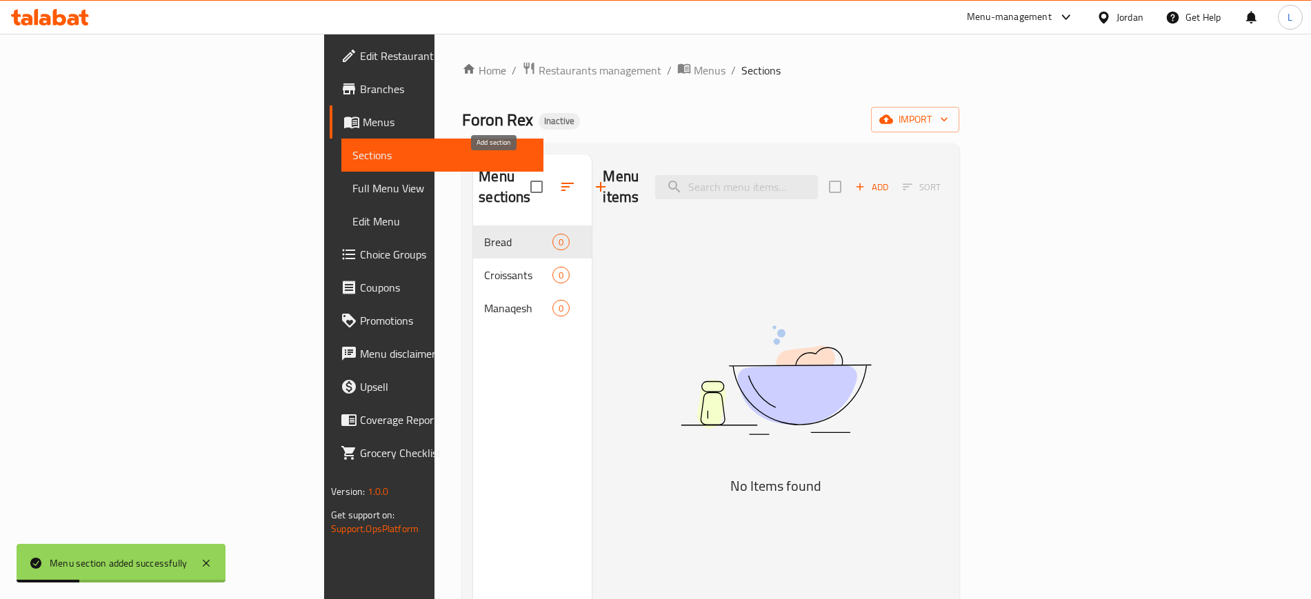
click at [596, 182] on icon "button" at bounding box center [601, 187] width 10 height 10
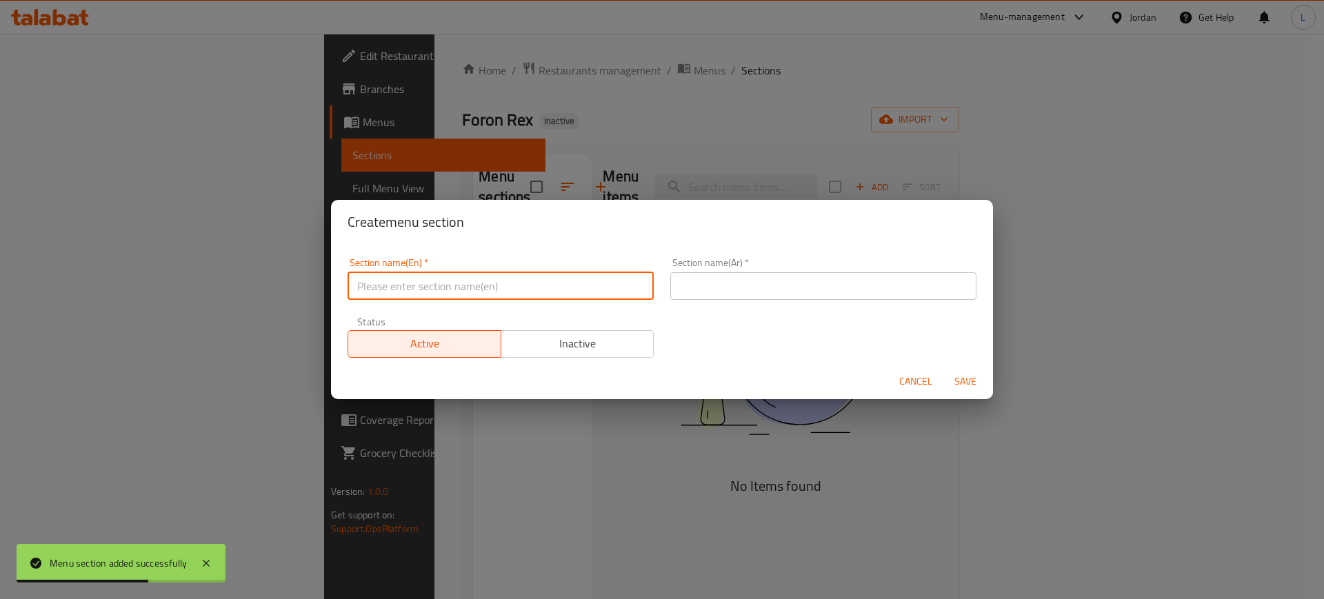
click at [488, 286] on input "text" at bounding box center [501, 286] width 306 height 28
type input "ٍ"
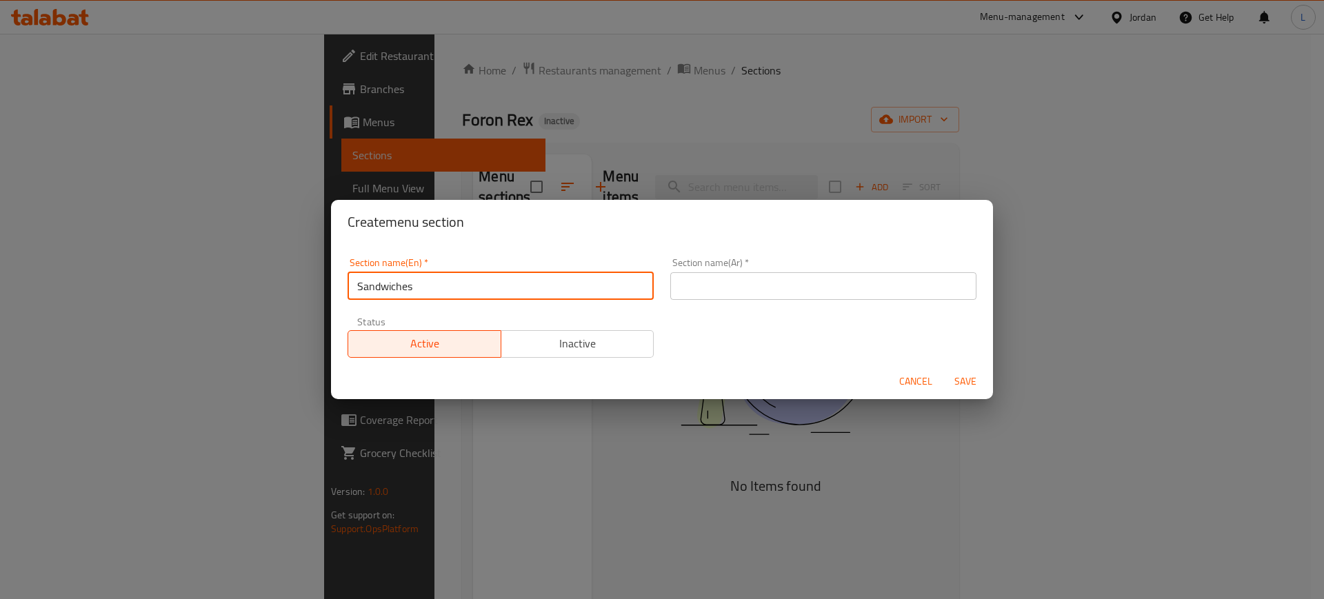
type input "Sandwiches"
click at [707, 285] on input "text" at bounding box center [823, 286] width 306 height 28
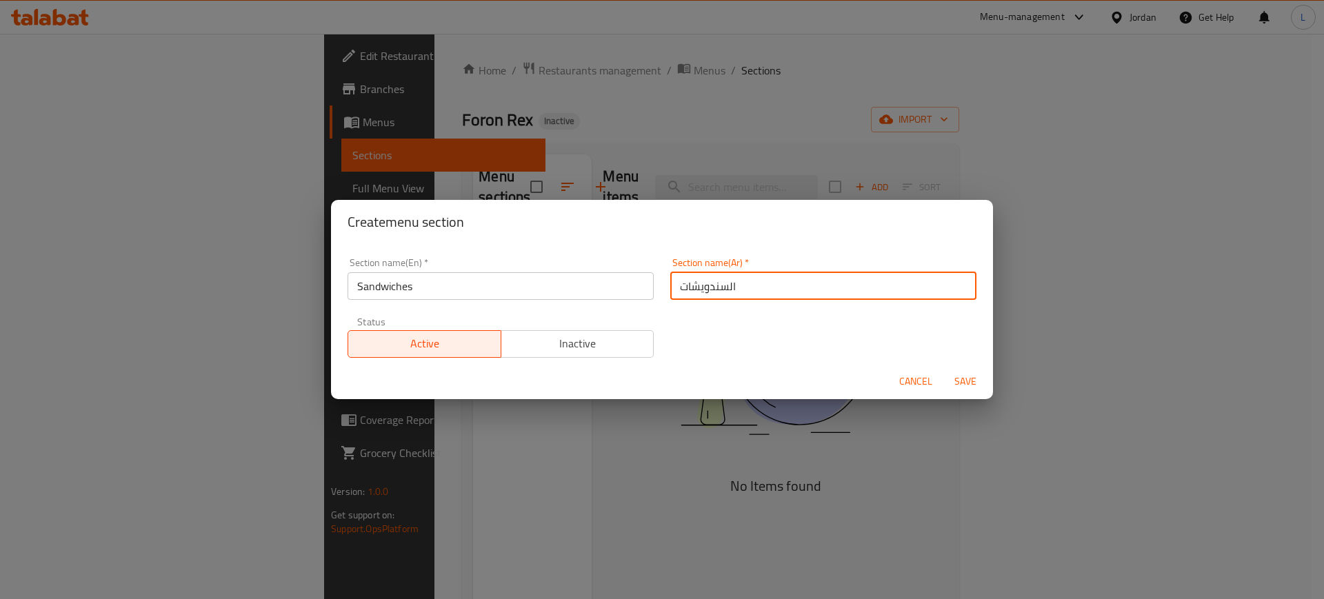
type input "السندويشات"
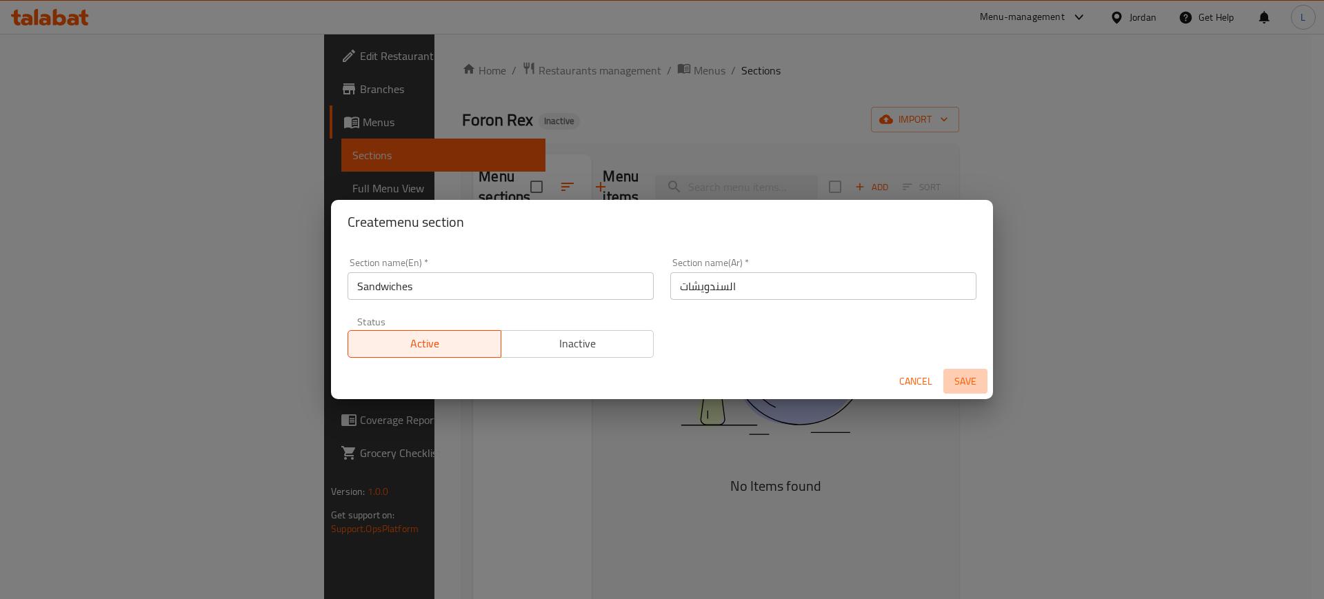
click at [974, 386] on span "Save" at bounding box center [965, 381] width 33 height 17
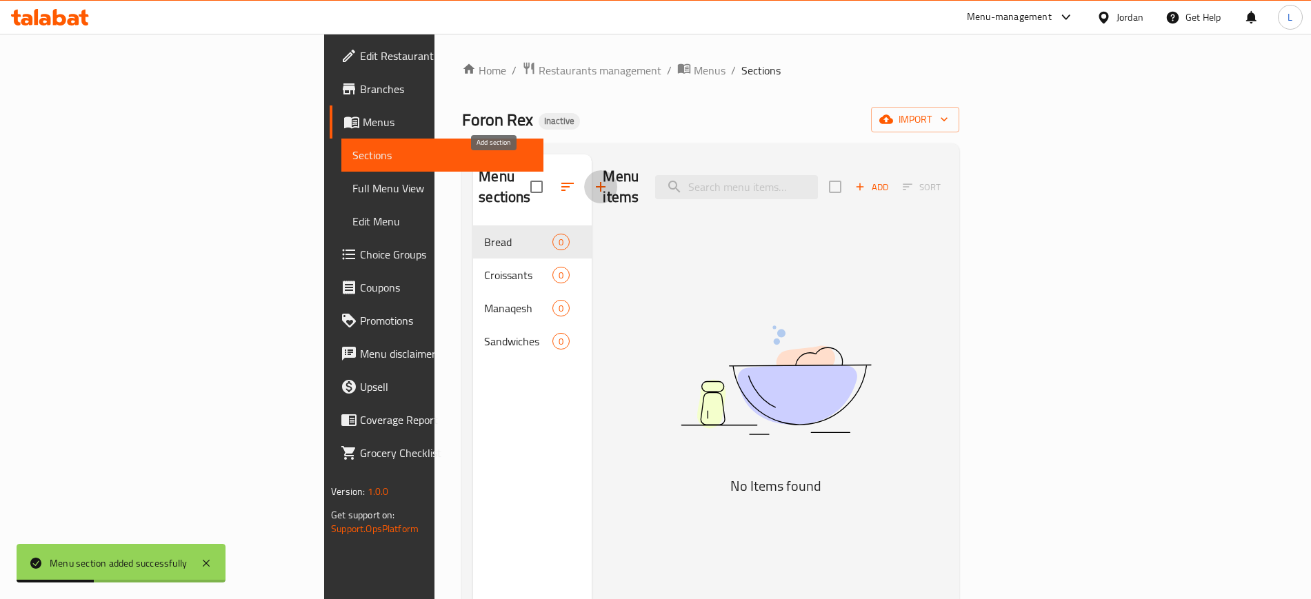
click at [592, 179] on icon "button" at bounding box center [600, 187] width 17 height 17
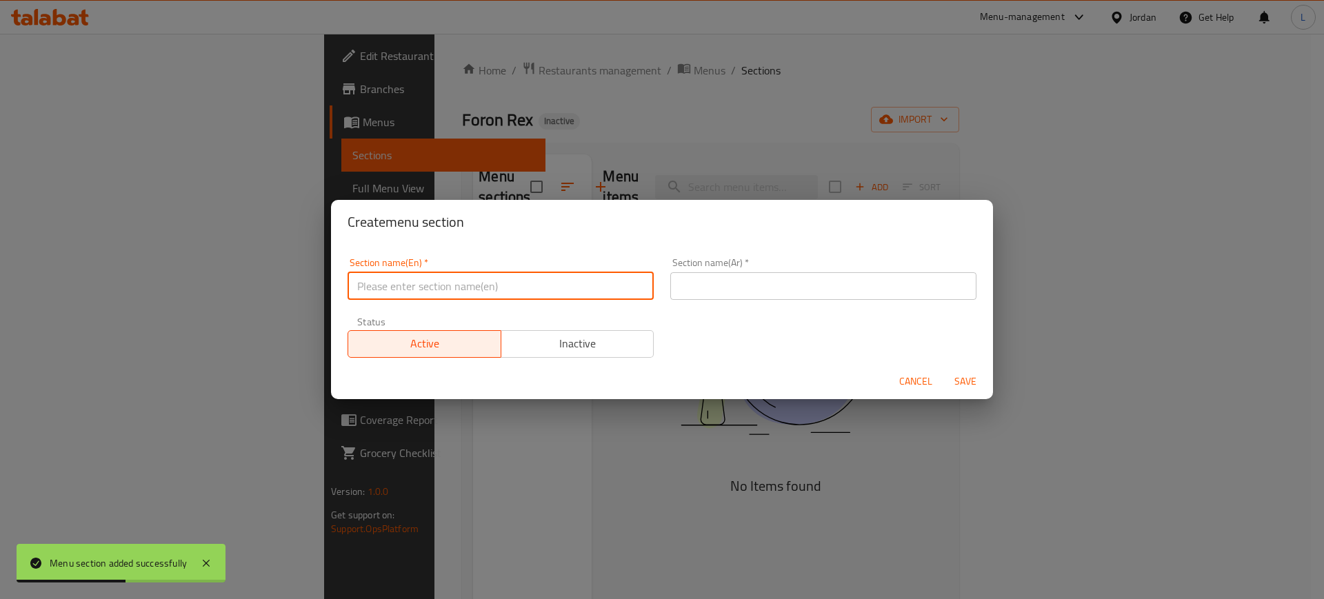
click at [486, 288] on input "text" at bounding box center [501, 286] width 306 height 28
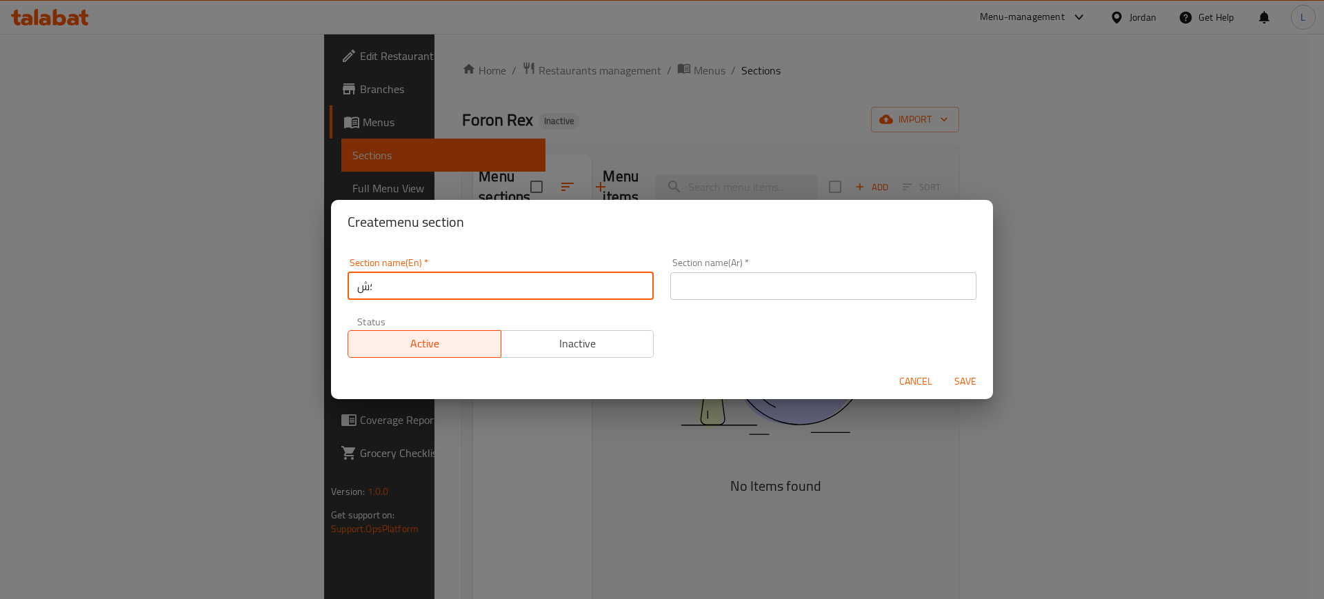
type input "؛"
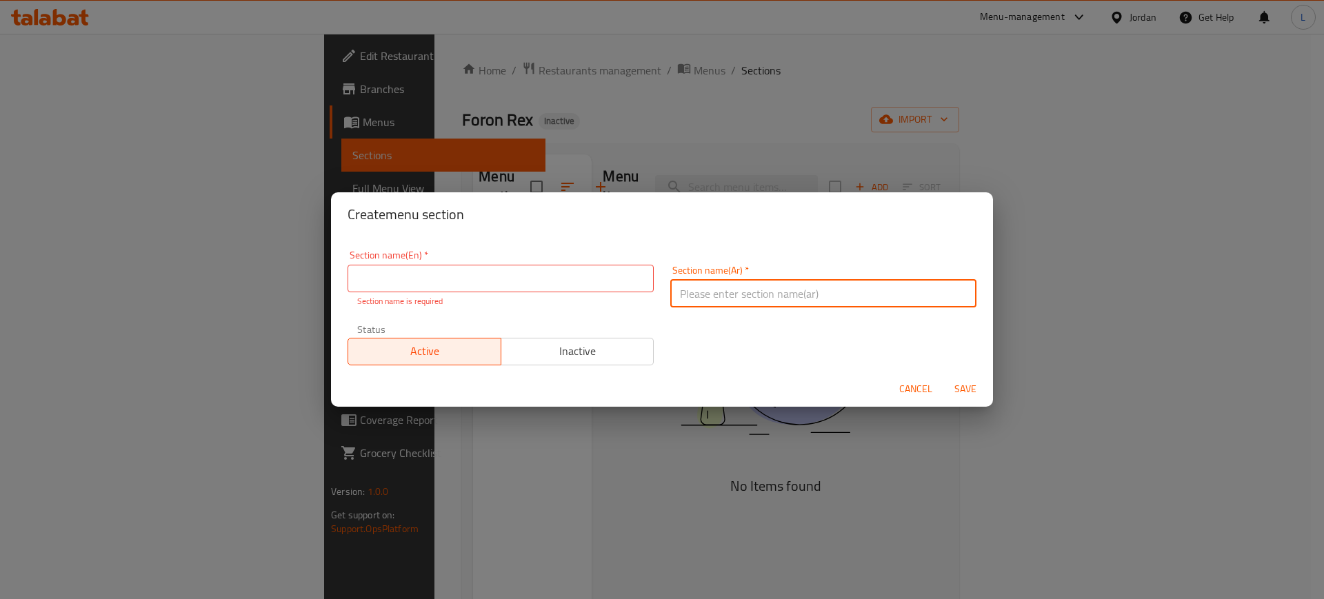
click at [726, 288] on input "text" at bounding box center [823, 294] width 306 height 28
type input "المعجنات"
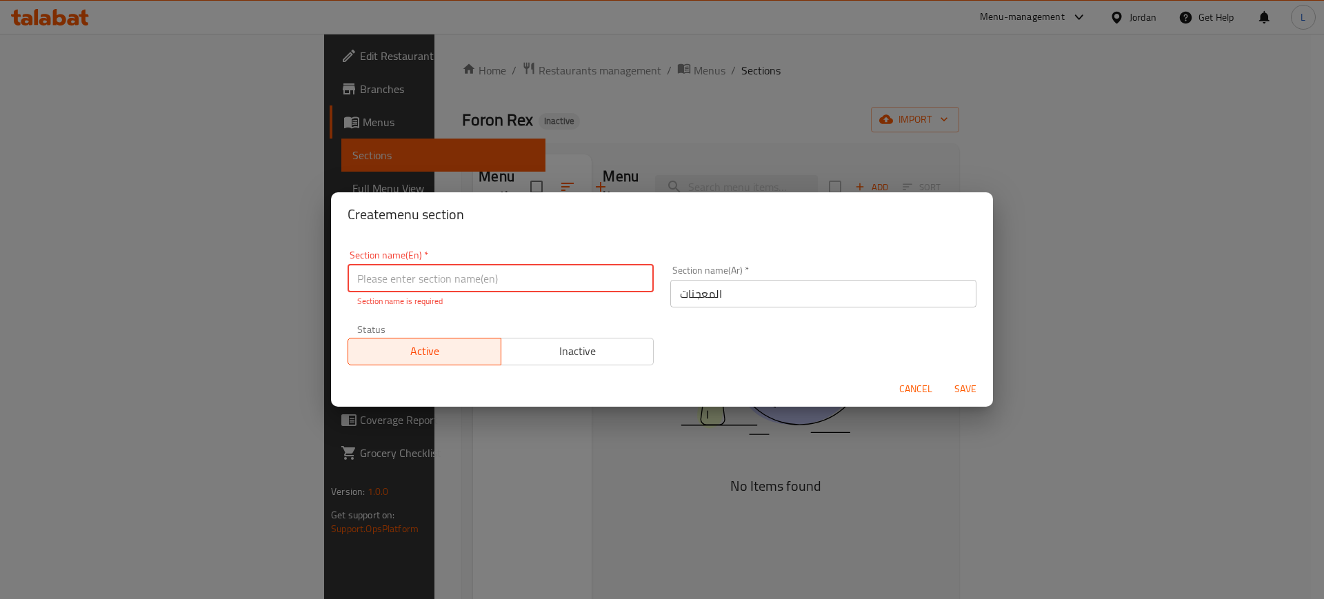
click at [566, 271] on input "text" at bounding box center [501, 279] width 306 height 28
type input "Pastries"
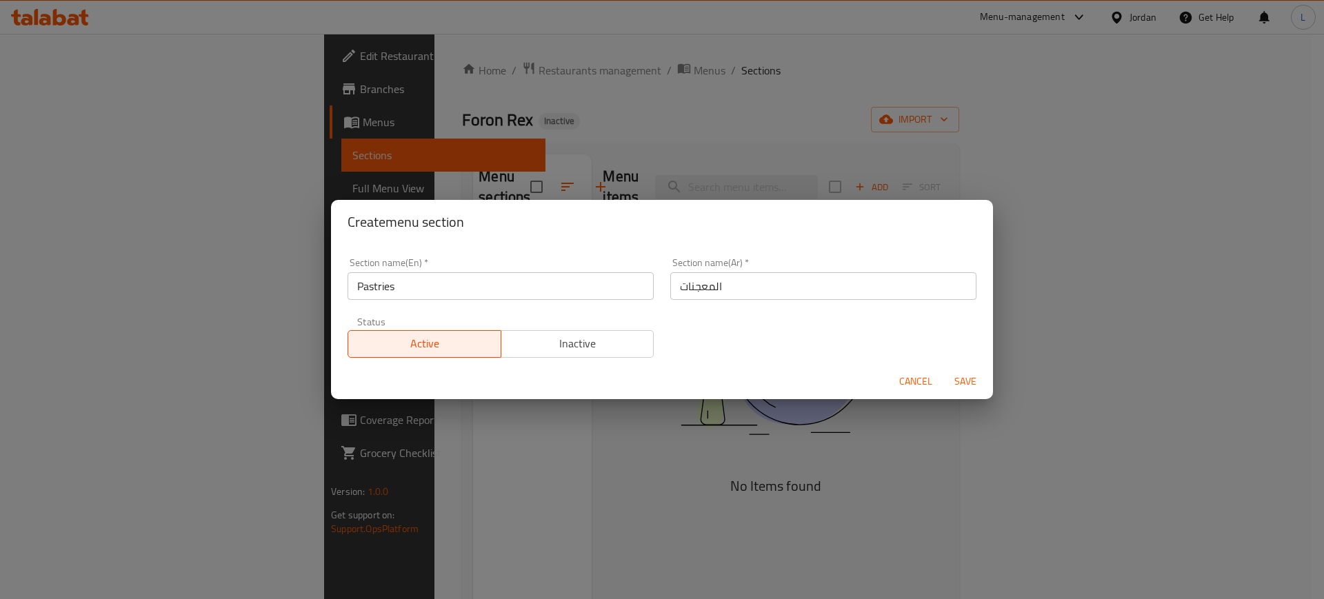
click at [972, 394] on div "Cancel Save" at bounding box center [662, 381] width 662 height 37
click at [965, 383] on span "Save" at bounding box center [965, 381] width 33 height 17
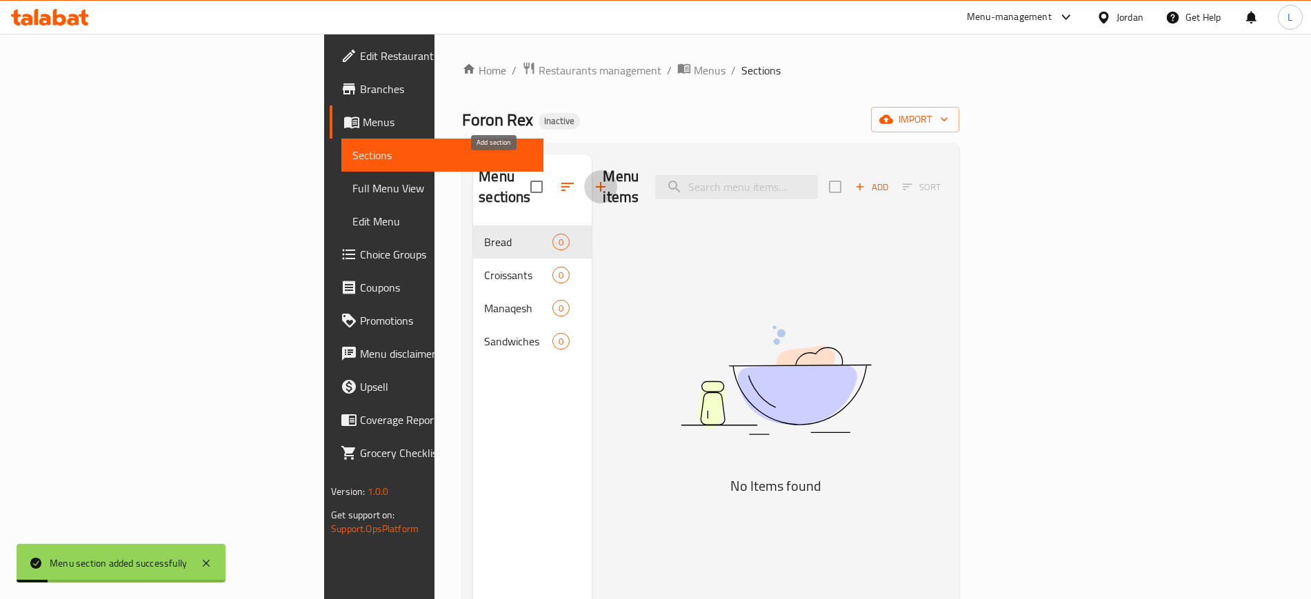
click at [592, 179] on icon "button" at bounding box center [600, 187] width 17 height 17
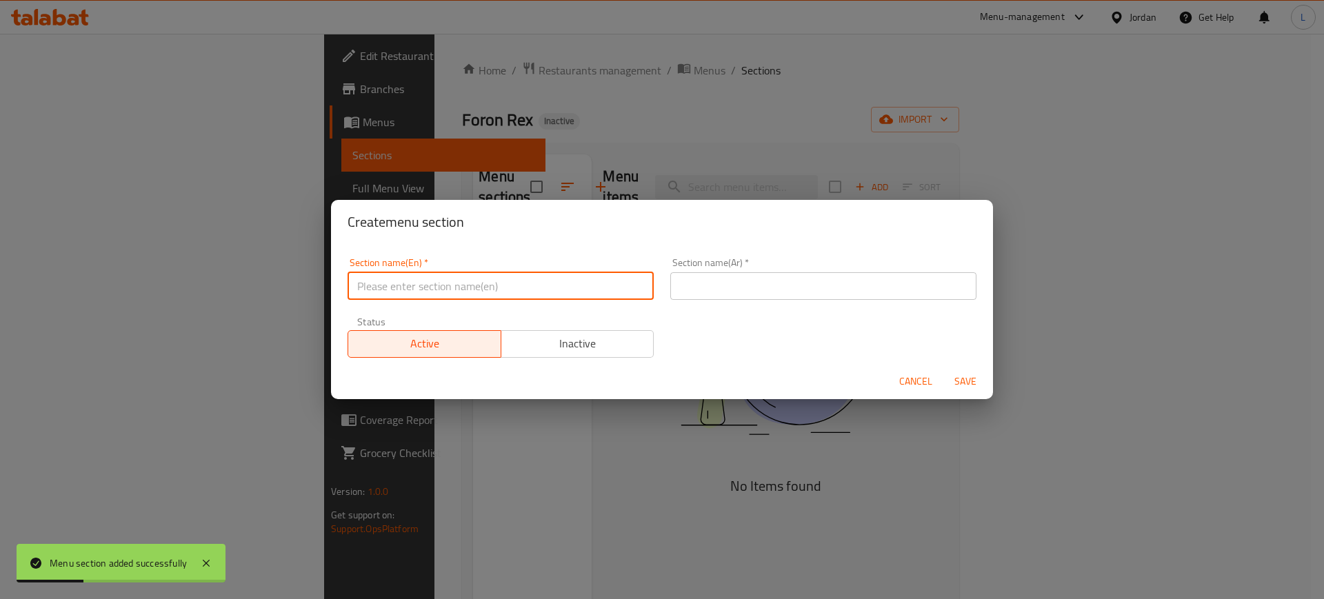
click at [455, 283] on input "text" at bounding box center [501, 286] width 306 height 28
type input "Deli"
click at [683, 286] on input "text" at bounding box center [823, 286] width 306 height 28
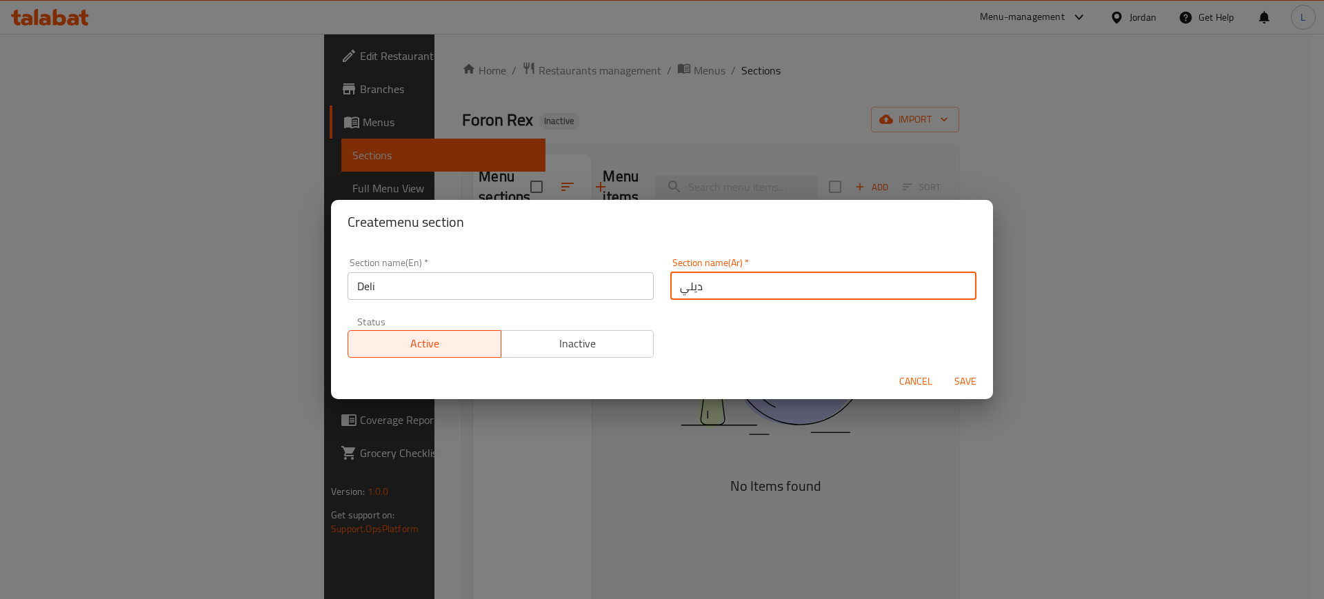
type input "ديلي"
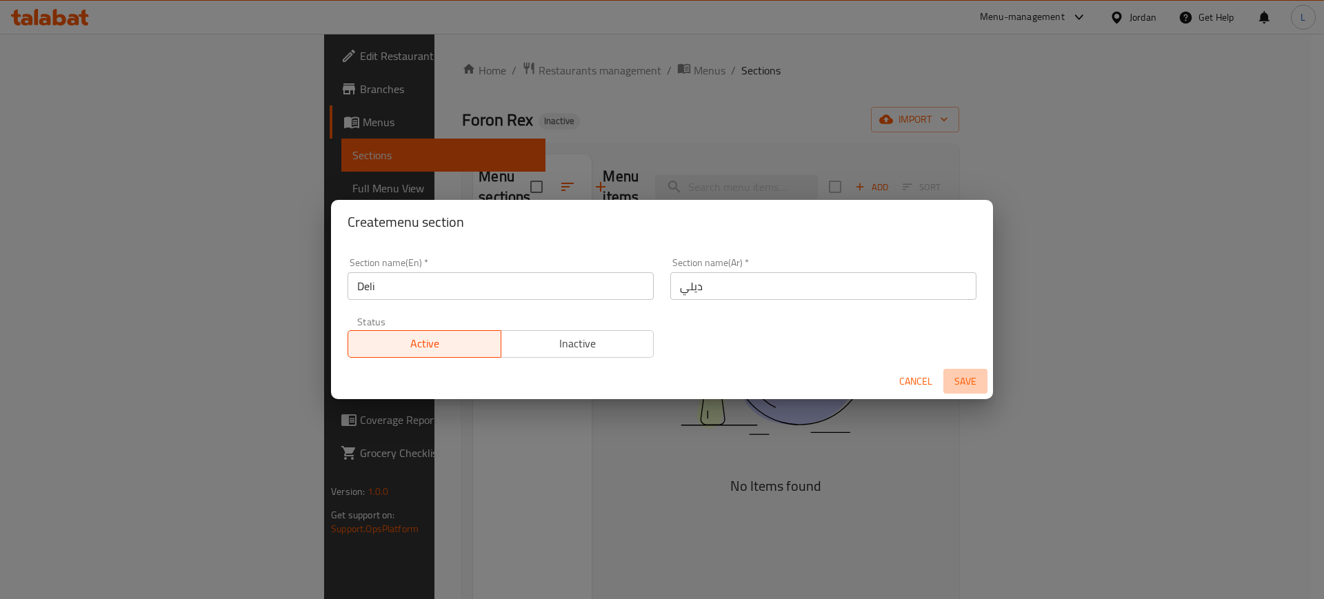
click at [969, 388] on span "Save" at bounding box center [965, 381] width 33 height 17
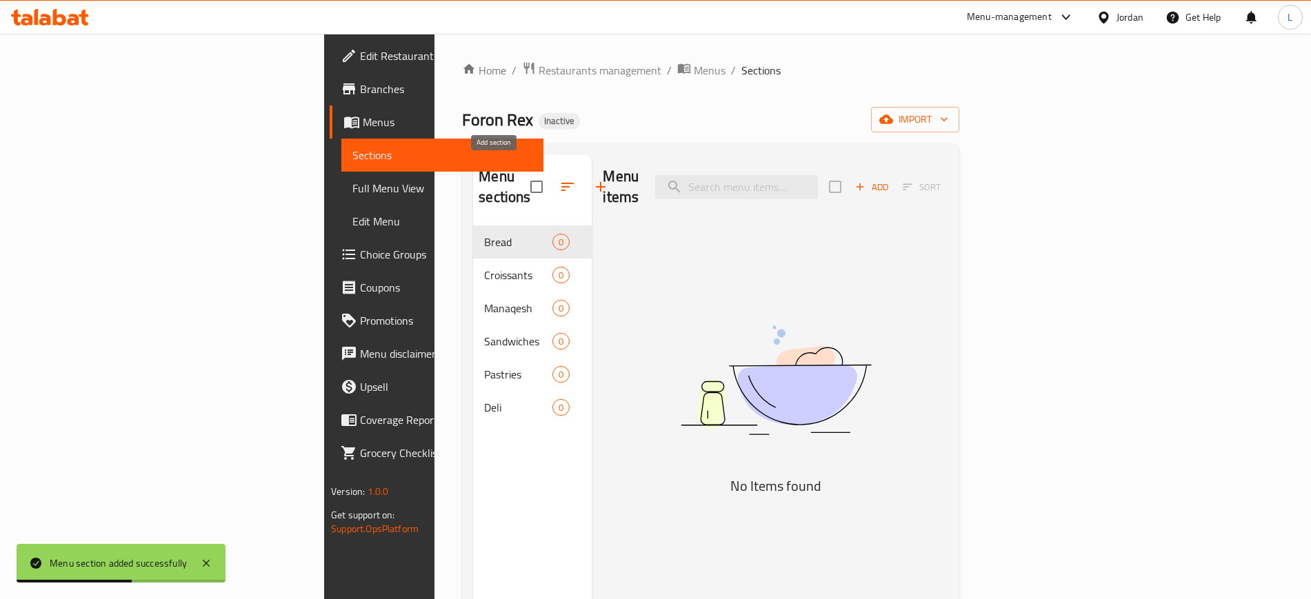
click at [592, 179] on icon "button" at bounding box center [600, 187] width 17 height 17
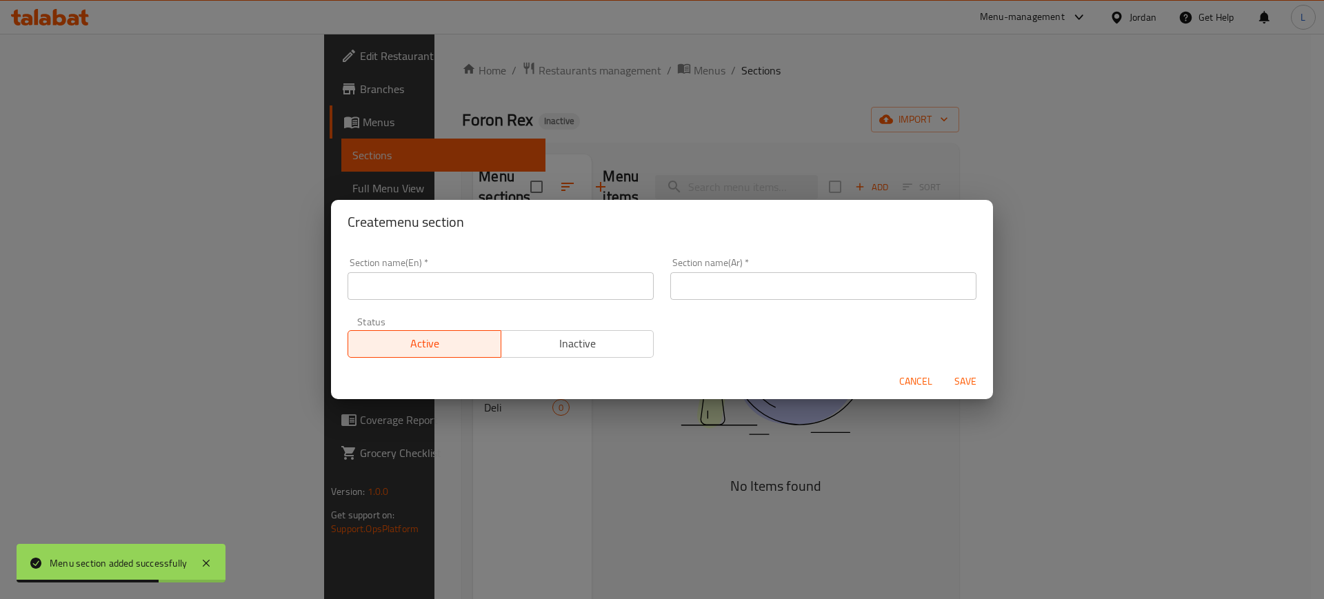
click at [561, 292] on input "text" at bounding box center [501, 286] width 306 height 28
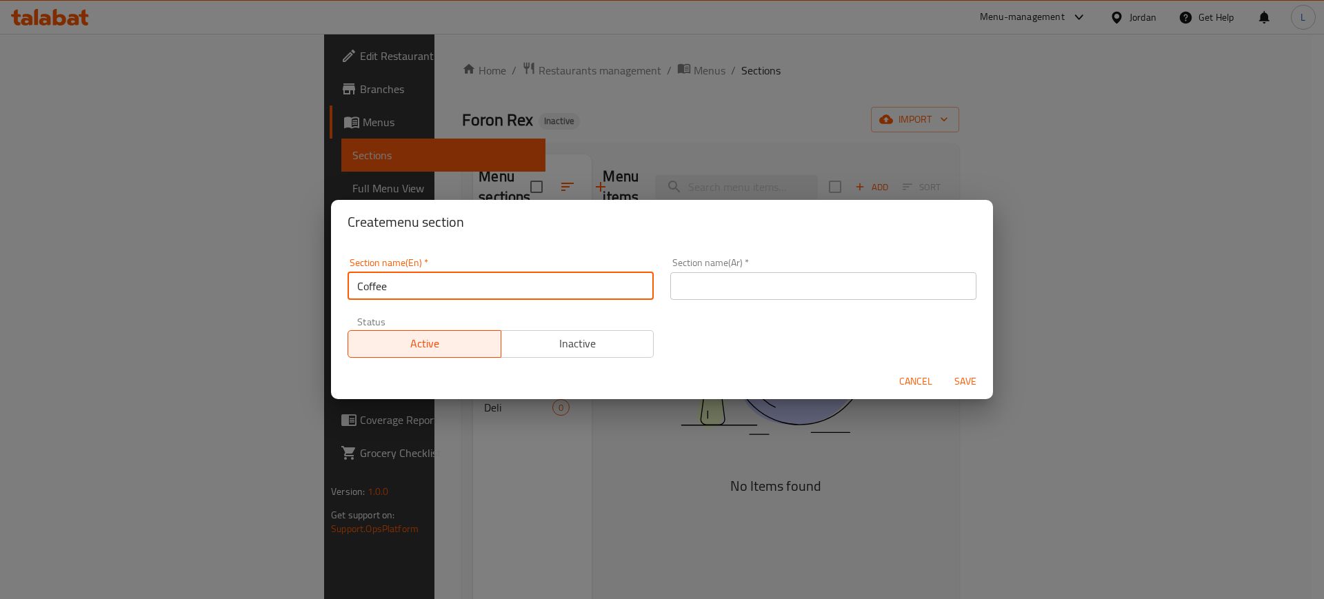
type input "Coffee"
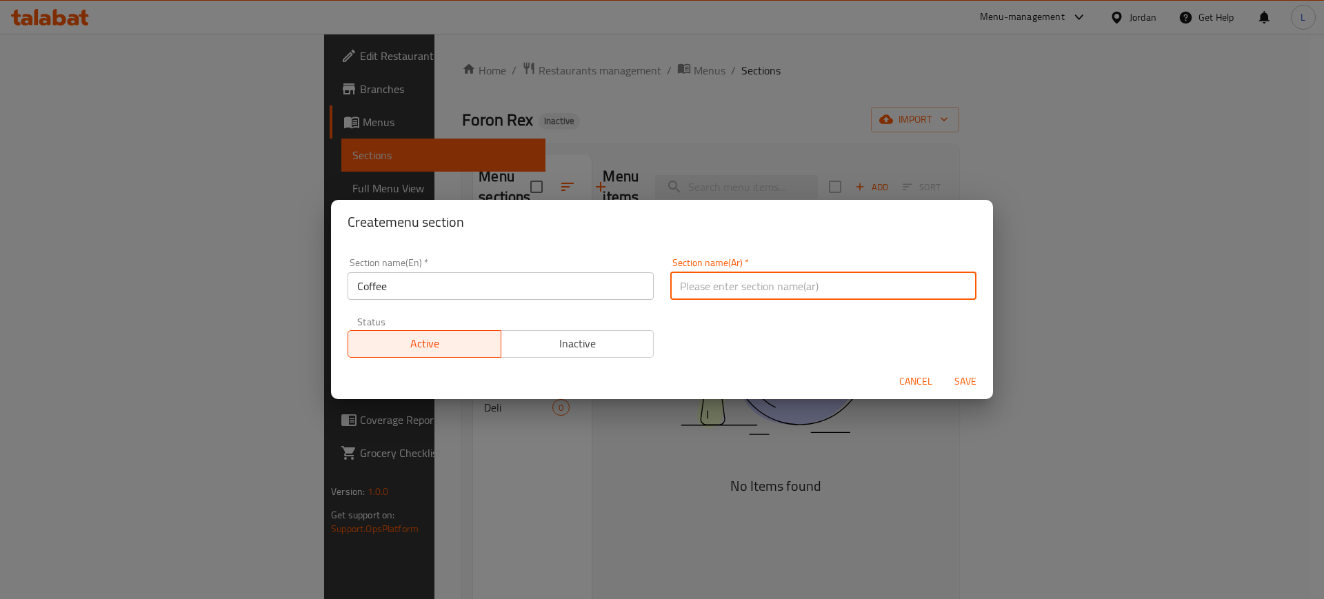
click at [752, 279] on input "text" at bounding box center [823, 286] width 306 height 28
type input "قهوة"
click at [770, 252] on div "Section name(Ar)   * قهوة Section name(Ar) *" at bounding box center [823, 279] width 323 height 59
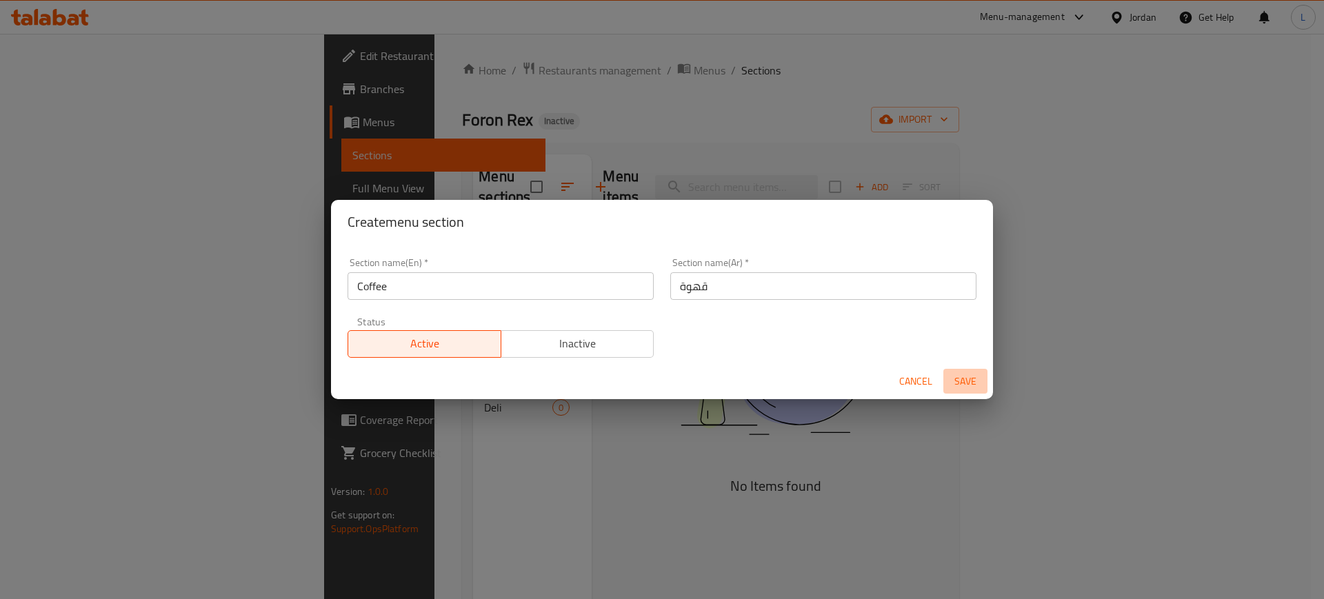
click at [971, 383] on span "Save" at bounding box center [965, 381] width 33 height 17
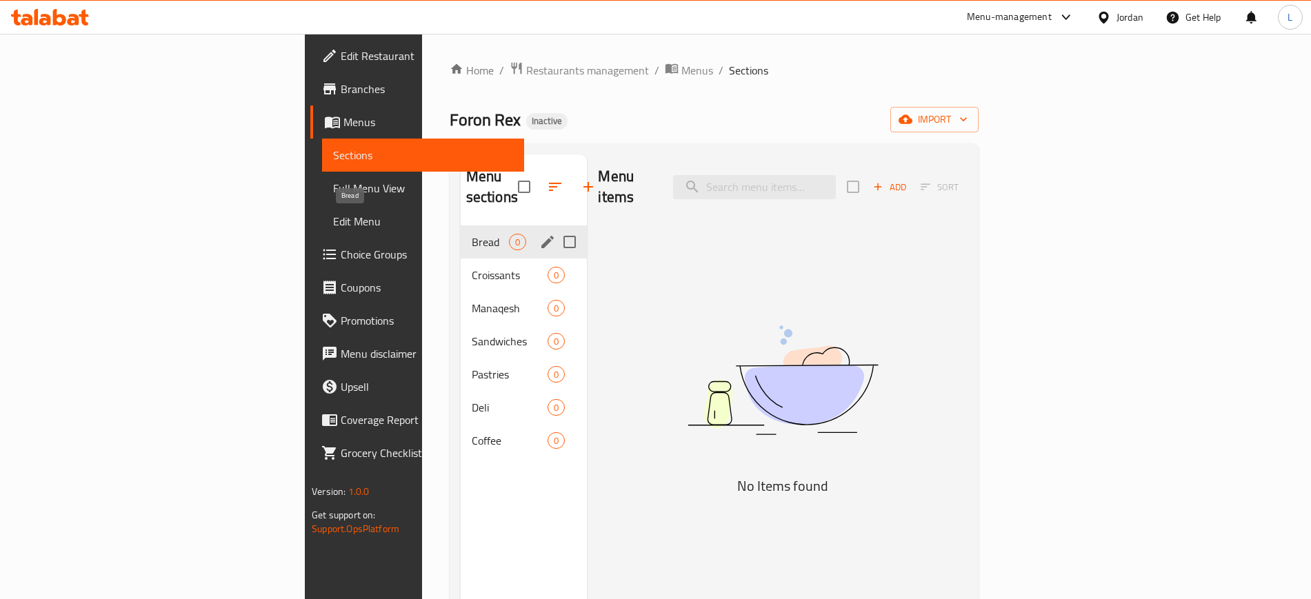
click at [472, 234] on span "Bread" at bounding box center [491, 242] width 38 height 17
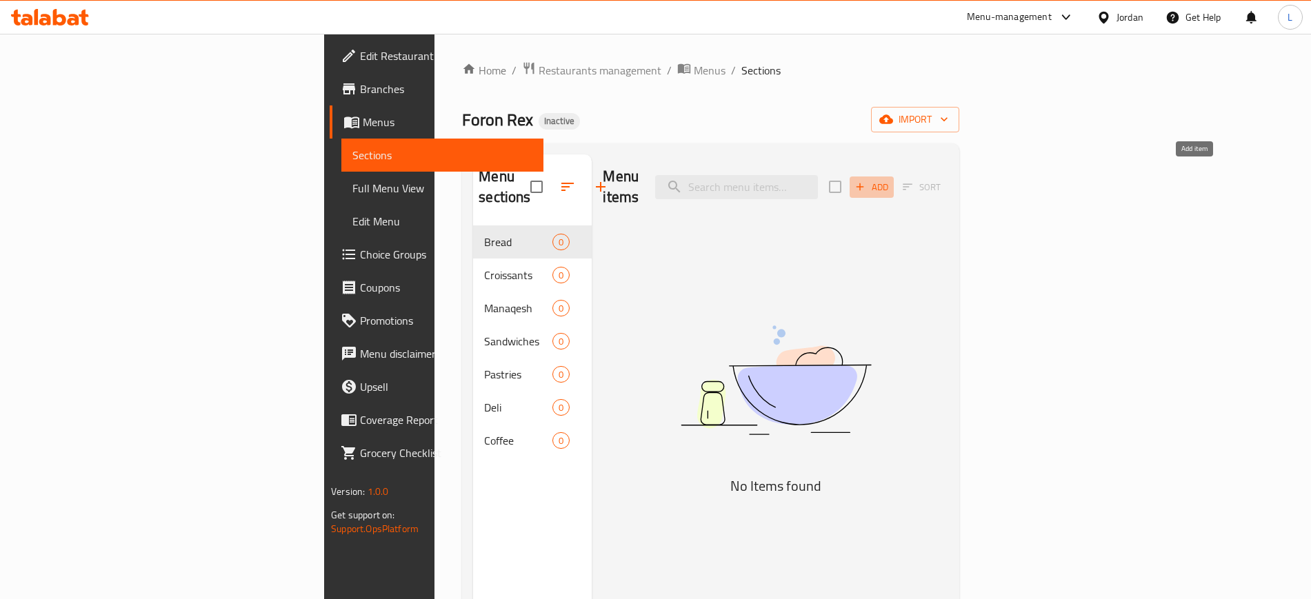
click at [890, 179] on span "Add" at bounding box center [871, 187] width 37 height 16
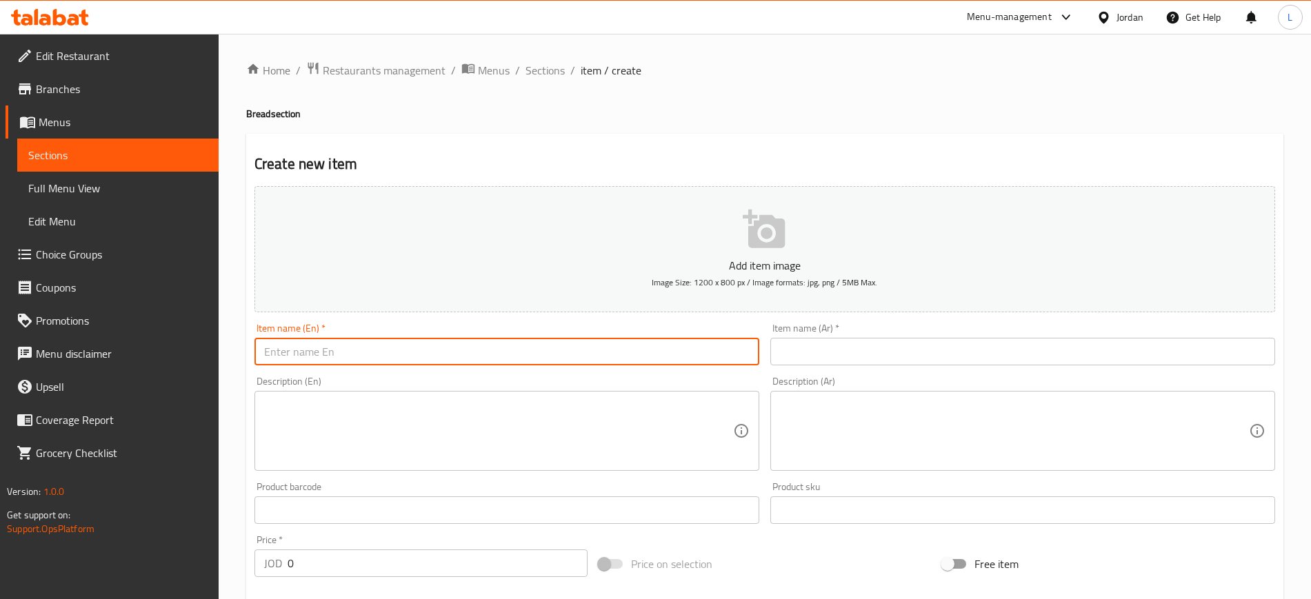
click at [531, 348] on input "text" at bounding box center [506, 352] width 505 height 28
paste input "Ciabatta With Sun-dried Tomato"
type input "Ciabatta With Sun-dried Tomato"
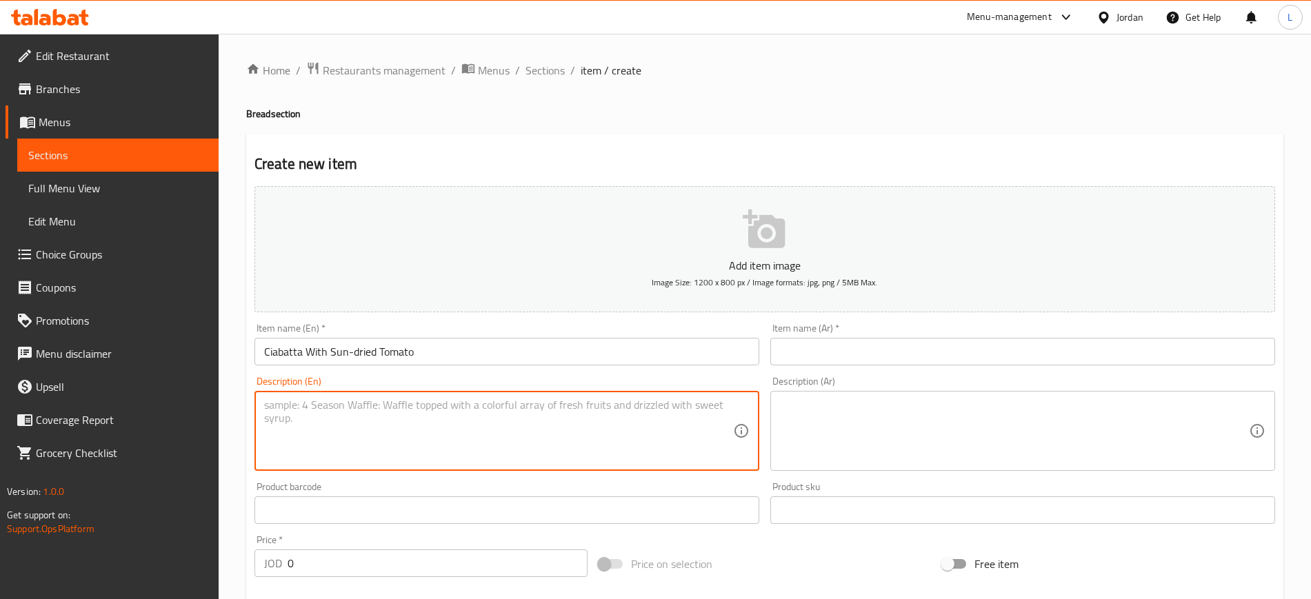
click at [346, 413] on textarea at bounding box center [498, 432] width 469 height 66
paste textarea "This Italian-style bread has an airy crumb and a relatively thin crust. We bake…"
type textarea "This Italian-style bread has an airy crumb and a relatively thin crust. We bake…"
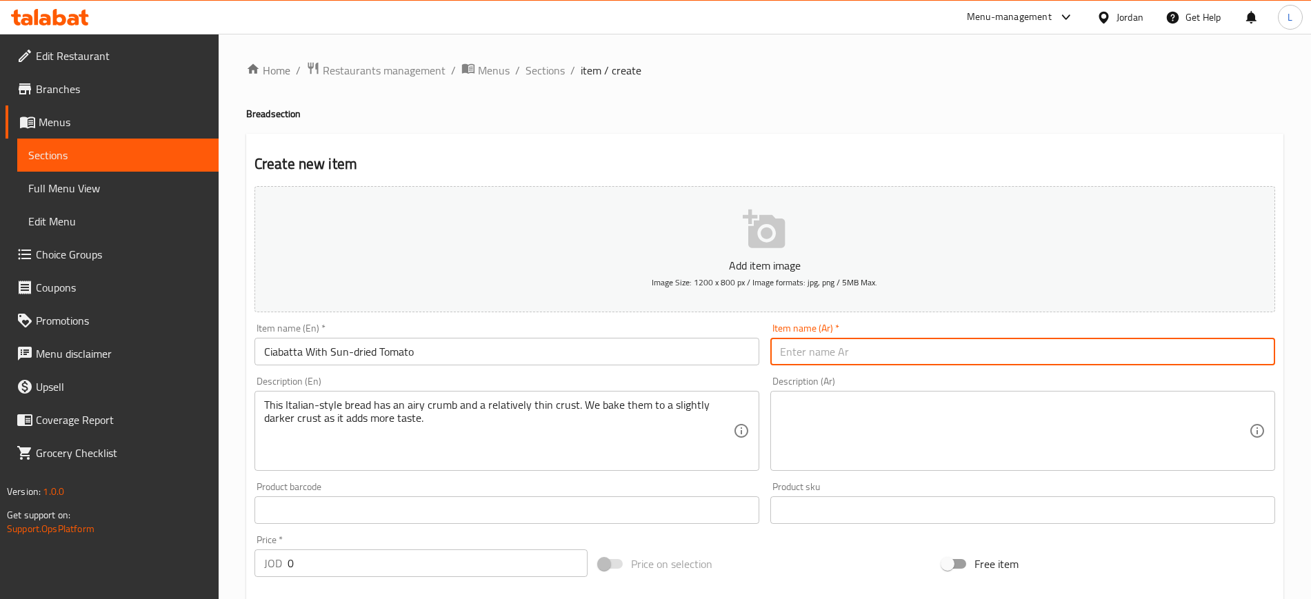
click at [854, 349] on input "text" at bounding box center [1022, 352] width 505 height 28
paste input "شيباتا بالطماطم المجففة"
type input "شيباتا بالطماطم المجففة"
click at [817, 432] on textarea at bounding box center [1014, 432] width 469 height 66
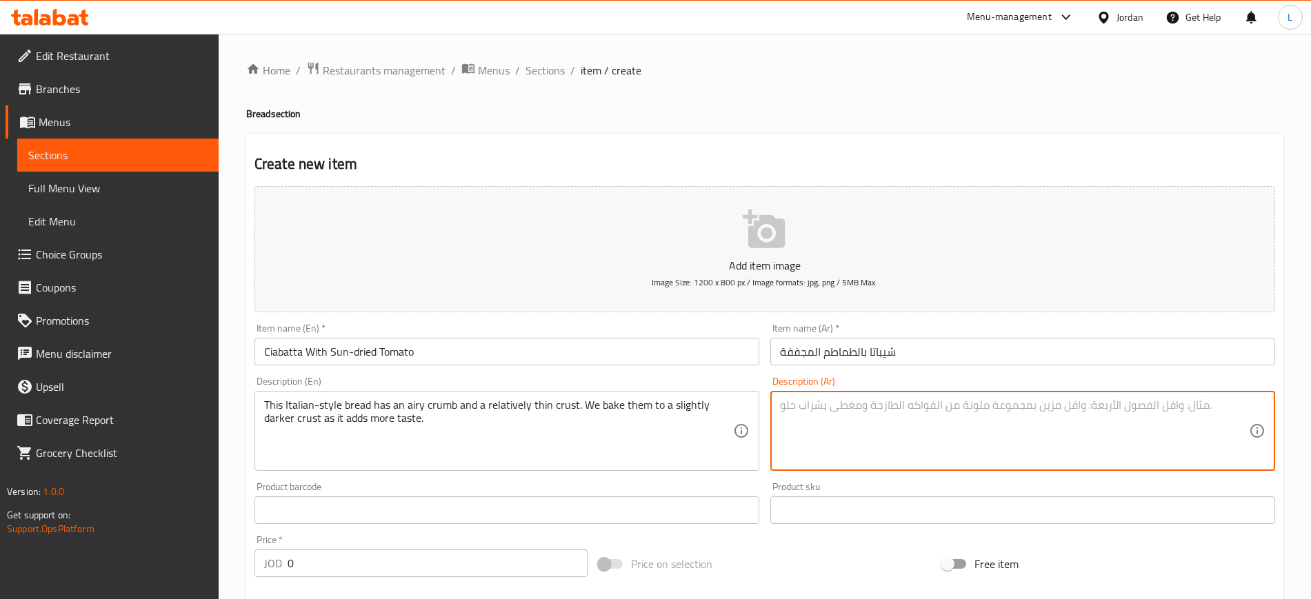
paste textarea "هذا الخبز على الطريقة الإيطالية له فتات هوائي وقشرة رقيقة نسبياً. نخبزه حتى يصب…"
type textarea "هذا الخبز على الطريقة الإيطالية له فتات هوائي وقشرة رقيقة نسبياً. نخبزه حتى يصب…"
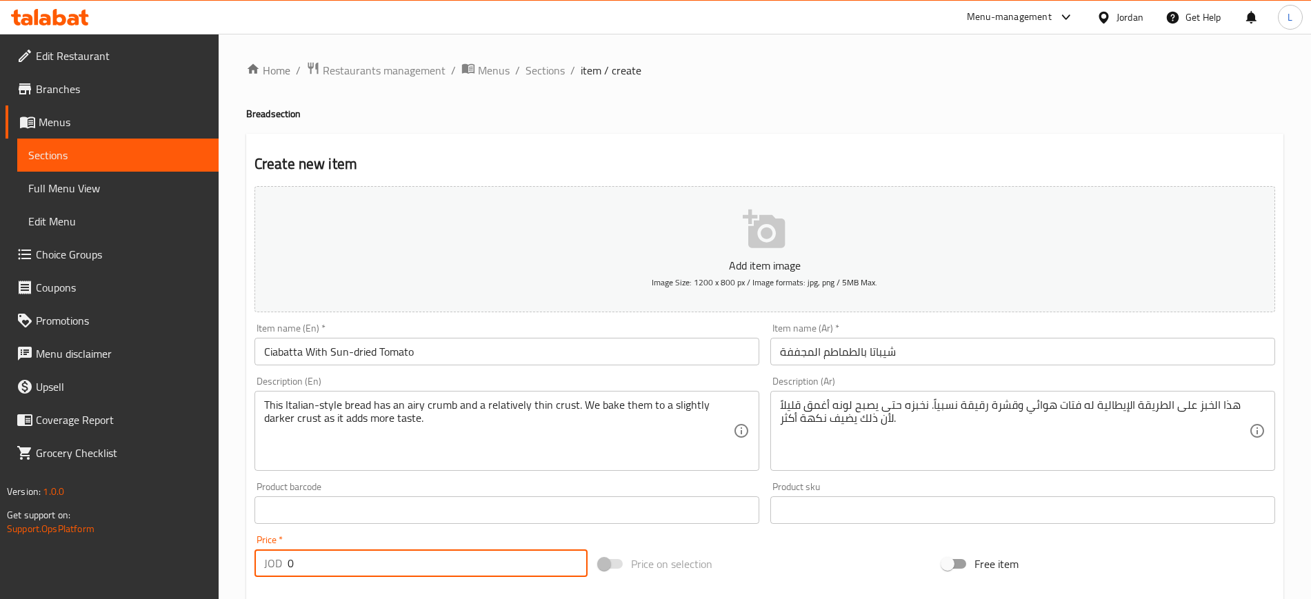
drag, startPoint x: 306, startPoint y: 558, endPoint x: 248, endPoint y: 560, distance: 58.0
click at [249, 560] on div "Price   * JOD 0 Price *" at bounding box center [421, 556] width 344 height 53
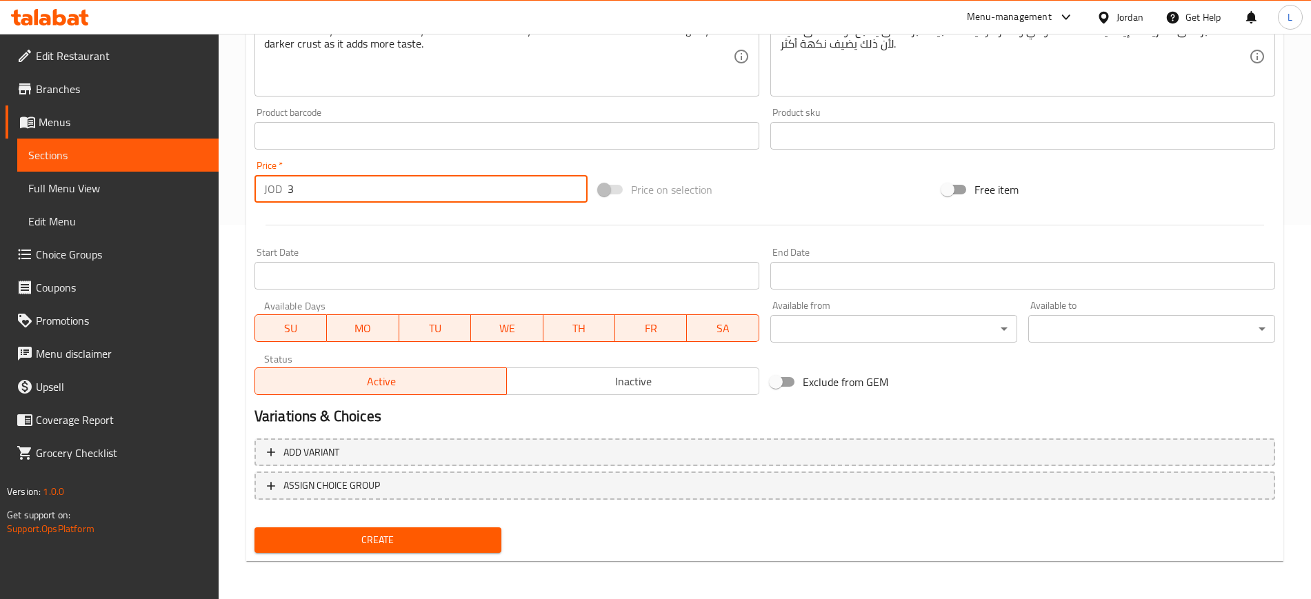
scroll to position [375, 0]
type input "3"
click at [406, 555] on div "Create" at bounding box center [378, 539] width 258 height 37
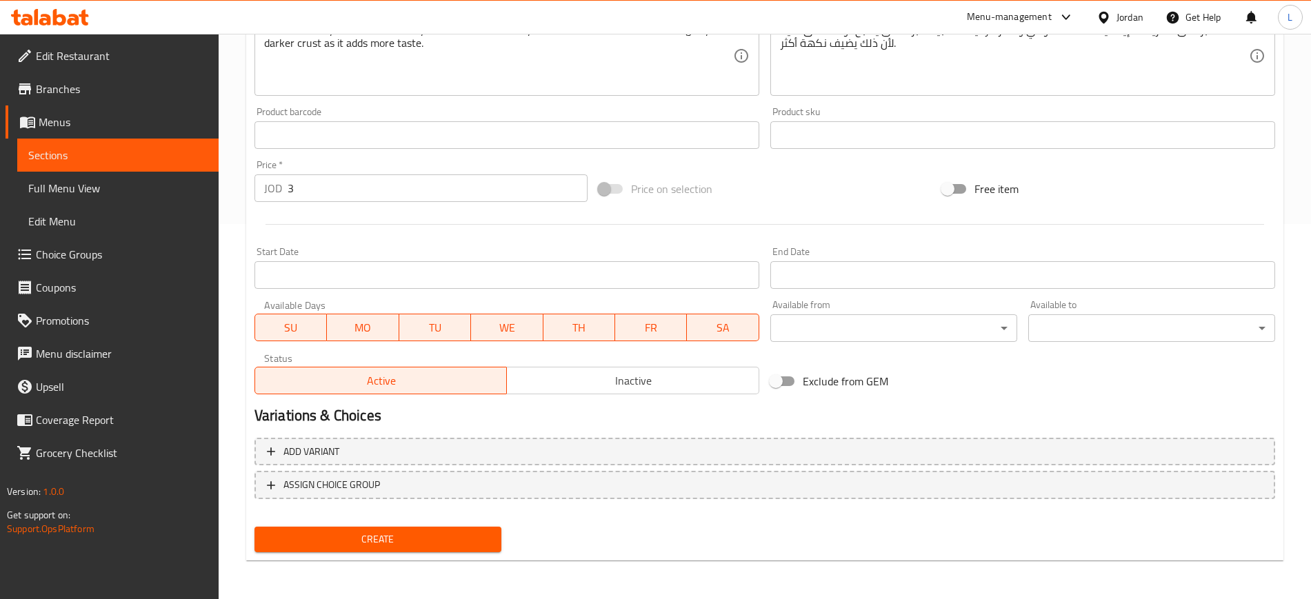
click at [408, 540] on span "Create" at bounding box center [378, 539] width 225 height 17
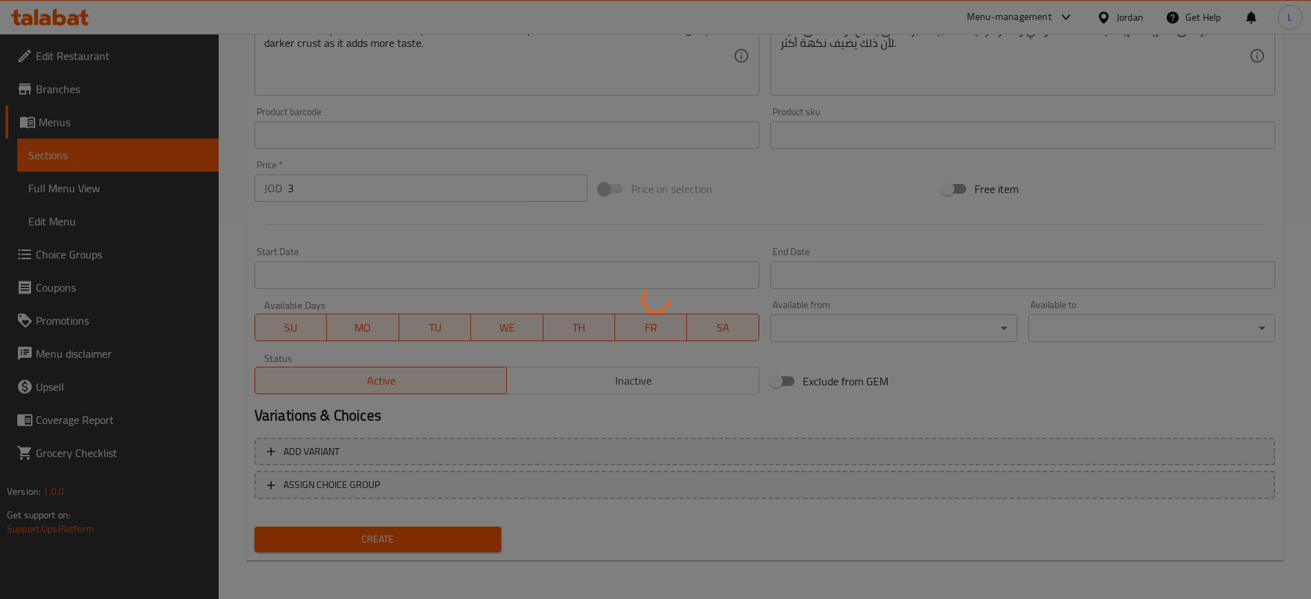
type input "0"
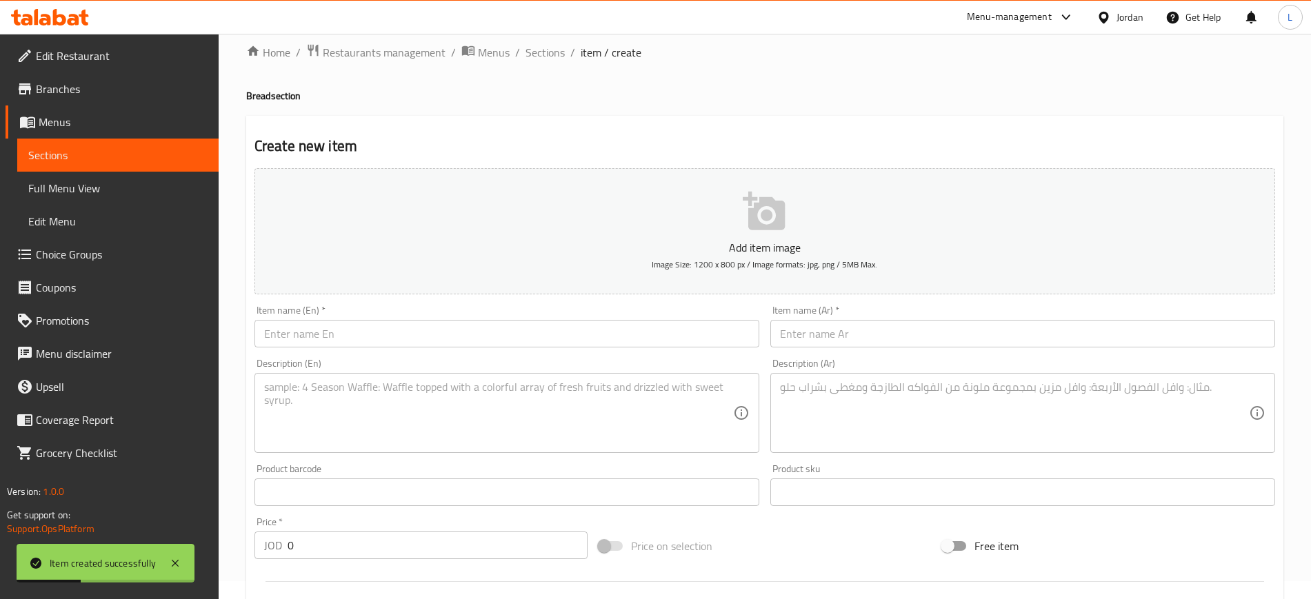
scroll to position [0, 0]
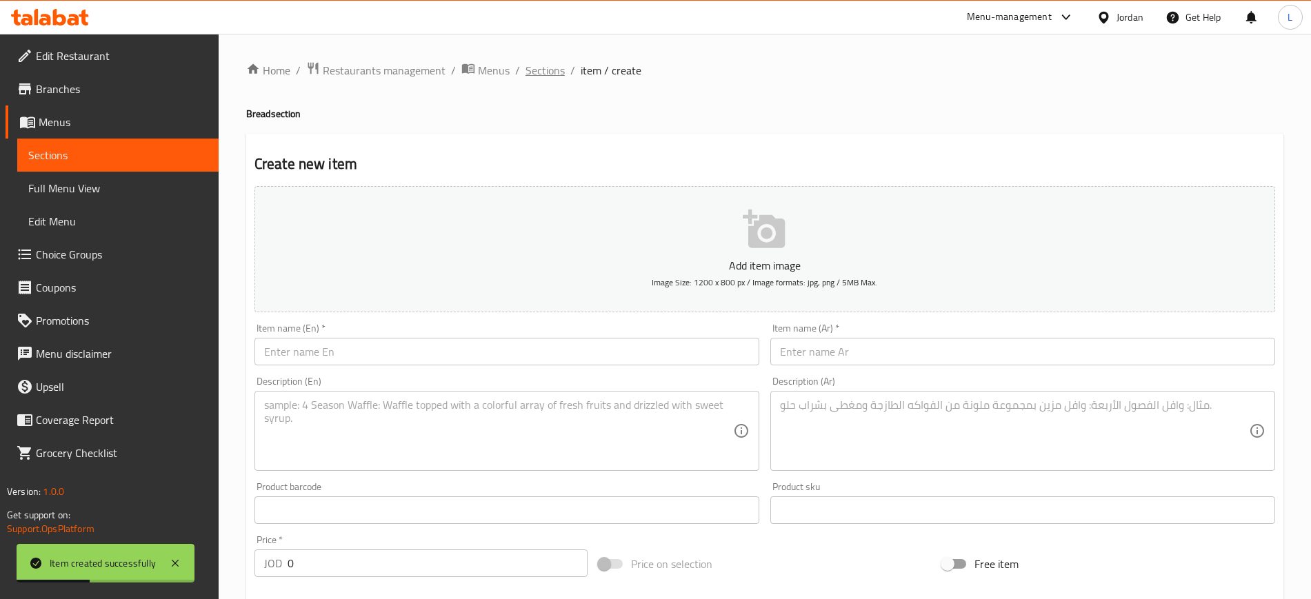
click at [545, 70] on span "Sections" at bounding box center [545, 70] width 39 height 17
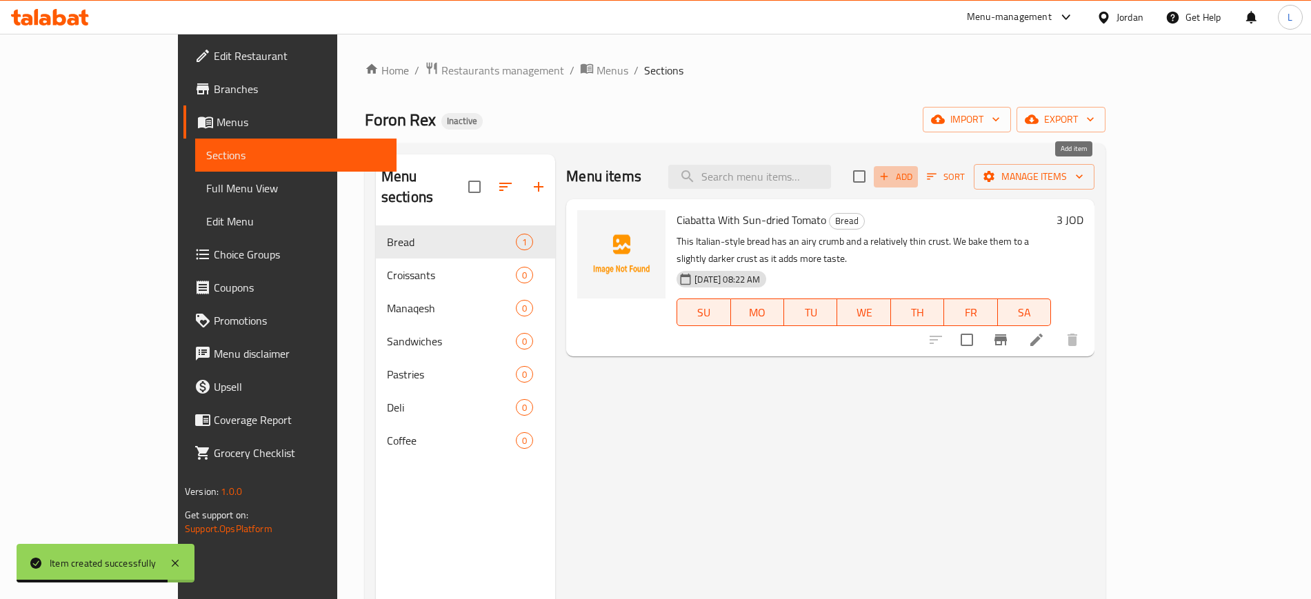
click at [915, 177] on span "Add" at bounding box center [895, 177] width 37 height 16
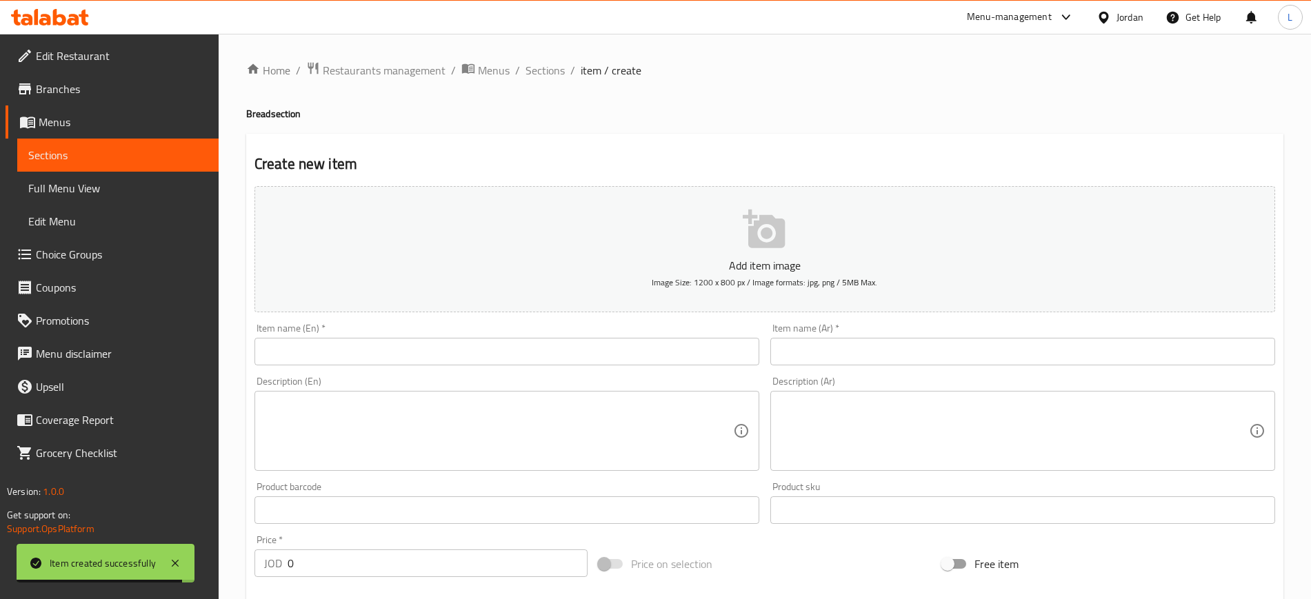
click at [560, 330] on div "Item name (En)   * Item name (En) *" at bounding box center [506, 344] width 505 height 42
click at [546, 339] on input "text" at bounding box center [506, 352] width 505 height 28
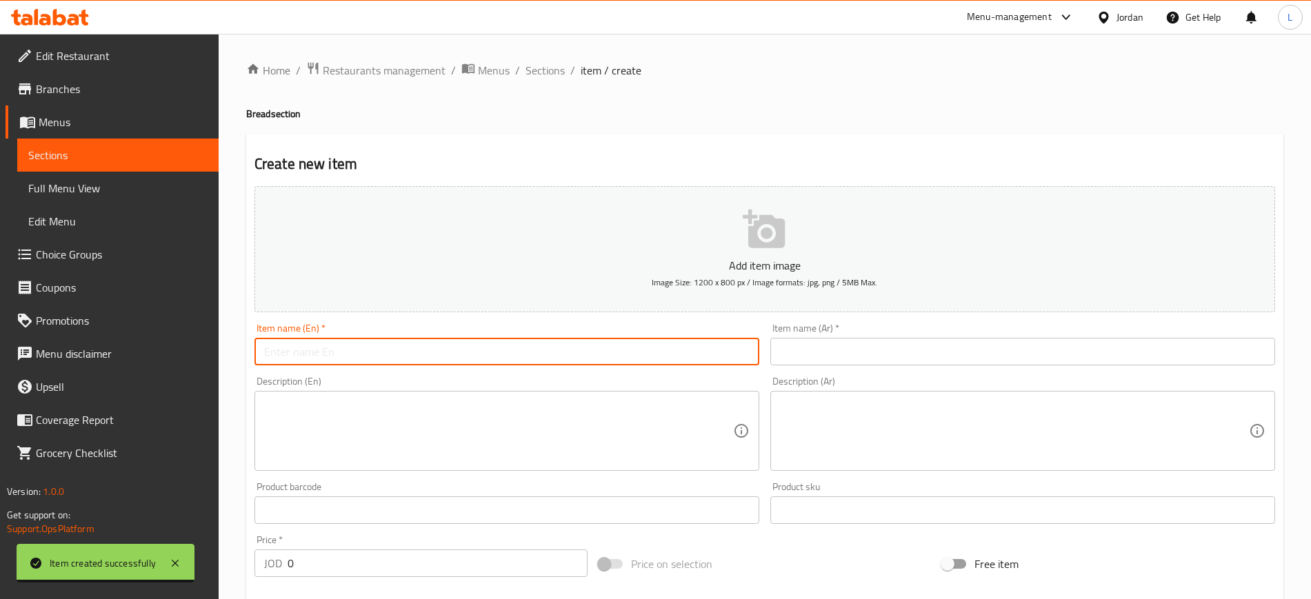
paste input "Country Sourdough With Local Wheat"
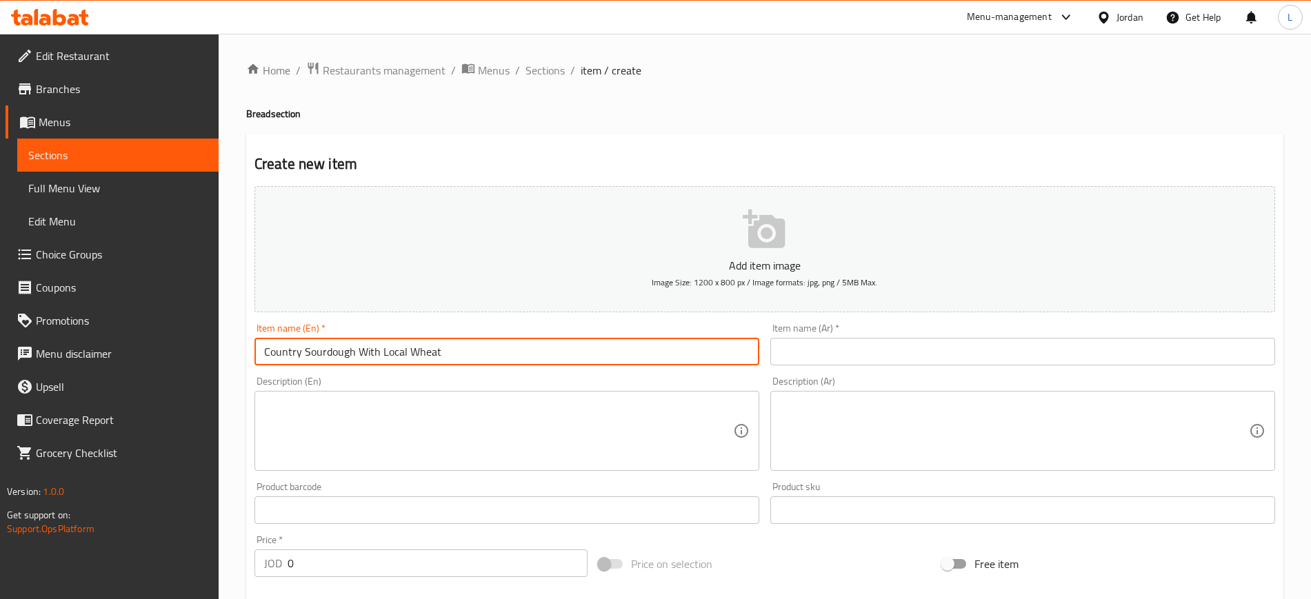
type input "Country Sourdough With Local Wheat"
click at [832, 361] on input "text" at bounding box center [1022, 352] width 505 height 28
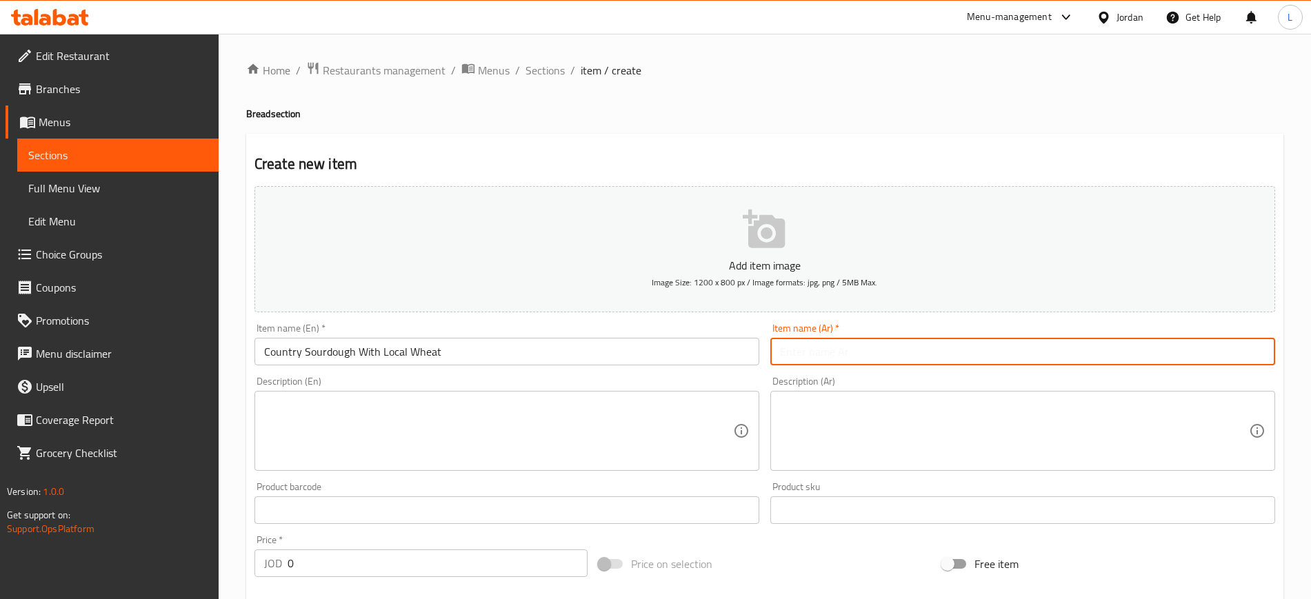
paste input "الساوردو الريفي بالقمح المحلي"
type input "الساوردو الريفي بالقمح المحلي"
click at [608, 449] on textarea at bounding box center [498, 432] width 469 height 66
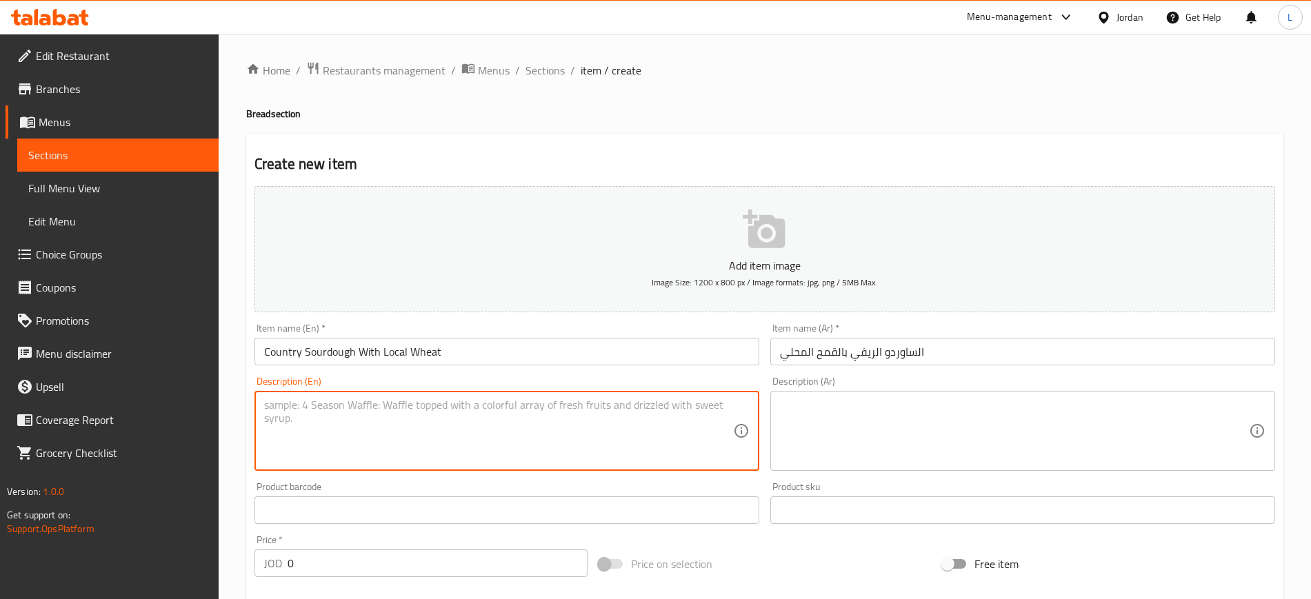
click at [401, 419] on textarea at bounding box center [498, 432] width 469 height 66
paste textarea "A traditional country loaf; flour, water and salt only. Slightly sour and mostl…"
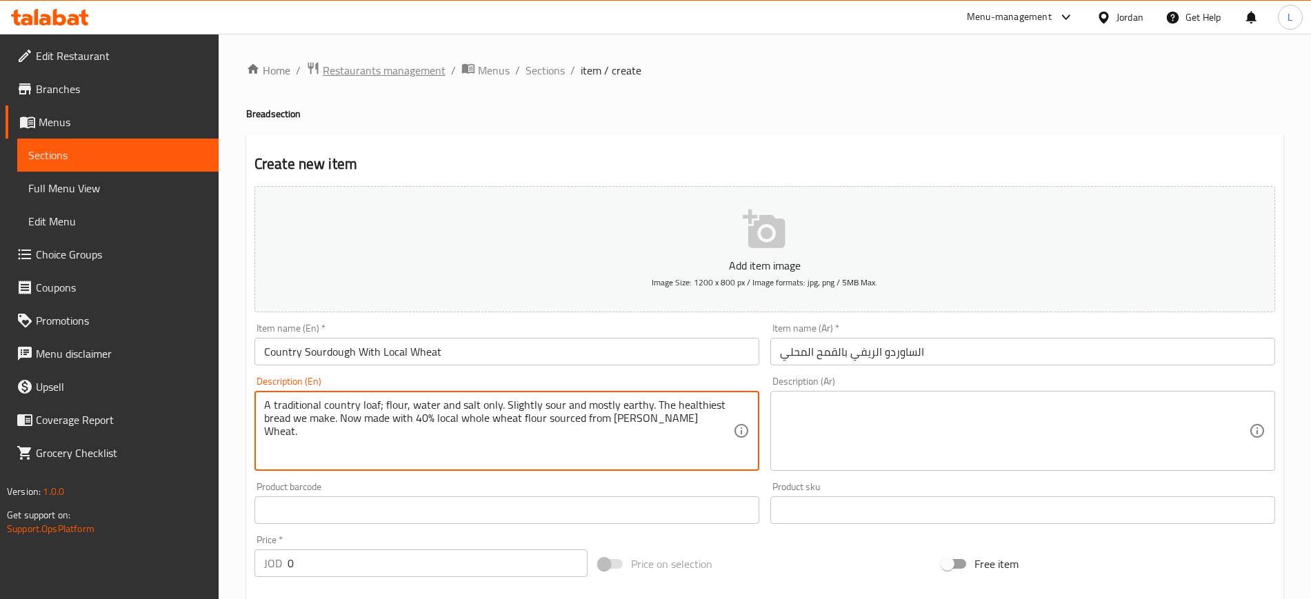
type textarea "A traditional country loaf; flour, water and salt only. Slightly sour and mostl…"
click at [863, 419] on textarea at bounding box center [1014, 432] width 469 height 66
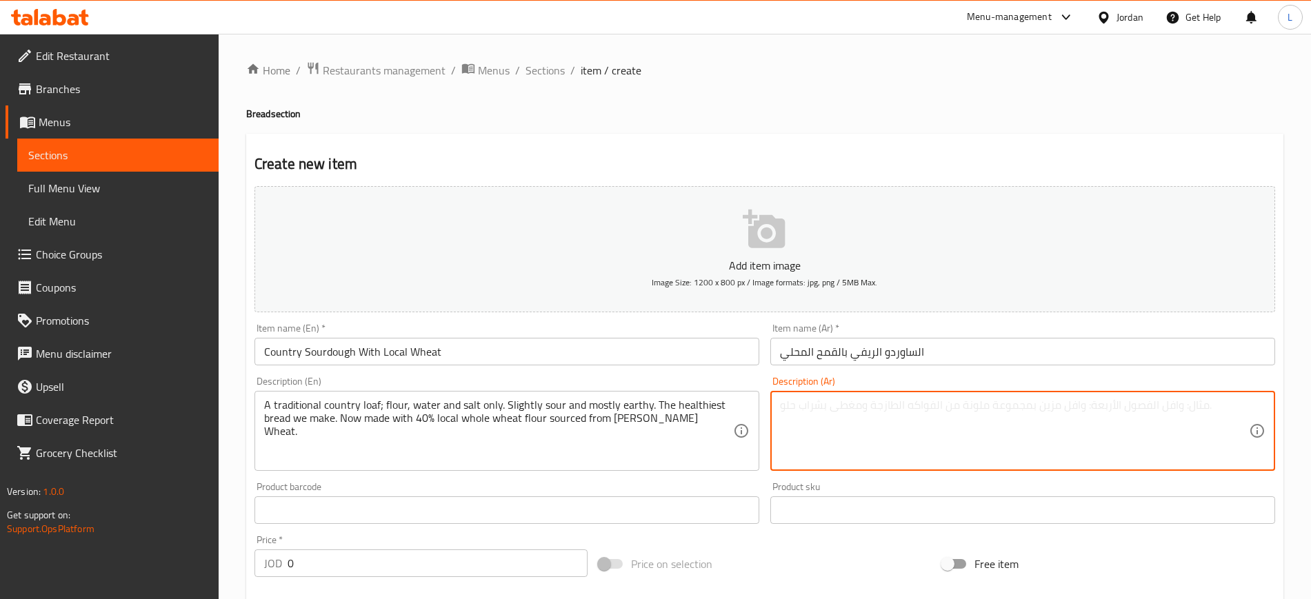
paste textarea "رغيف ريفي تقليدي؛ دقيق وماء وملح فقط. حامض قليلاً ونكهة ترابية في الغالب. إنه أ…"
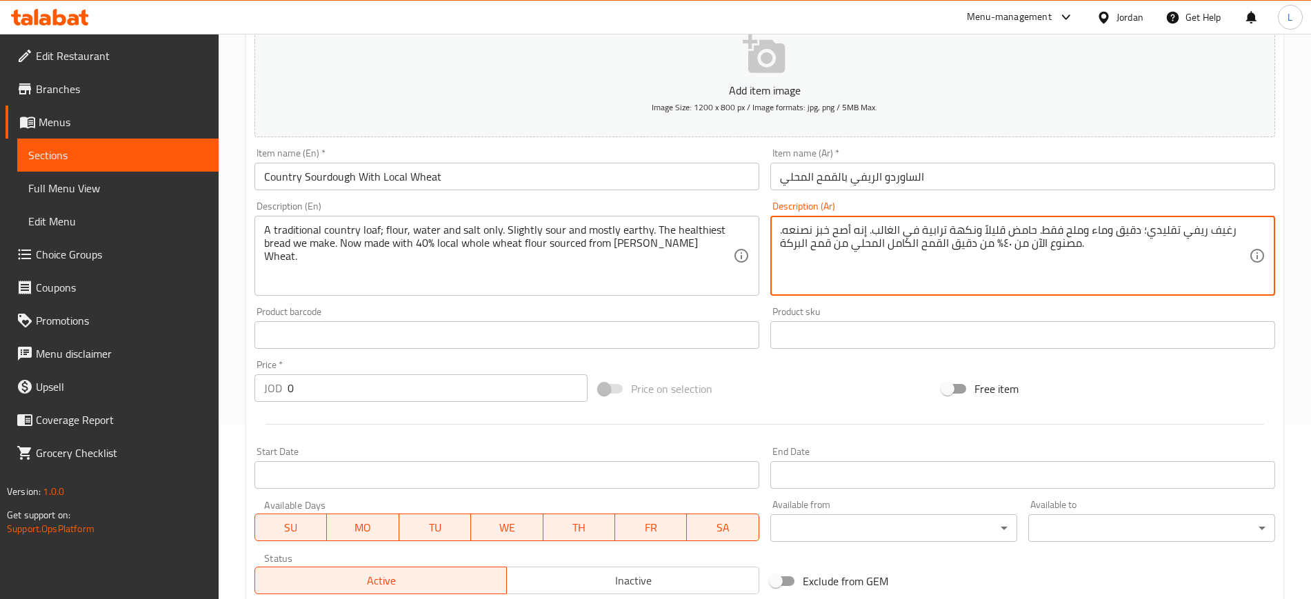
scroll to position [30, 0]
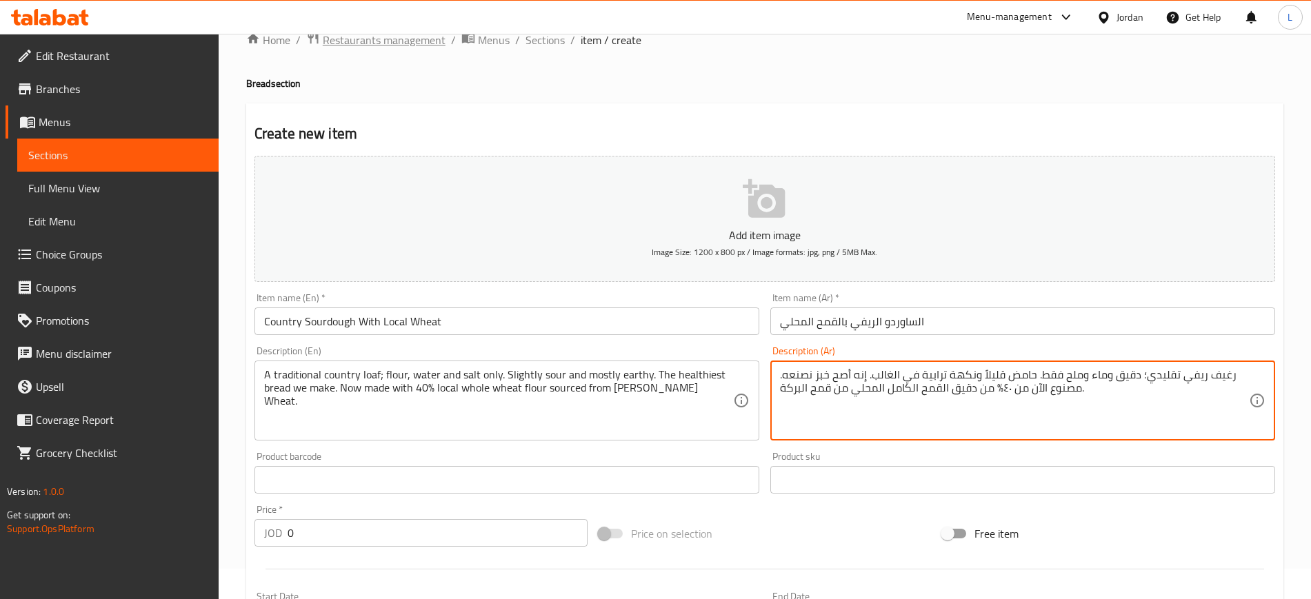
type textarea "رغيف ريفي تقليدي؛ دقيق وماء وملح فقط. حامض قليلاً ونكهة ترابية في الغالب. إنه أ…"
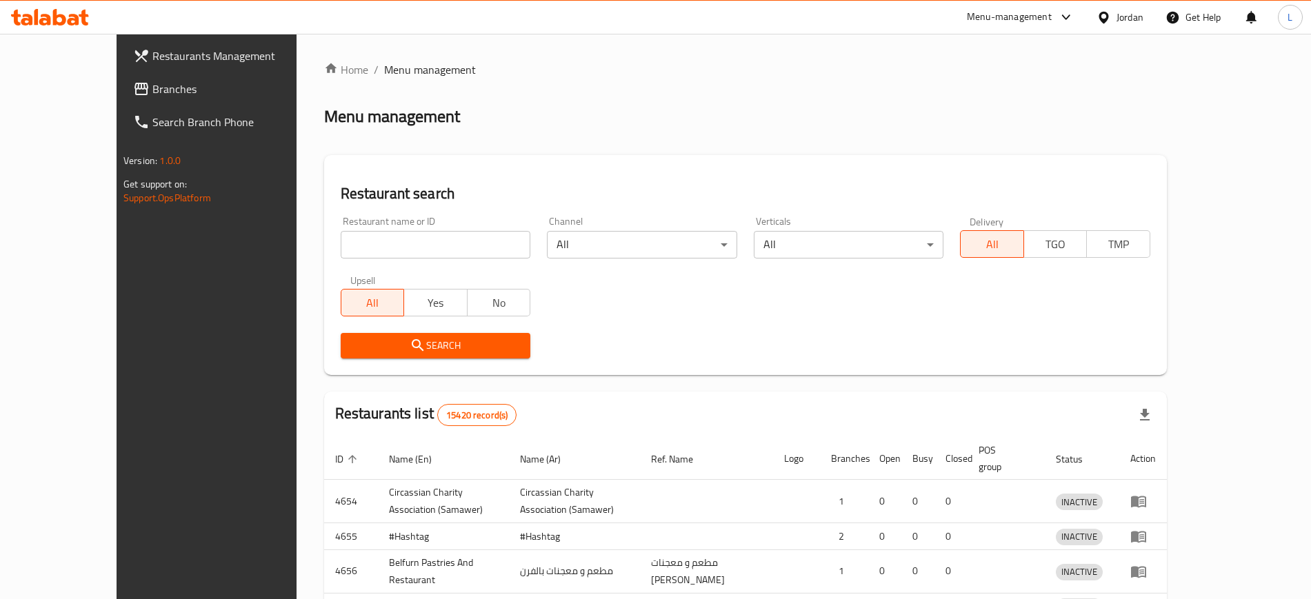
click at [325, 246] on div "Home / Menu management Menu management Restaurant search Restaurant name or ID …" at bounding box center [745, 443] width 843 height 765
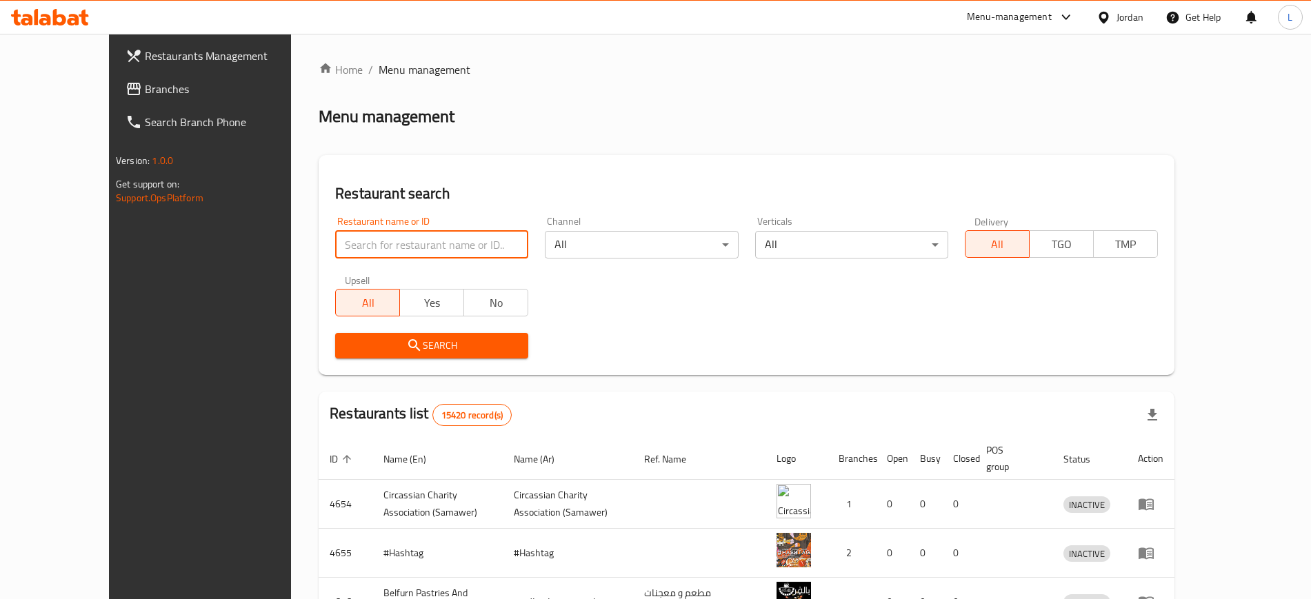
click at [335, 246] on input "search" at bounding box center [431, 245] width 193 height 28
type input "foron rex"
click button "Search" at bounding box center [431, 346] width 193 height 26
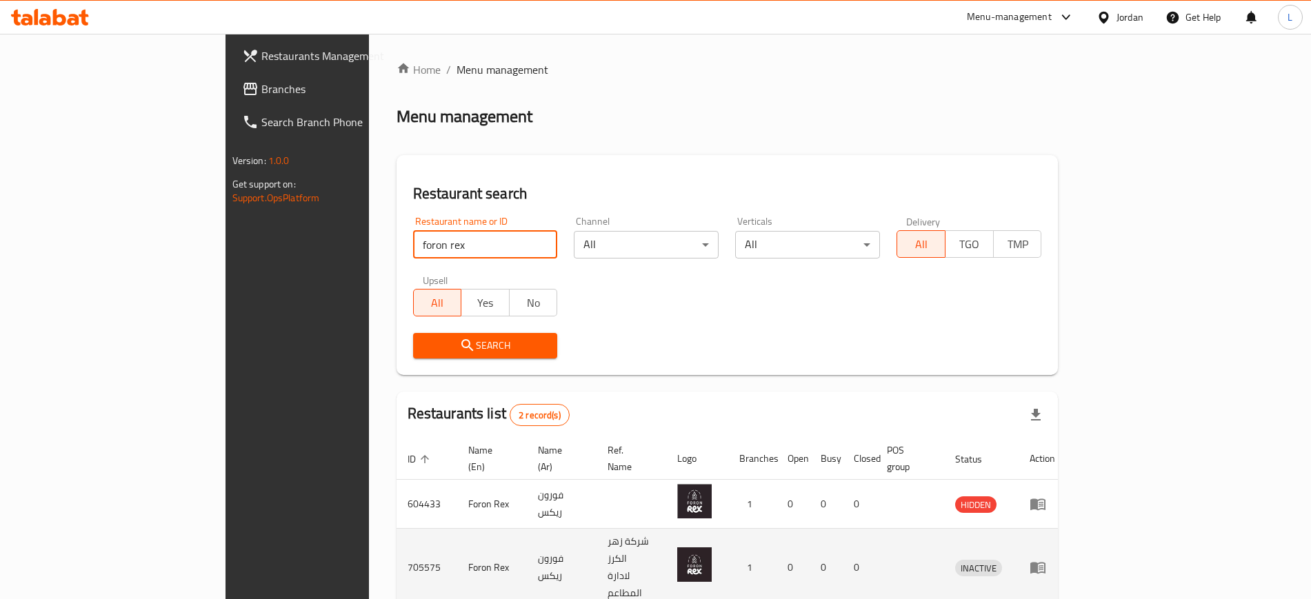
click at [1046, 563] on icon "enhanced table" at bounding box center [1037, 569] width 15 height 12
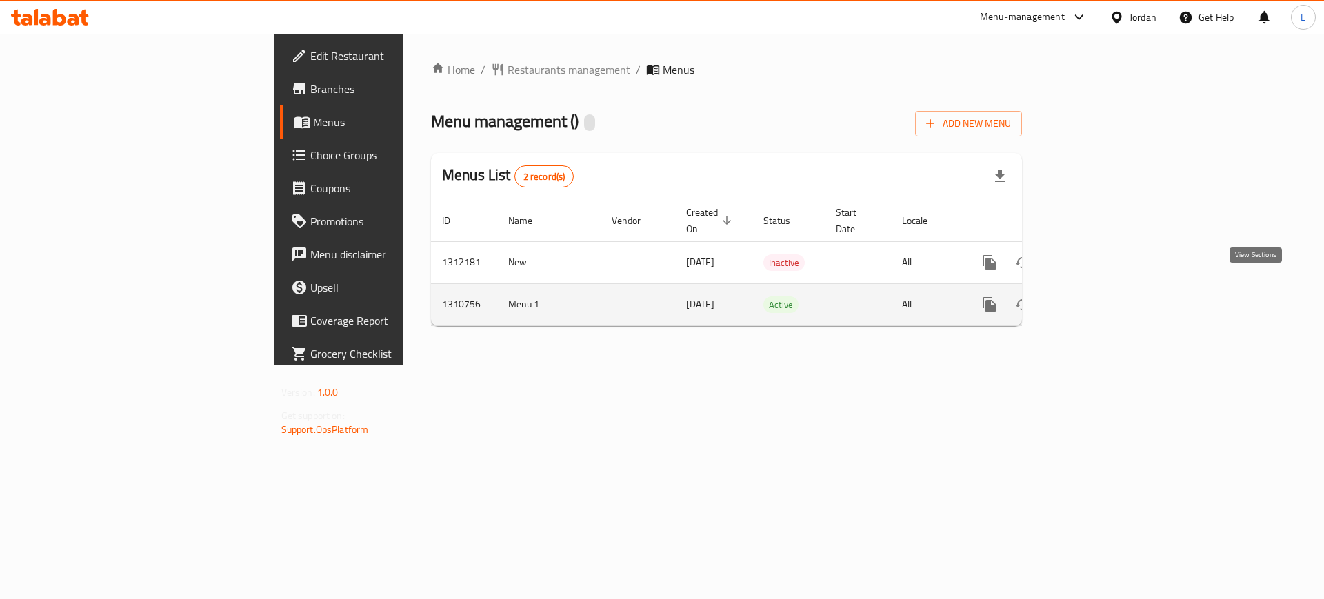
click at [1106, 297] on link "enhanced table" at bounding box center [1088, 304] width 33 height 33
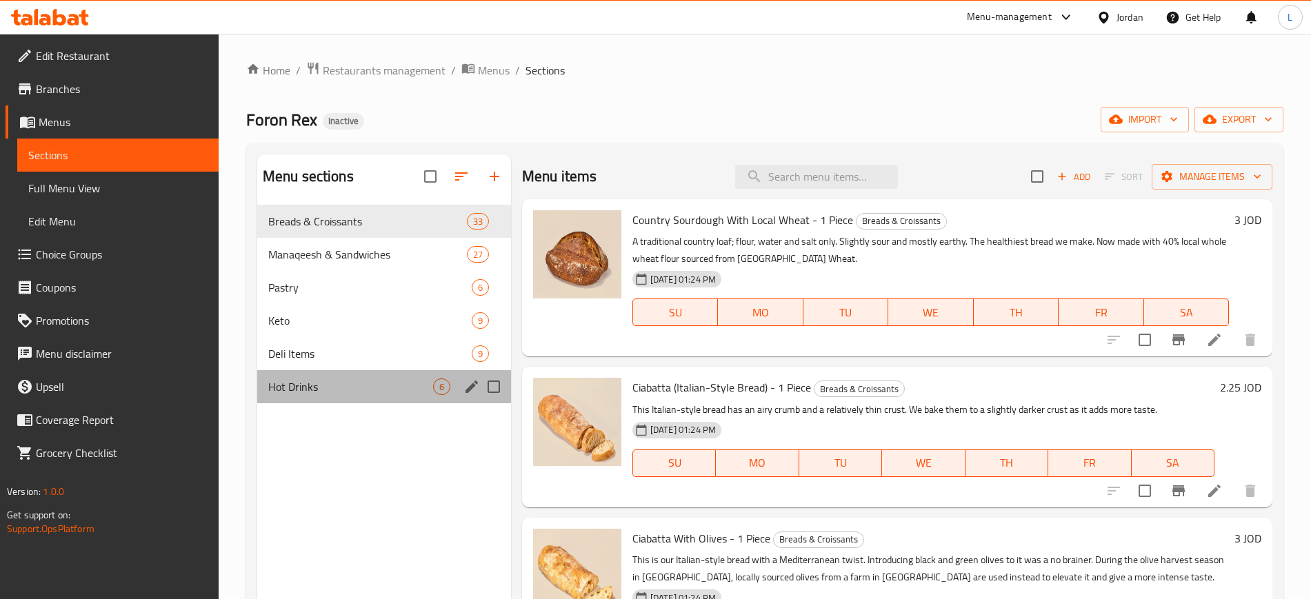
click at [386, 397] on div "Hot Drinks 6" at bounding box center [384, 386] width 254 height 33
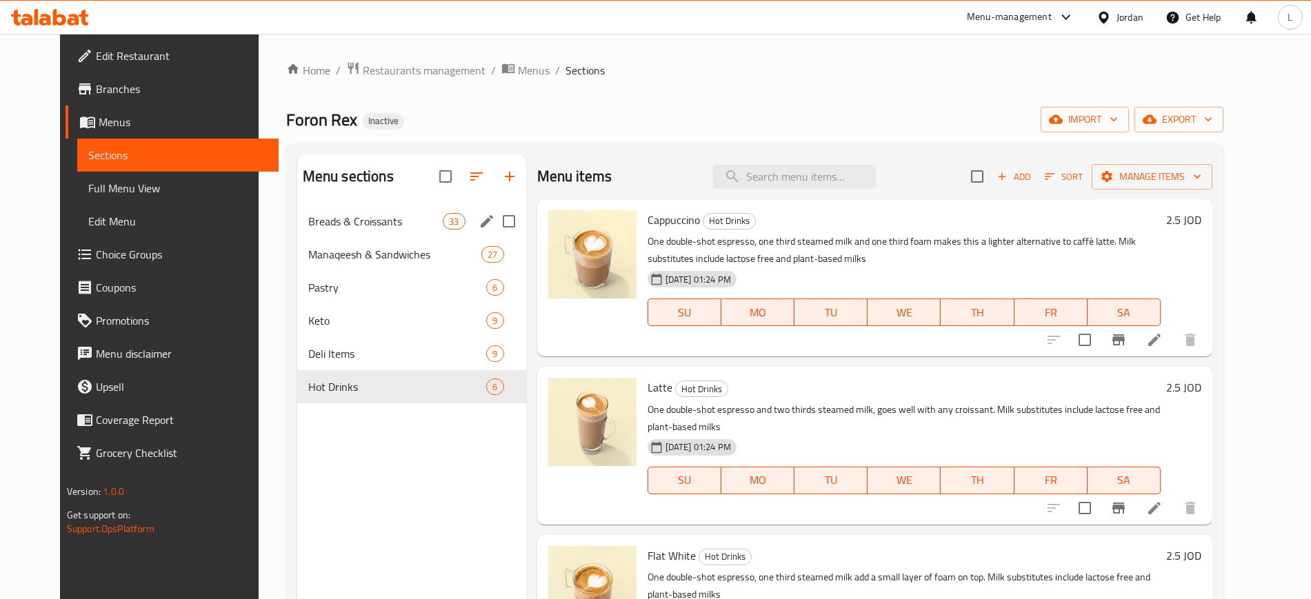
click at [395, 216] on span "Breads & Croissants" at bounding box center [375, 221] width 135 height 17
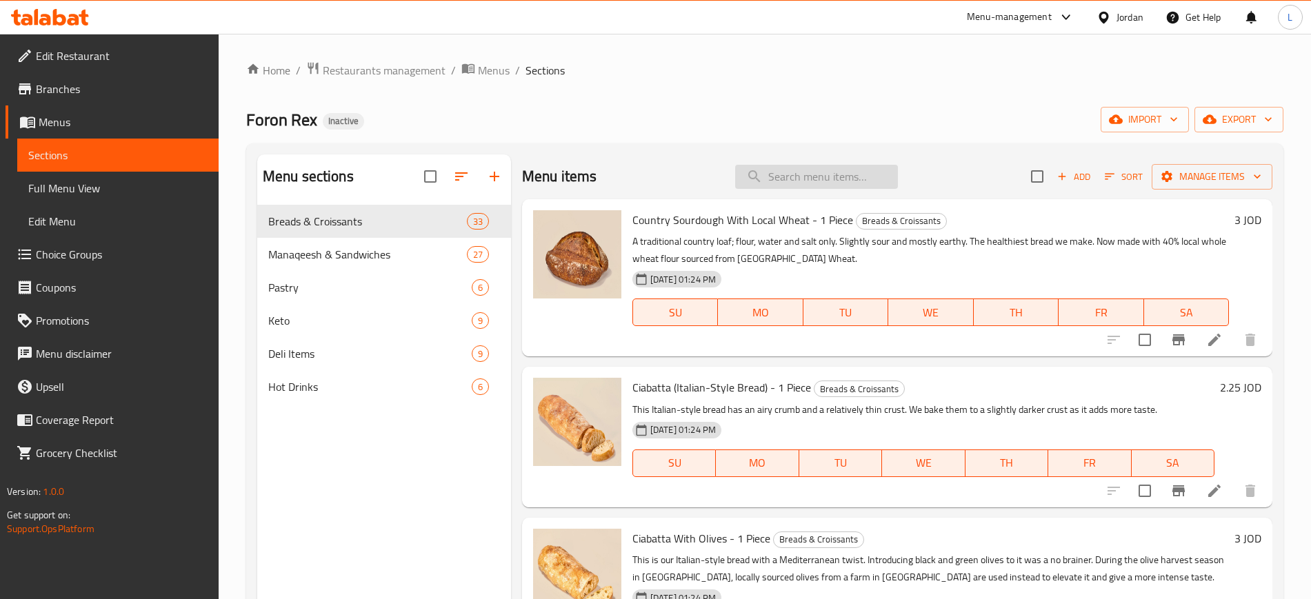
click at [790, 179] on input "search" at bounding box center [816, 177] width 163 height 24
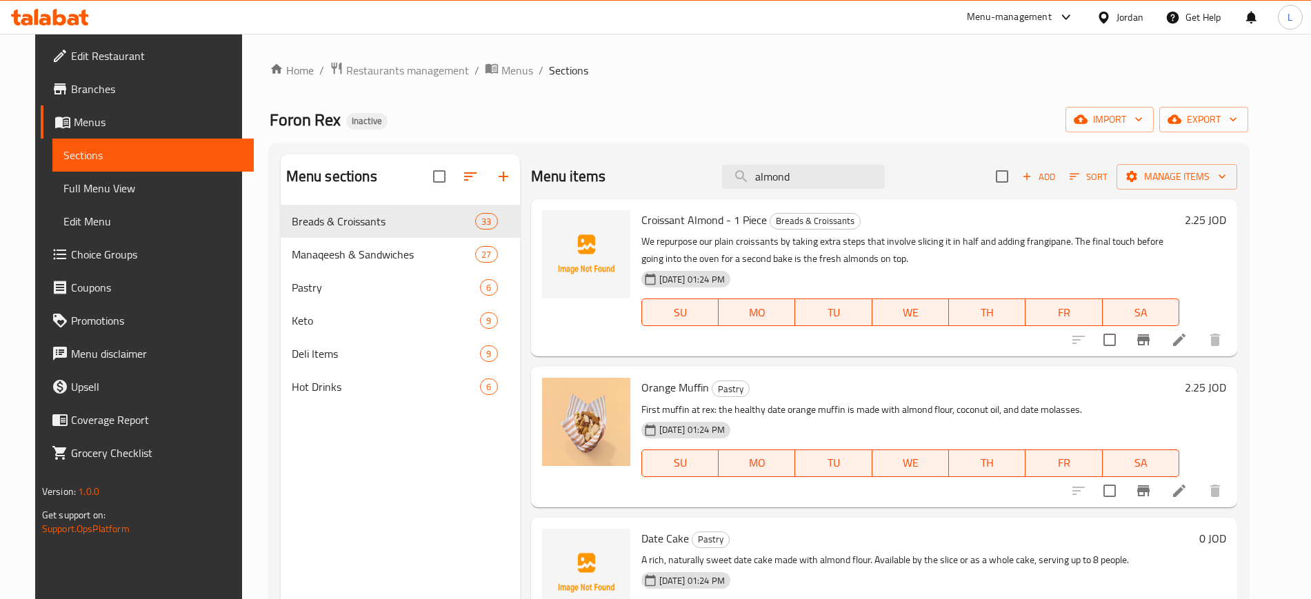
drag, startPoint x: 809, startPoint y: 176, endPoint x: 689, endPoint y: 194, distance: 121.4
click at [689, 194] on div "Menu items almond Add Sort Manage items" at bounding box center [884, 176] width 707 height 45
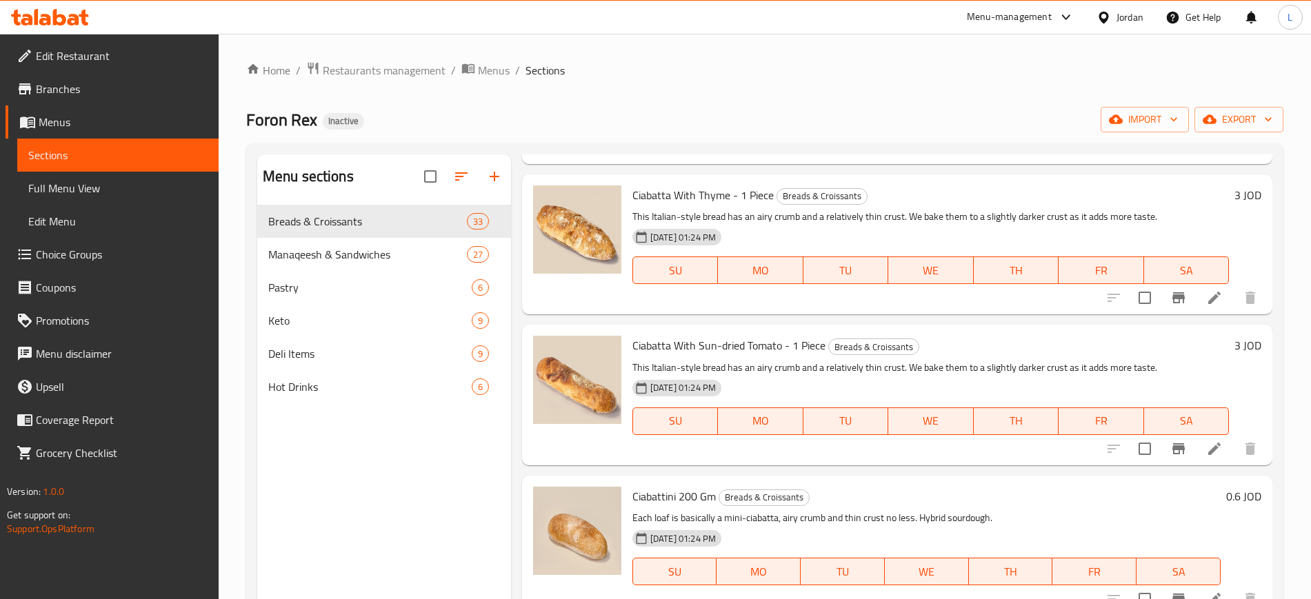
scroll to position [345, 0]
type input "cia"
click at [732, 348] on span "Ciabatta With Sun-dried Tomato - 1 Piece" at bounding box center [728, 344] width 193 height 21
click at [732, 352] on span "Ciabatta With Sun-dried Tomato - 1 Piece" at bounding box center [728, 344] width 193 height 21
click at [1206, 453] on icon at bounding box center [1214, 447] width 17 height 17
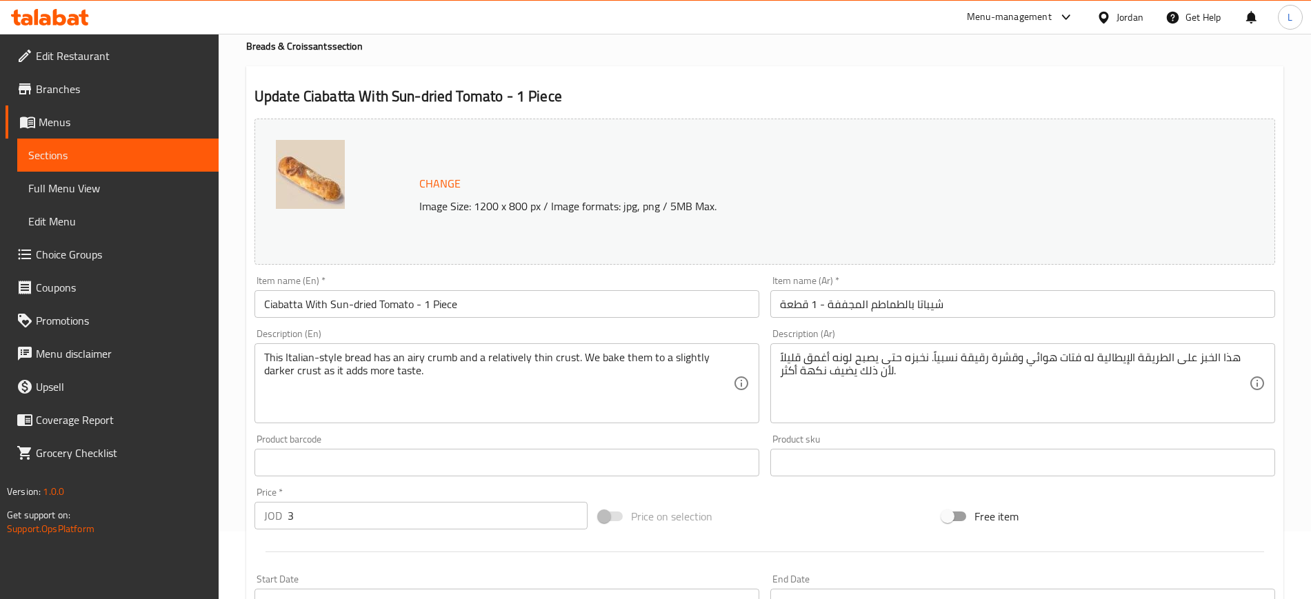
scroll to position [86, 0]
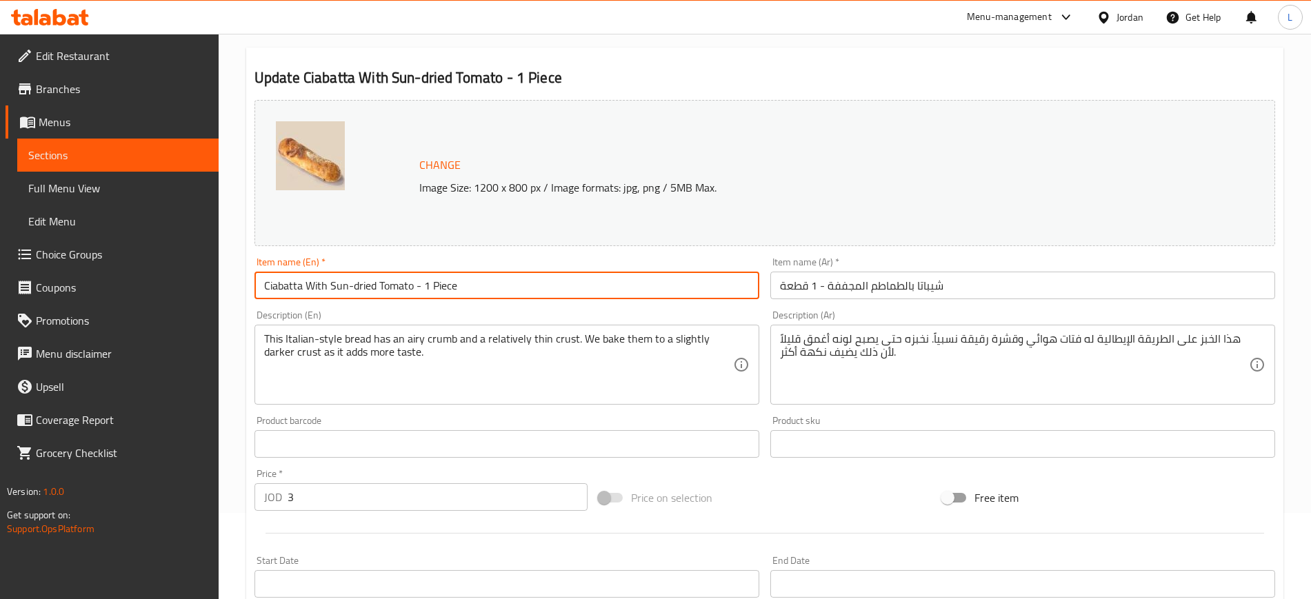
click at [423, 287] on input "Ciabatta With Sun-dried Tomato - 1 Piece" at bounding box center [506, 286] width 505 height 28
drag, startPoint x: 412, startPoint y: 283, endPoint x: 237, endPoint y: 268, distance: 175.9
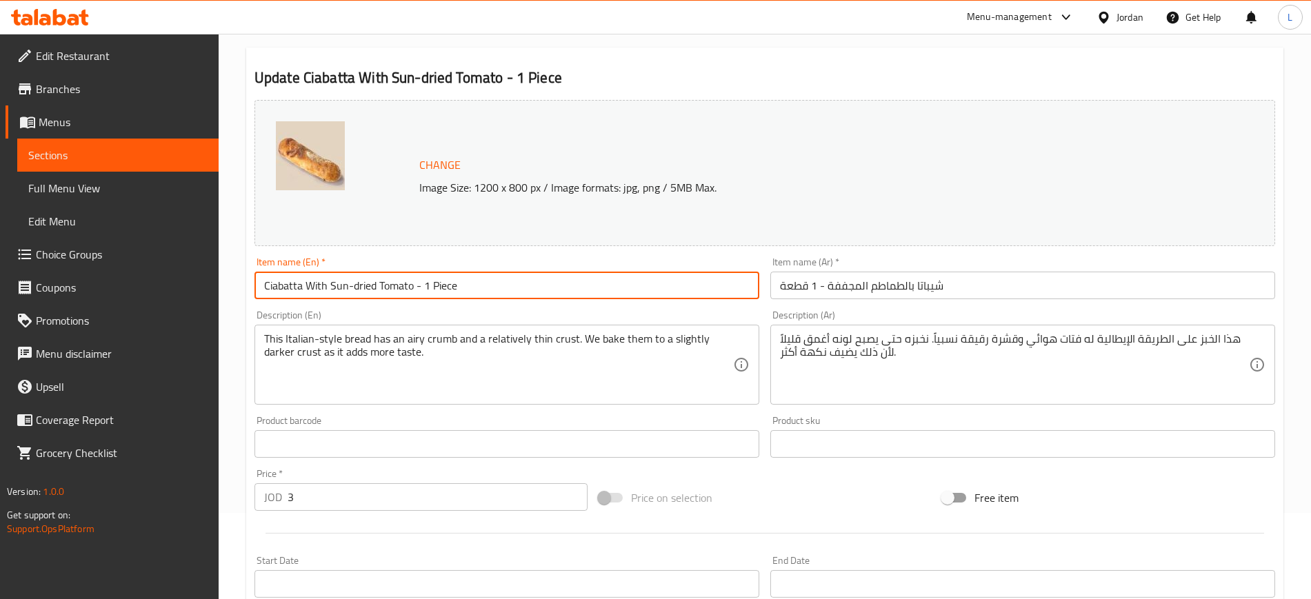
click at [237, 268] on div "Home / Restaurants management / Menus / Sections / item / update Breads & Crois…" at bounding box center [765, 428] width 1092 height 961
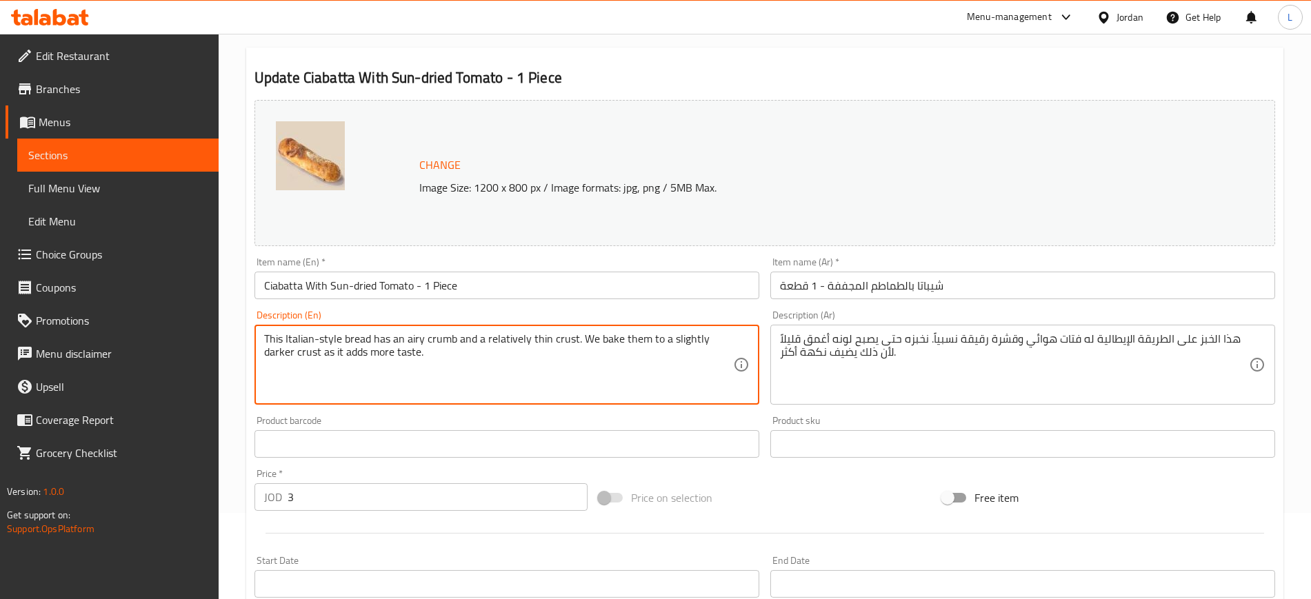
click at [359, 343] on textarea "This Italian-style bread has an airy crumb and a relatively thin crust. We bake…" at bounding box center [498, 365] width 469 height 66
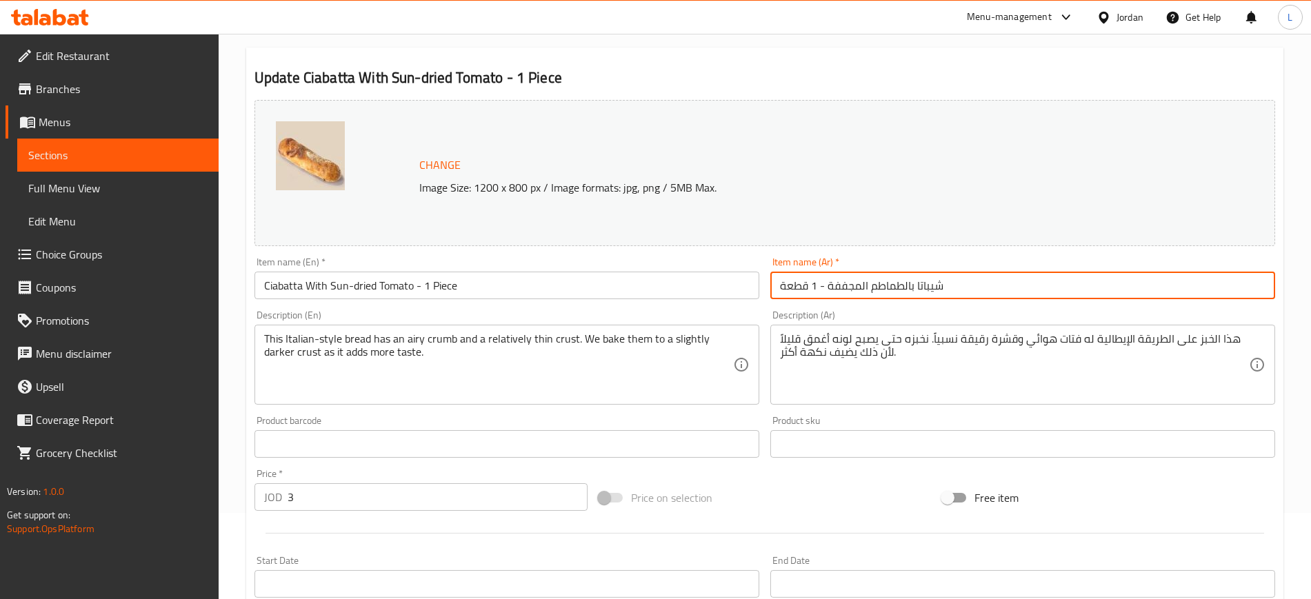
drag, startPoint x: 946, startPoint y: 286, endPoint x: 826, endPoint y: 299, distance: 120.6
click at [826, 299] on input "شيباتا بالطماطم المجففة - 1 قطعة" at bounding box center [1022, 286] width 505 height 28
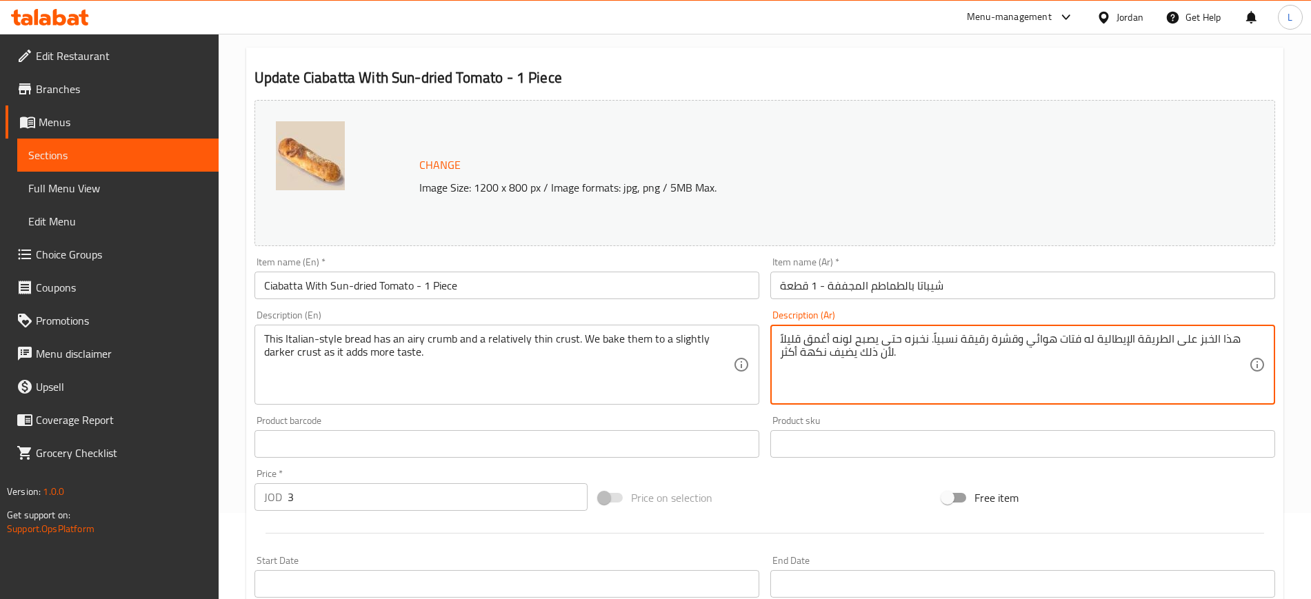
click at [820, 334] on textarea "هذا الخبز على الطريقة الإيطالية له فتات هوائي وقشرة رقيقة نسبياً. نخبزه حتى يصب…" at bounding box center [1014, 365] width 469 height 66
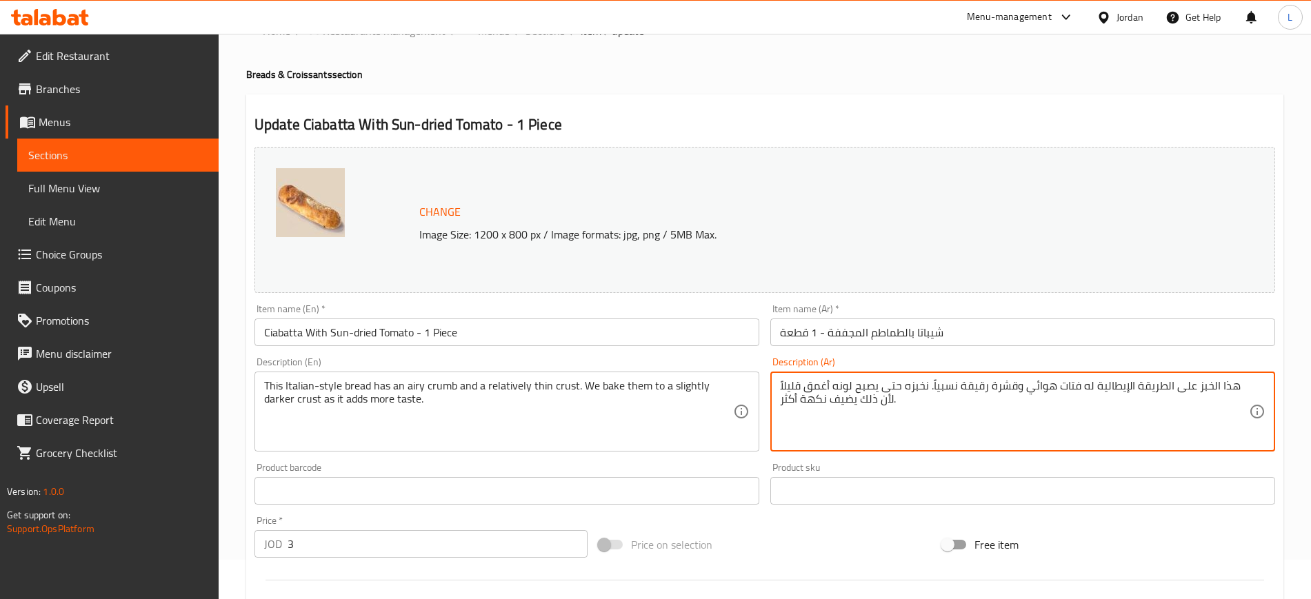
scroll to position [0, 0]
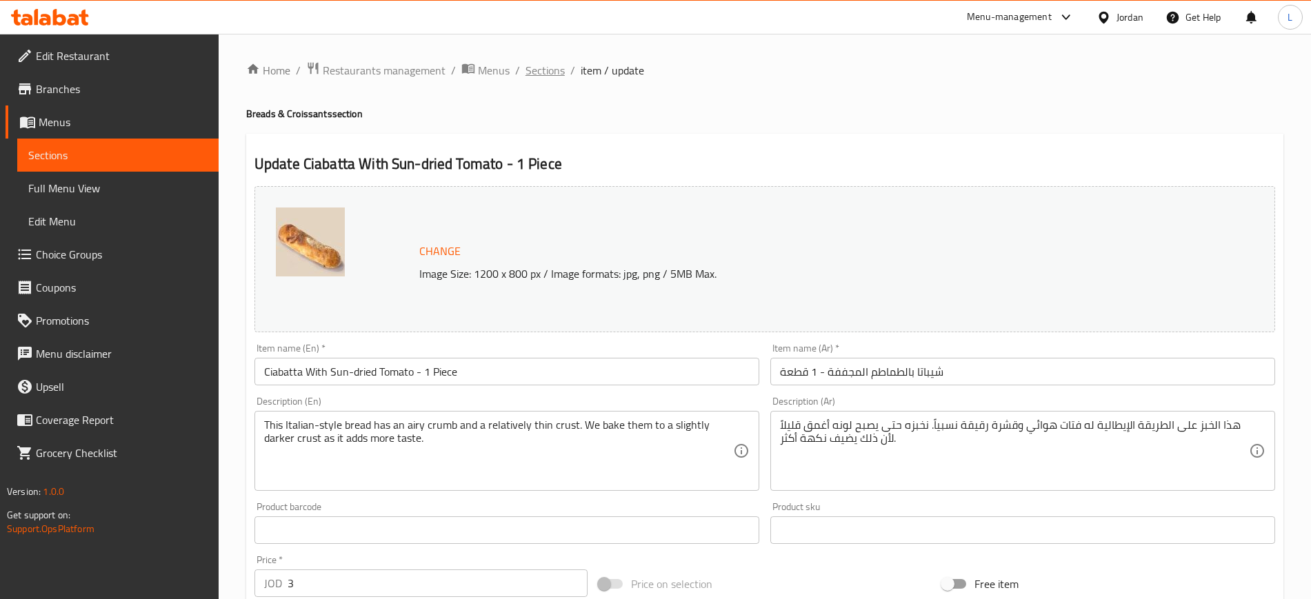
click at [551, 72] on span "Sections" at bounding box center [545, 70] width 39 height 17
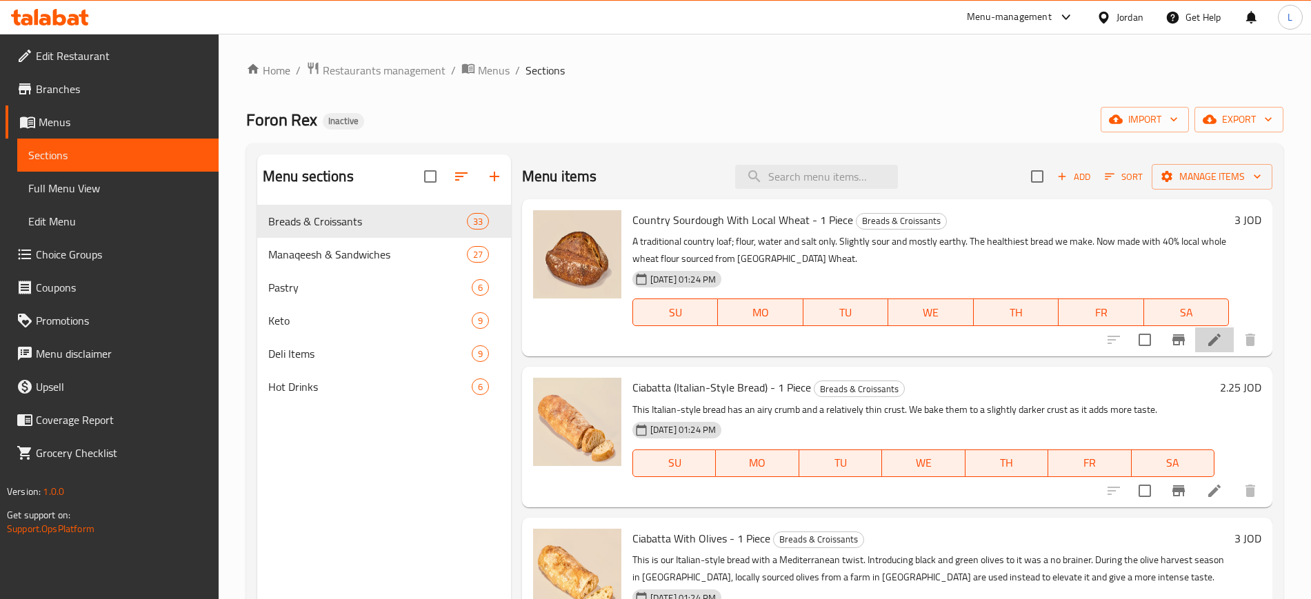
click at [1210, 328] on li at bounding box center [1214, 340] width 39 height 25
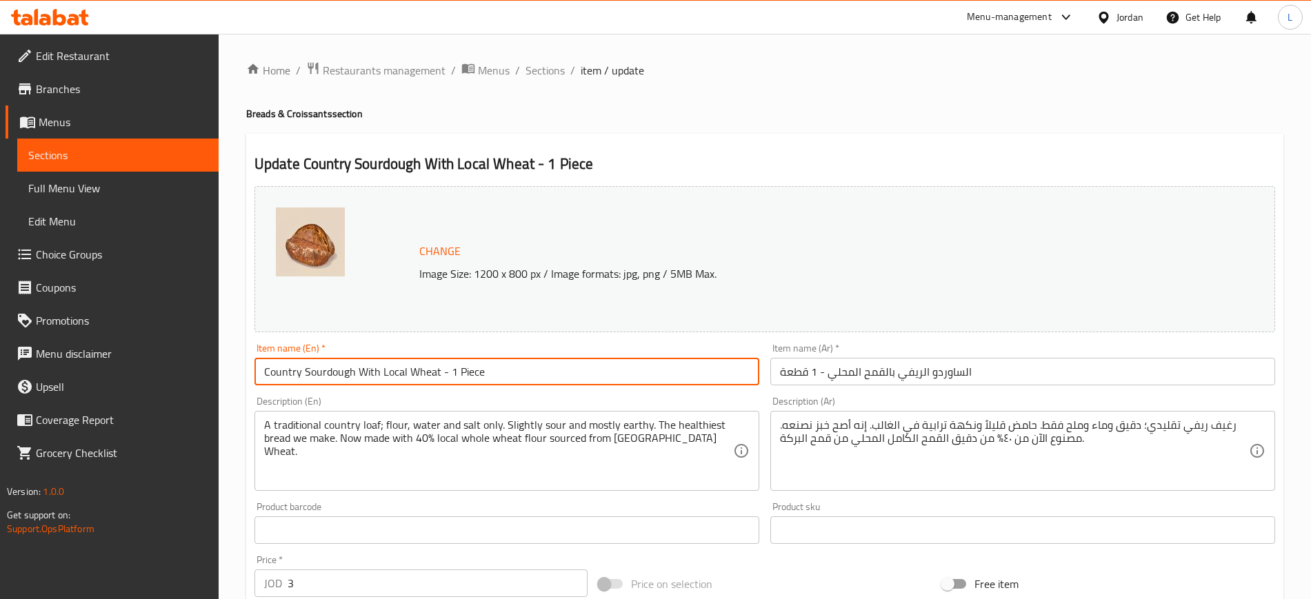
drag, startPoint x: 437, startPoint y: 372, endPoint x: 236, endPoint y: 394, distance: 201.8
click at [236, 394] on div "Home / Restaurants management / Menus / Sections / item / update Breads & Crois…" at bounding box center [765, 514] width 1092 height 961
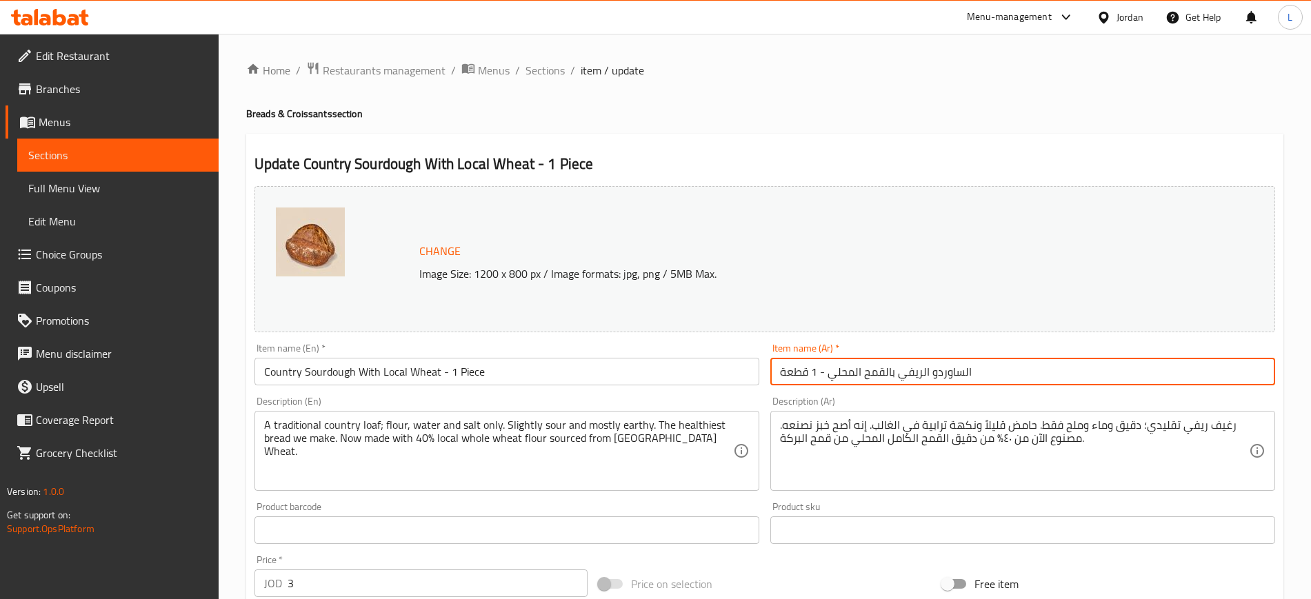
drag, startPoint x: 983, startPoint y: 369, endPoint x: 827, endPoint y: 381, distance: 157.0
click at [827, 381] on input "الساوردو الريفي بالقمح المحلي - 1 قطعة" at bounding box center [1022, 372] width 505 height 28
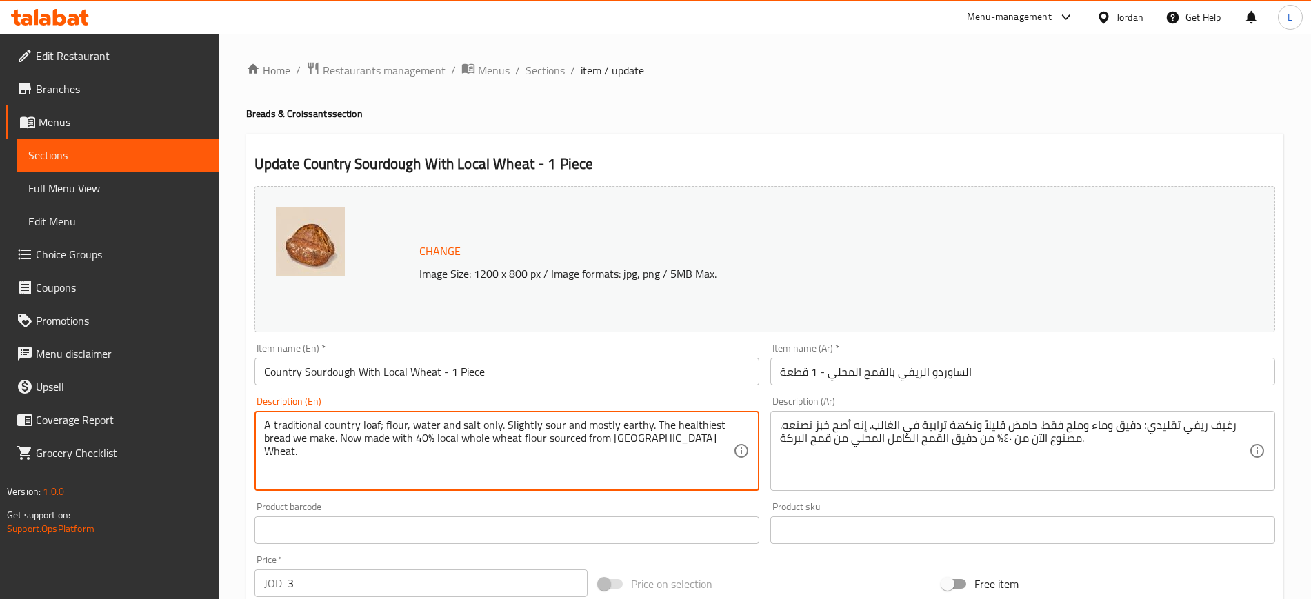
click at [441, 430] on textarea "A traditional country loaf; flour, water and salt only. Slightly sour and mostl…" at bounding box center [498, 452] width 469 height 66
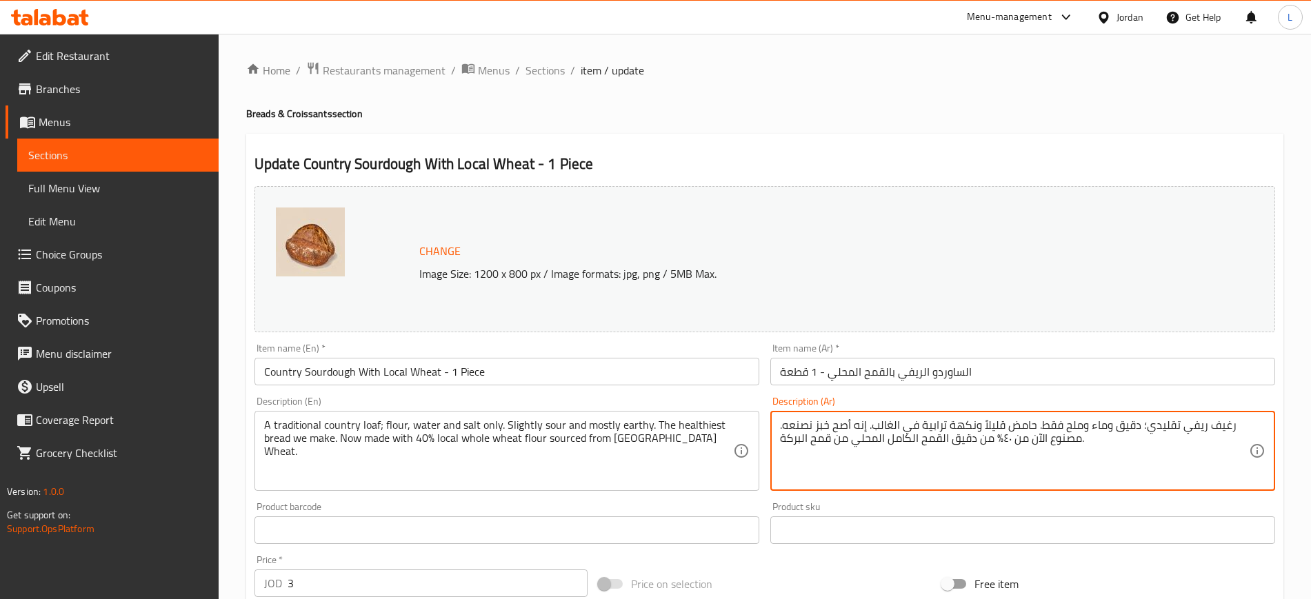
click at [912, 429] on textarea "رغيف ريفي تقليدي؛ دقيق وماء وملح فقط. حامض قليلاً ونكهة ترابية في الغالب. إنه أ…" at bounding box center [1014, 452] width 469 height 66
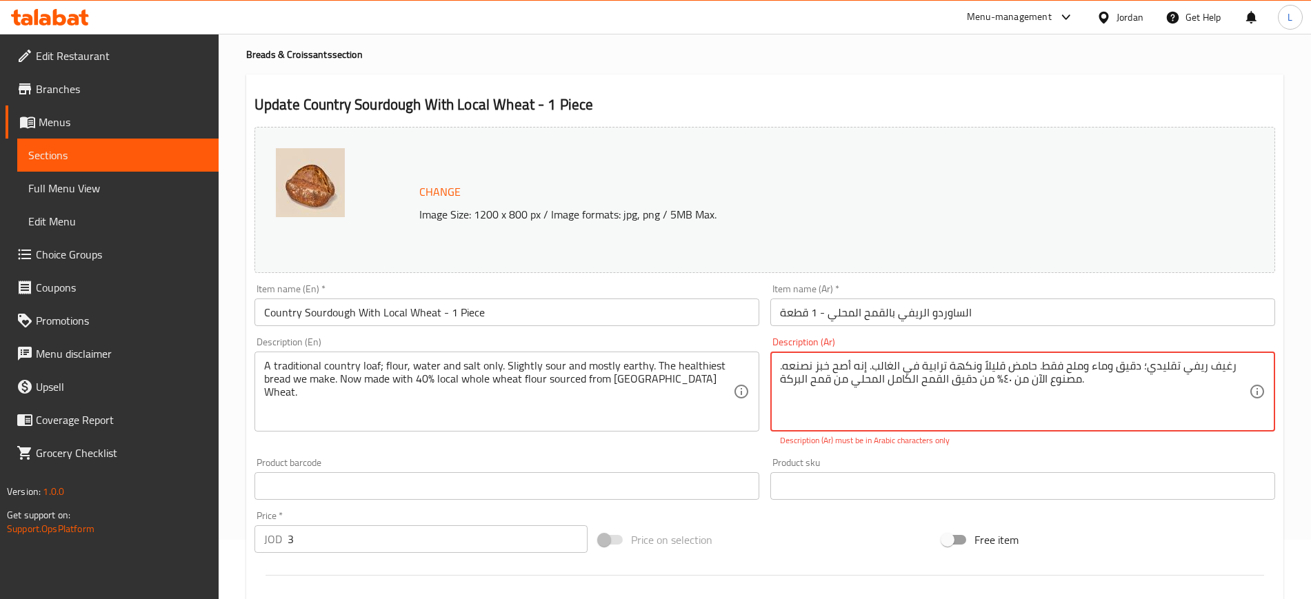
scroll to position [172, 0]
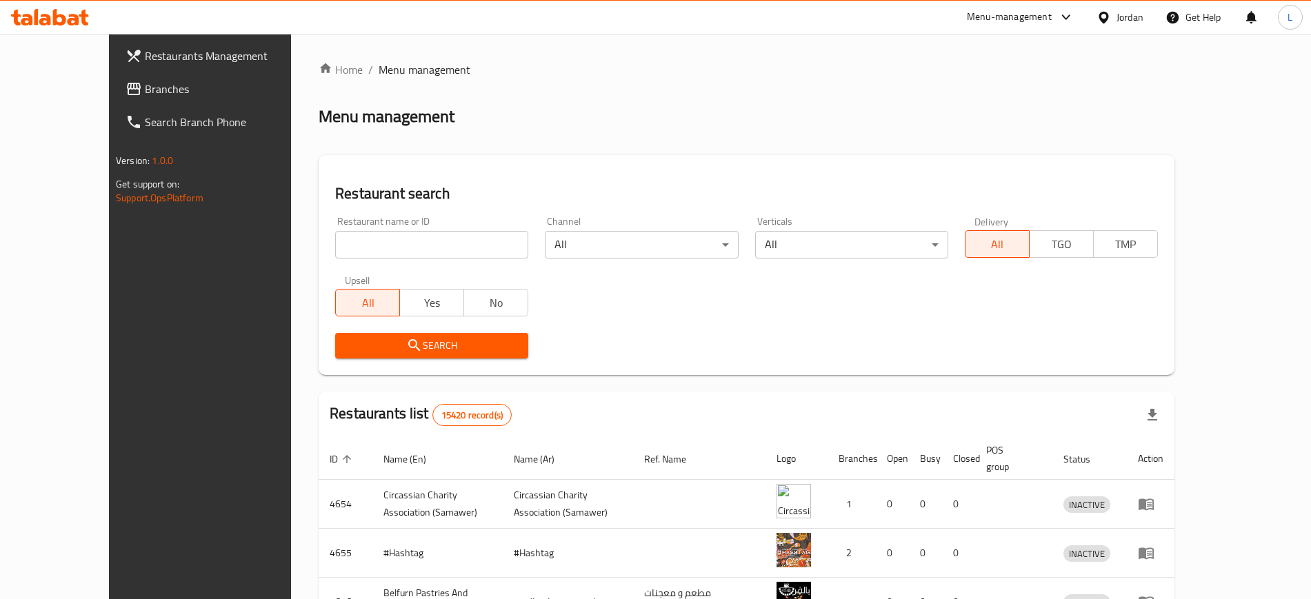
click at [360, 241] on input "search" at bounding box center [431, 245] width 193 height 28
type input "Basmat Bakery"
click at [408, 352] on span "Search" at bounding box center [431, 345] width 171 height 17
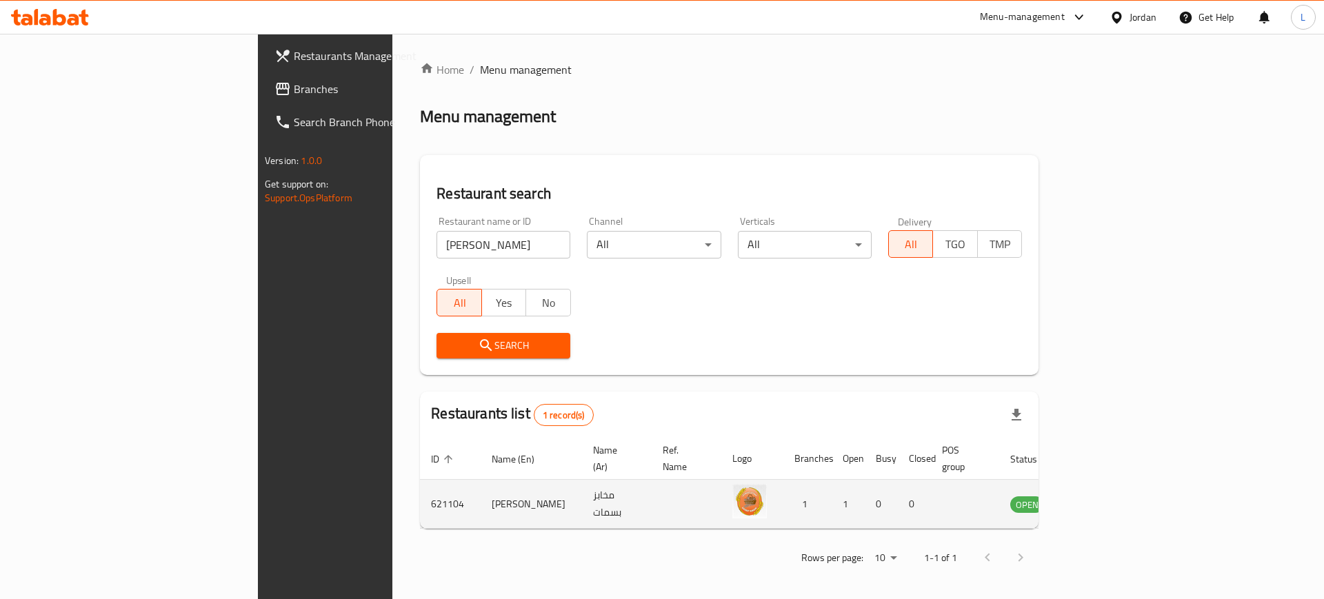
click at [420, 490] on td "621104" at bounding box center [450, 504] width 61 height 49
copy td "621104"
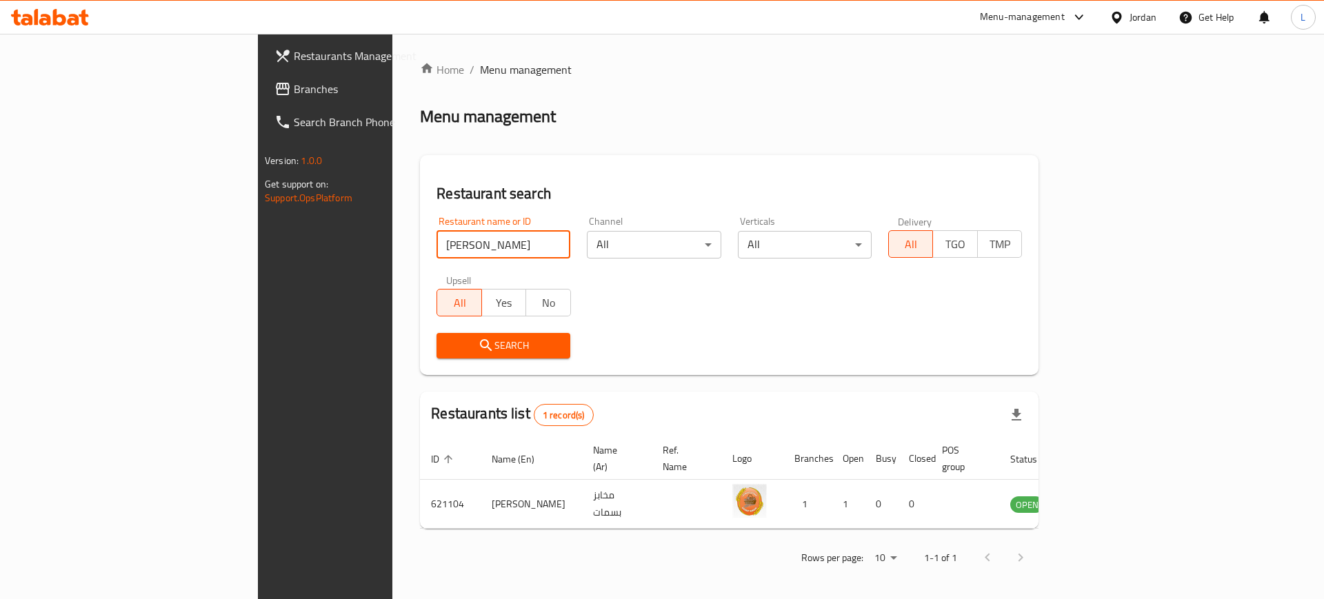
click at [437, 241] on input "Basmat Bakery" at bounding box center [504, 245] width 134 height 28
